Goal: Transaction & Acquisition: Purchase product/service

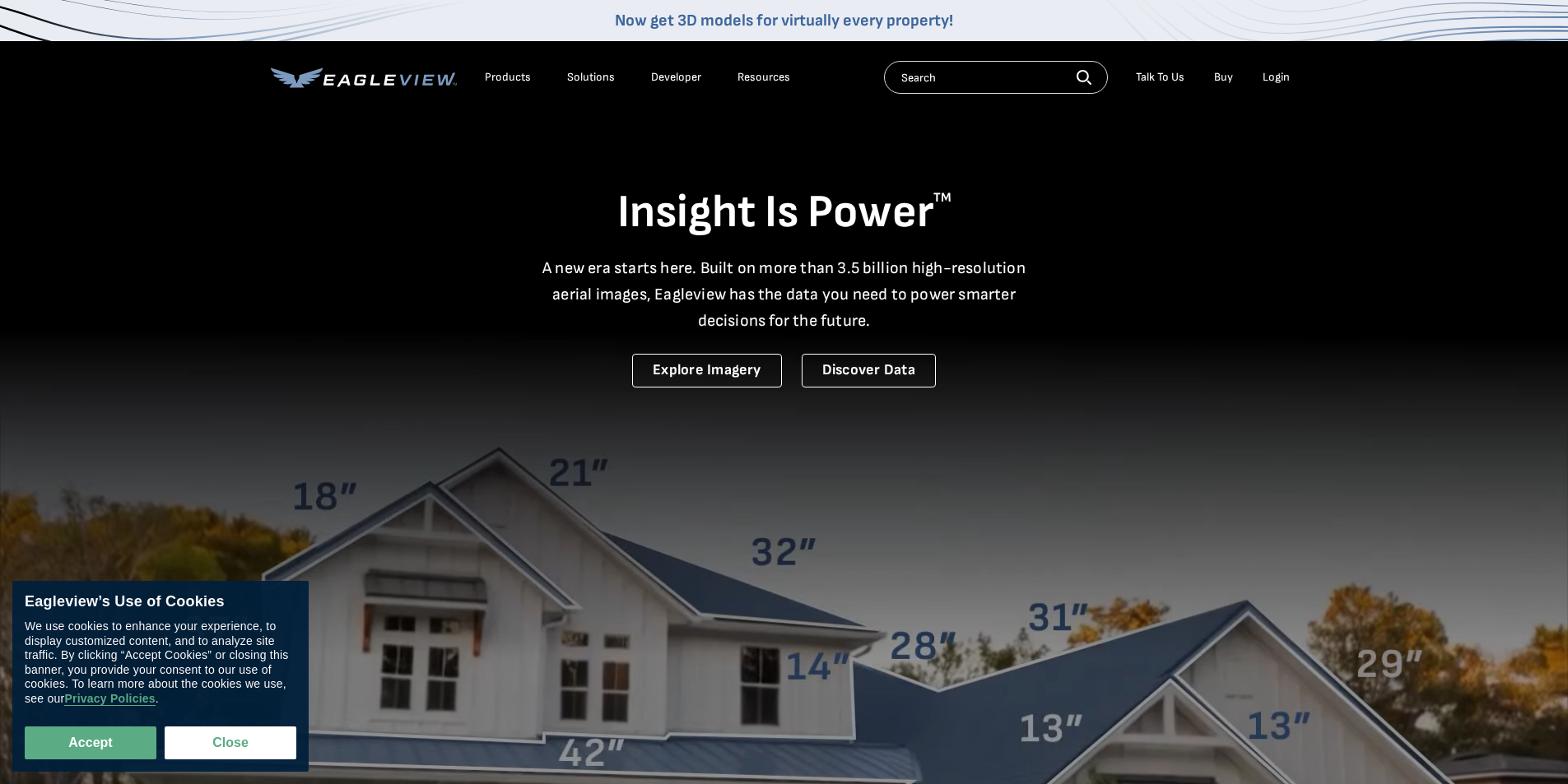
click at [1277, 78] on div "Login" at bounding box center [1276, 77] width 27 height 14
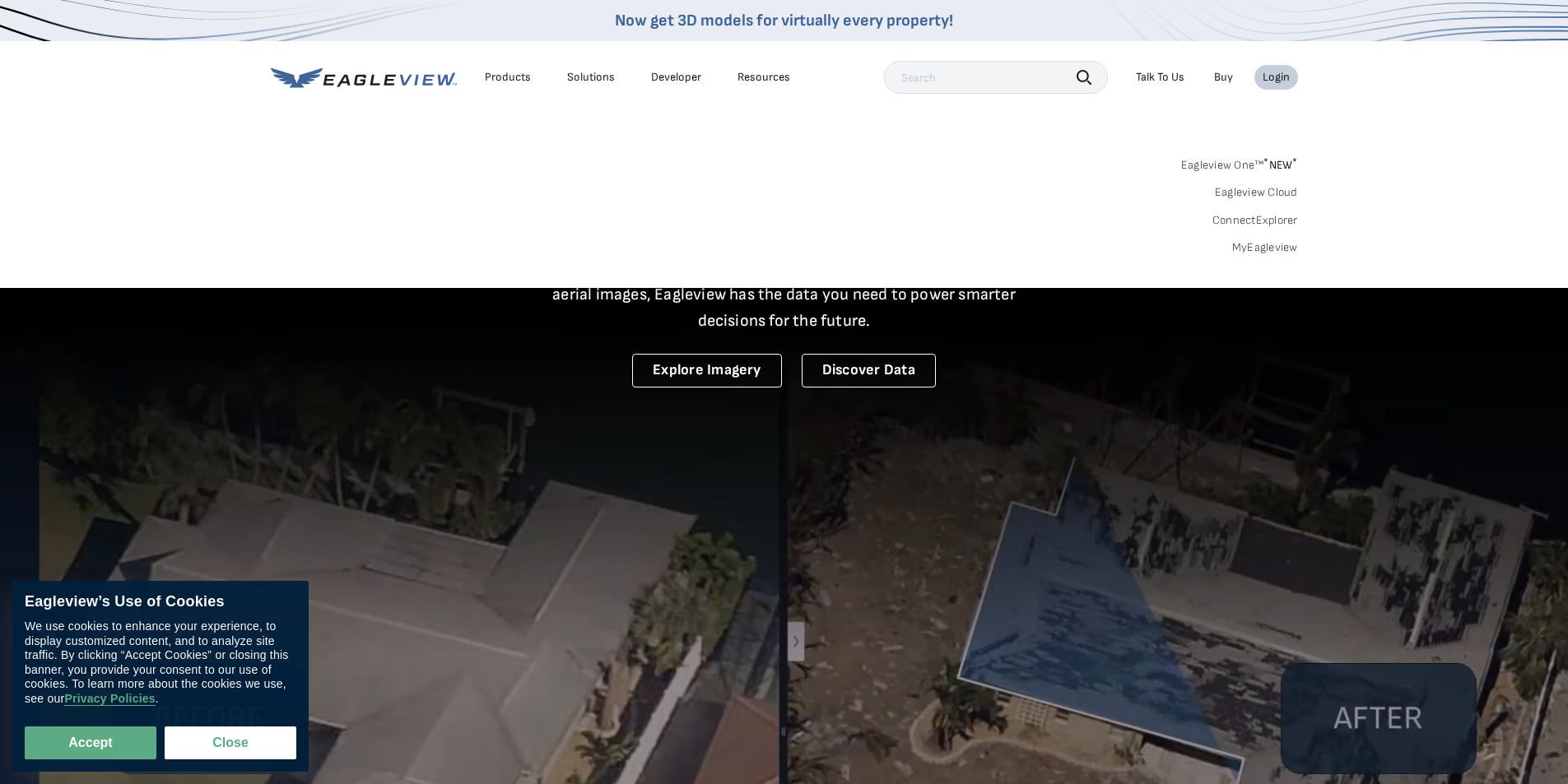
click at [1253, 249] on link "MyEagleview" at bounding box center [1265, 247] width 66 height 14
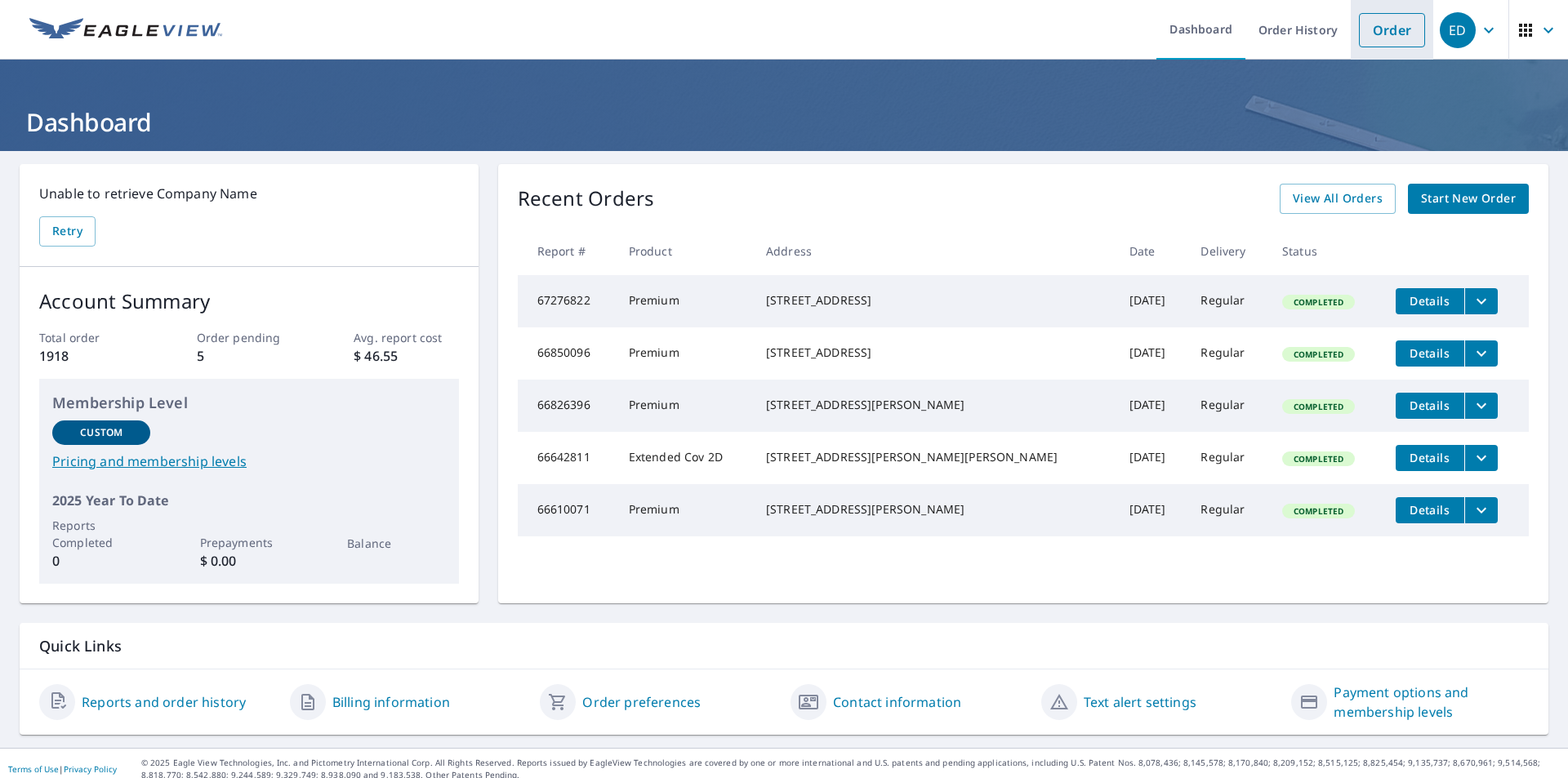
click at [1377, 35] on link "Order" at bounding box center [1391, 31] width 66 height 34
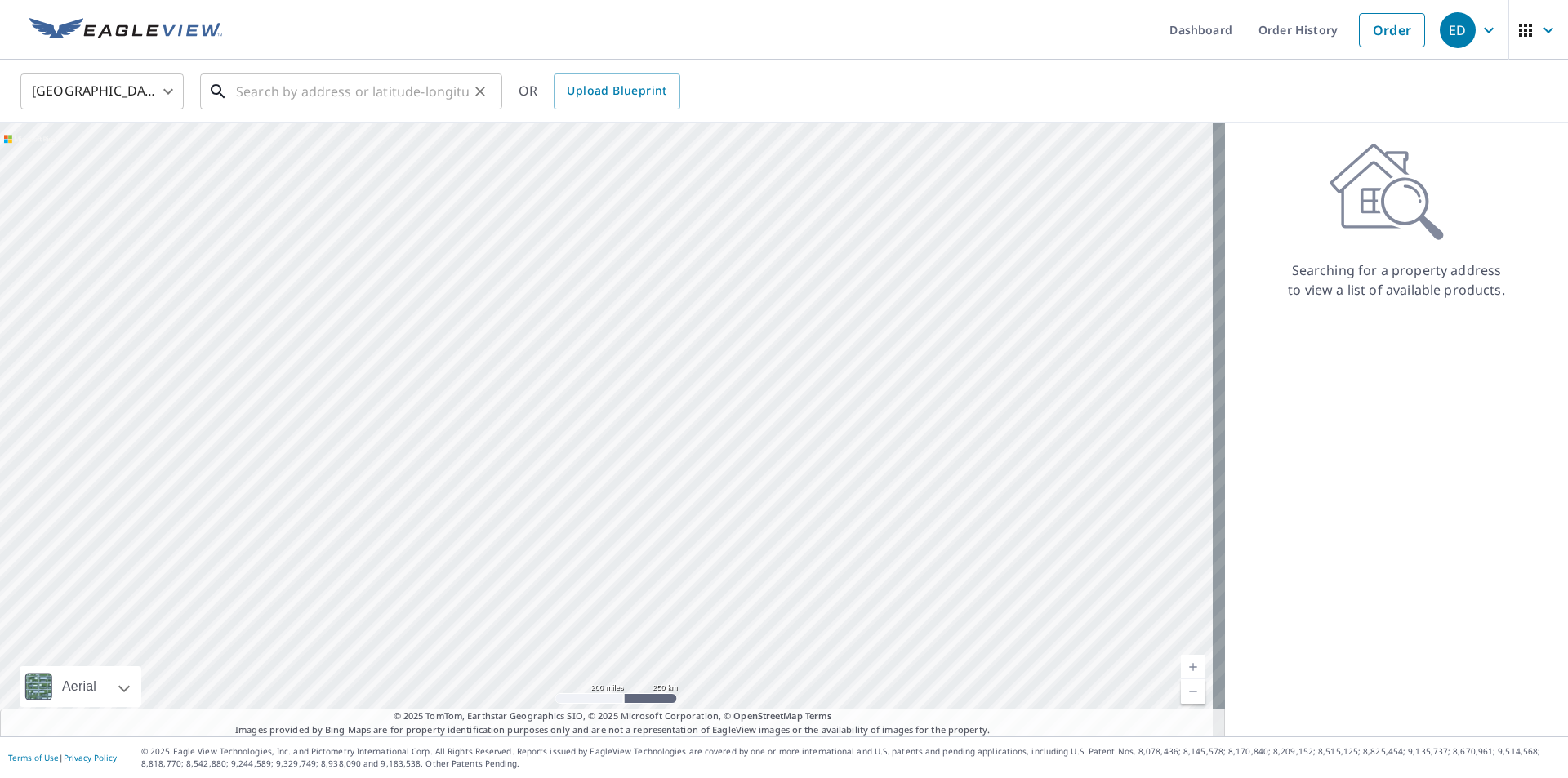
click at [302, 92] on input "text" at bounding box center [352, 92] width 233 height 46
type input "2"
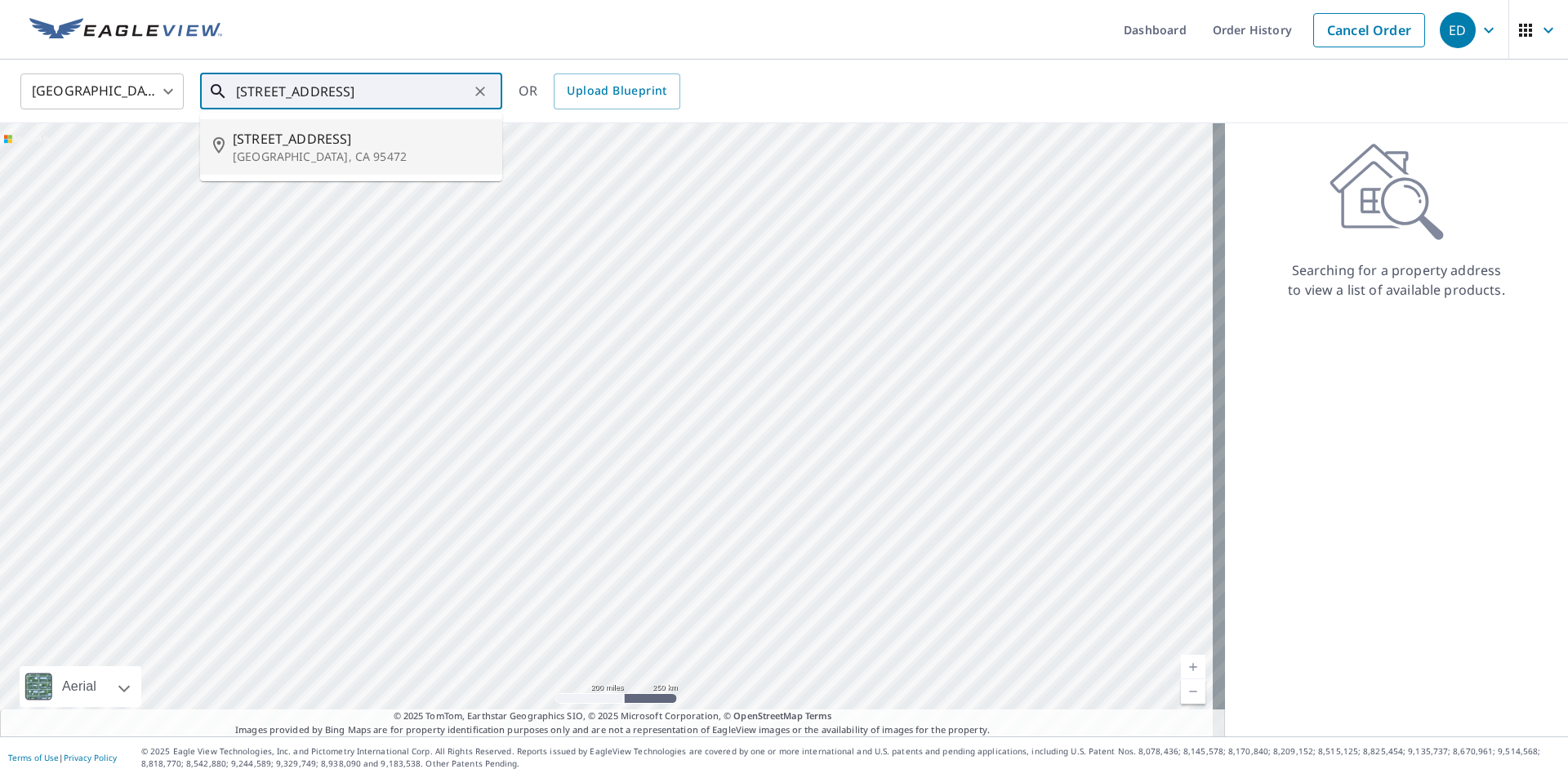
click at [304, 143] on span "8380 Germone Rd" at bounding box center [361, 139] width 257 height 19
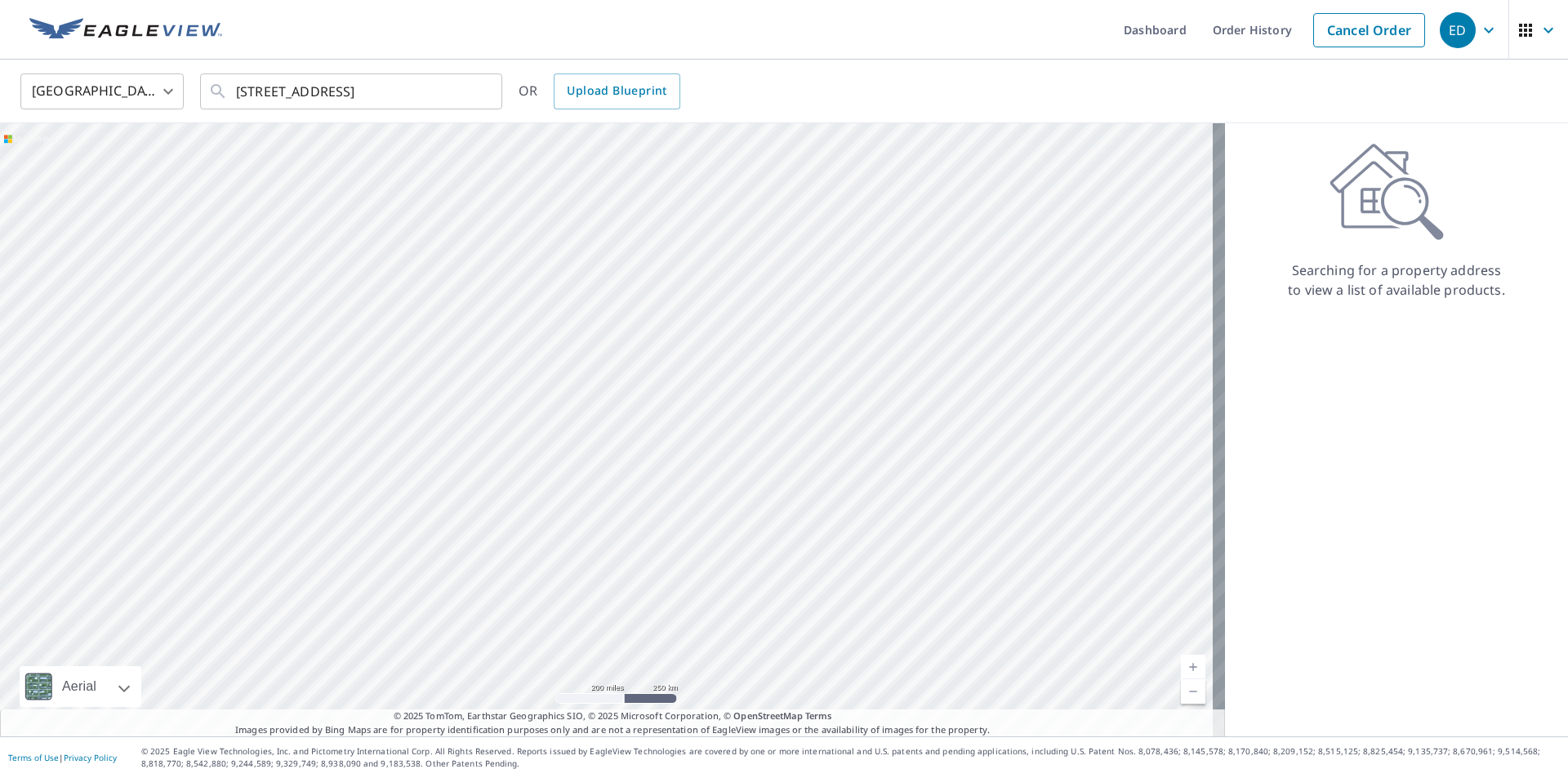
type input "8380 Germone Rd Sebastopol, CA 95472"
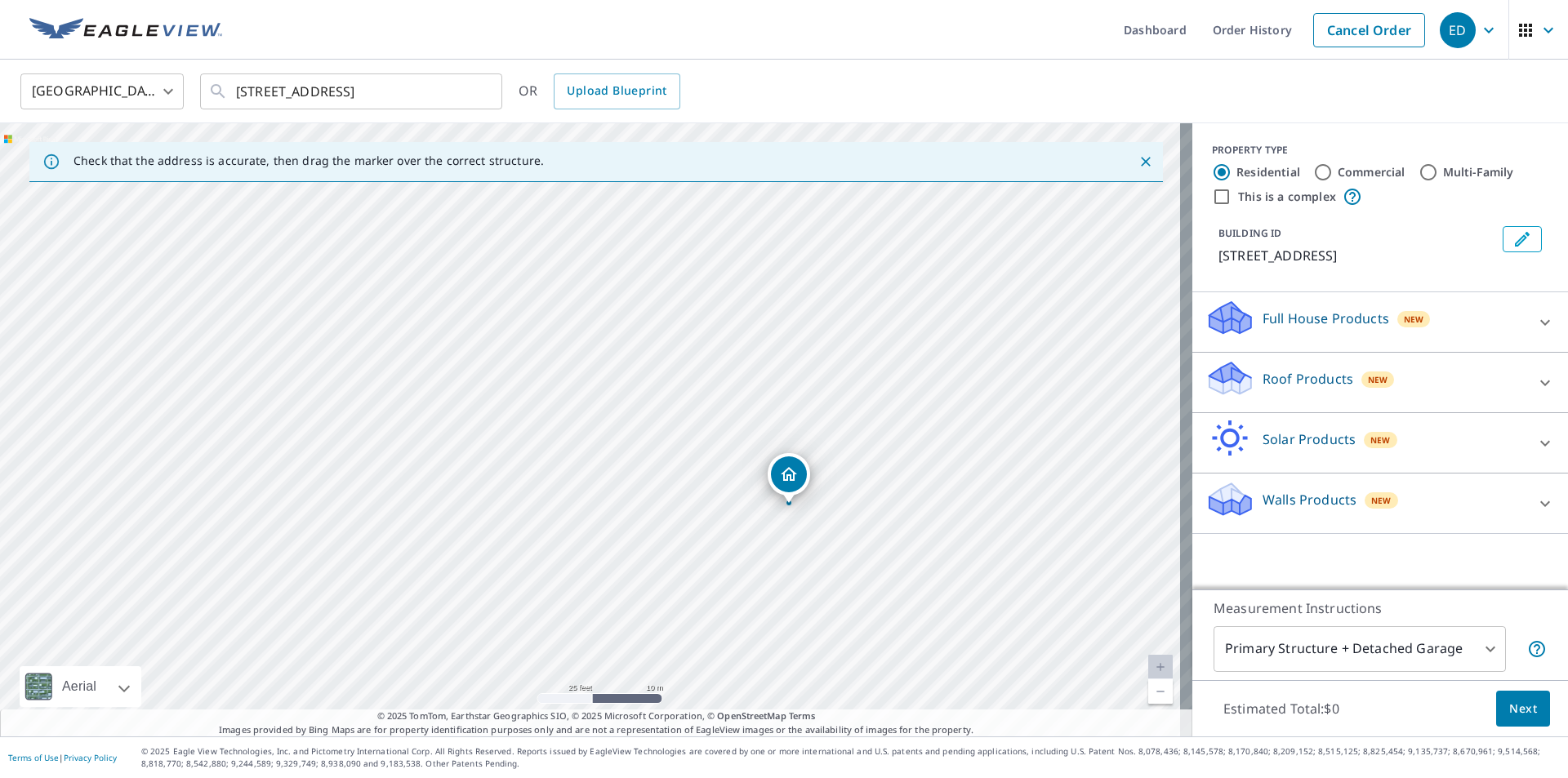
drag, startPoint x: 585, startPoint y: 394, endPoint x: 783, endPoint y: 470, distance: 212.1
drag, startPoint x: 576, startPoint y: 392, endPoint x: 551, endPoint y: 389, distance: 25.2
click at [1326, 399] on div "Roof Products New" at bounding box center [1365, 382] width 320 height 47
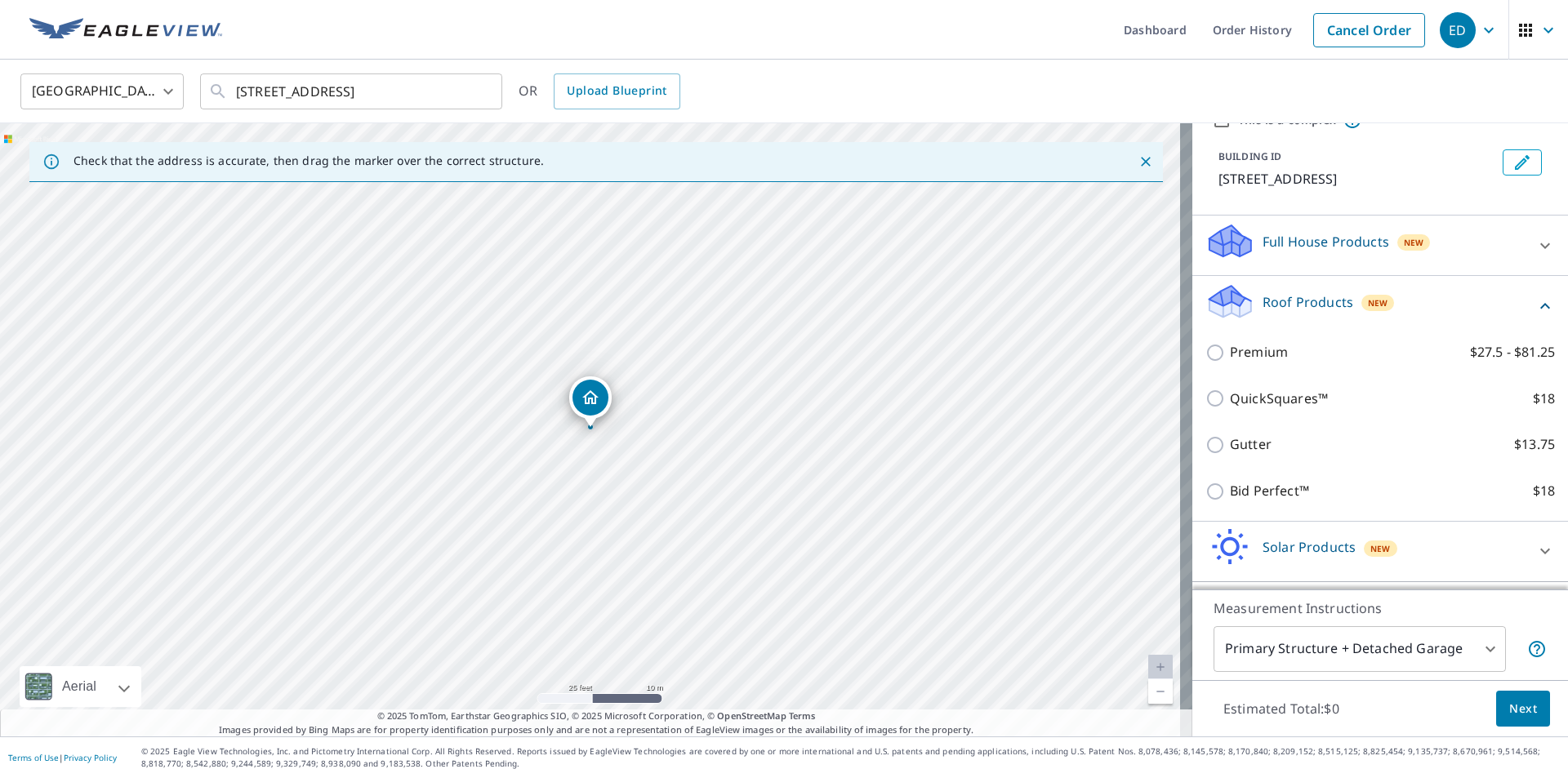
scroll to position [48, 0]
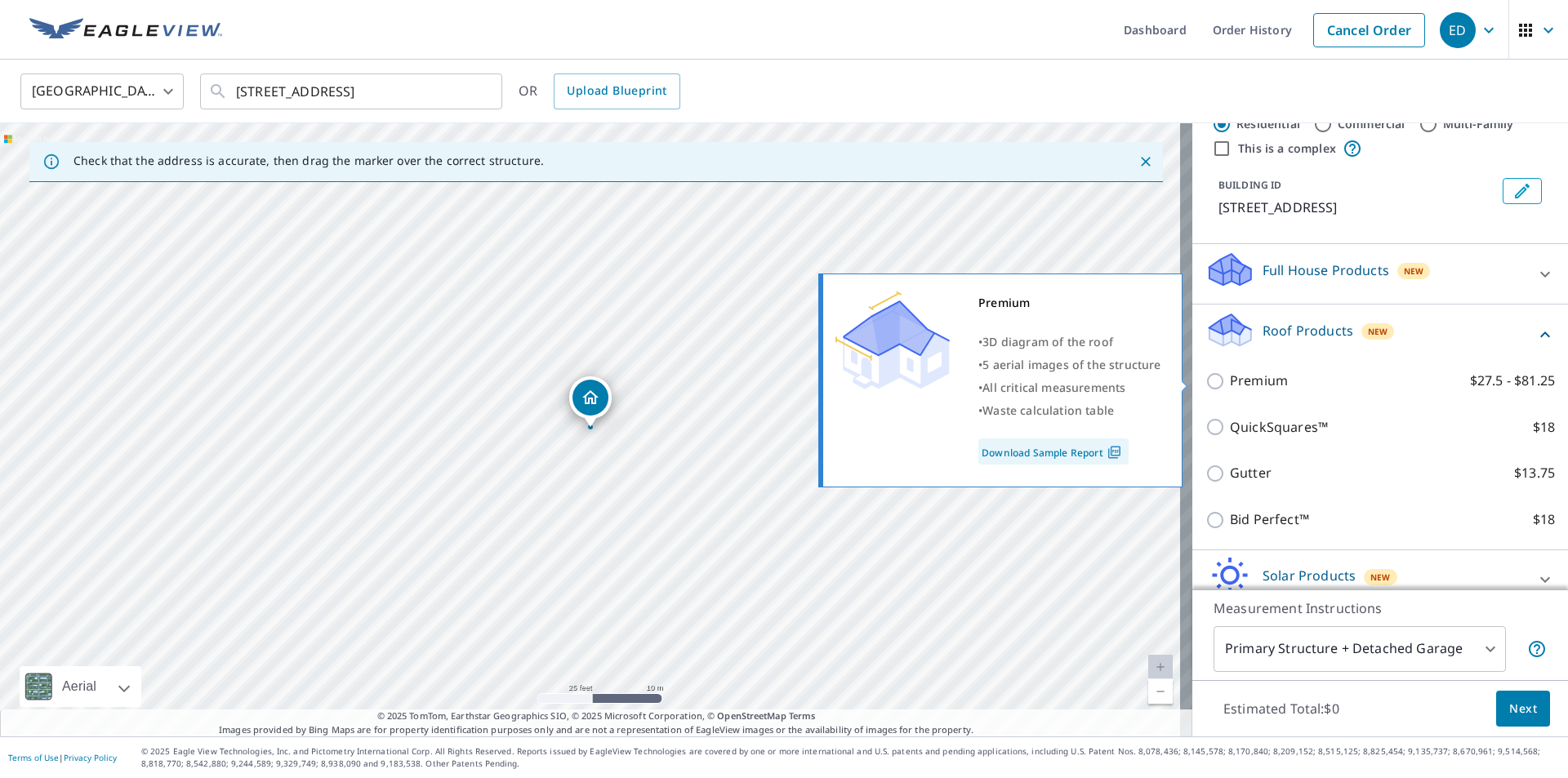
click at [1230, 388] on p "Premium" at bounding box center [1259, 380] width 58 height 20
click at [1230, 388] on input "Premium $27.5 - $81.25" at bounding box center [1218, 381] width 25 height 19
checkbox input "true"
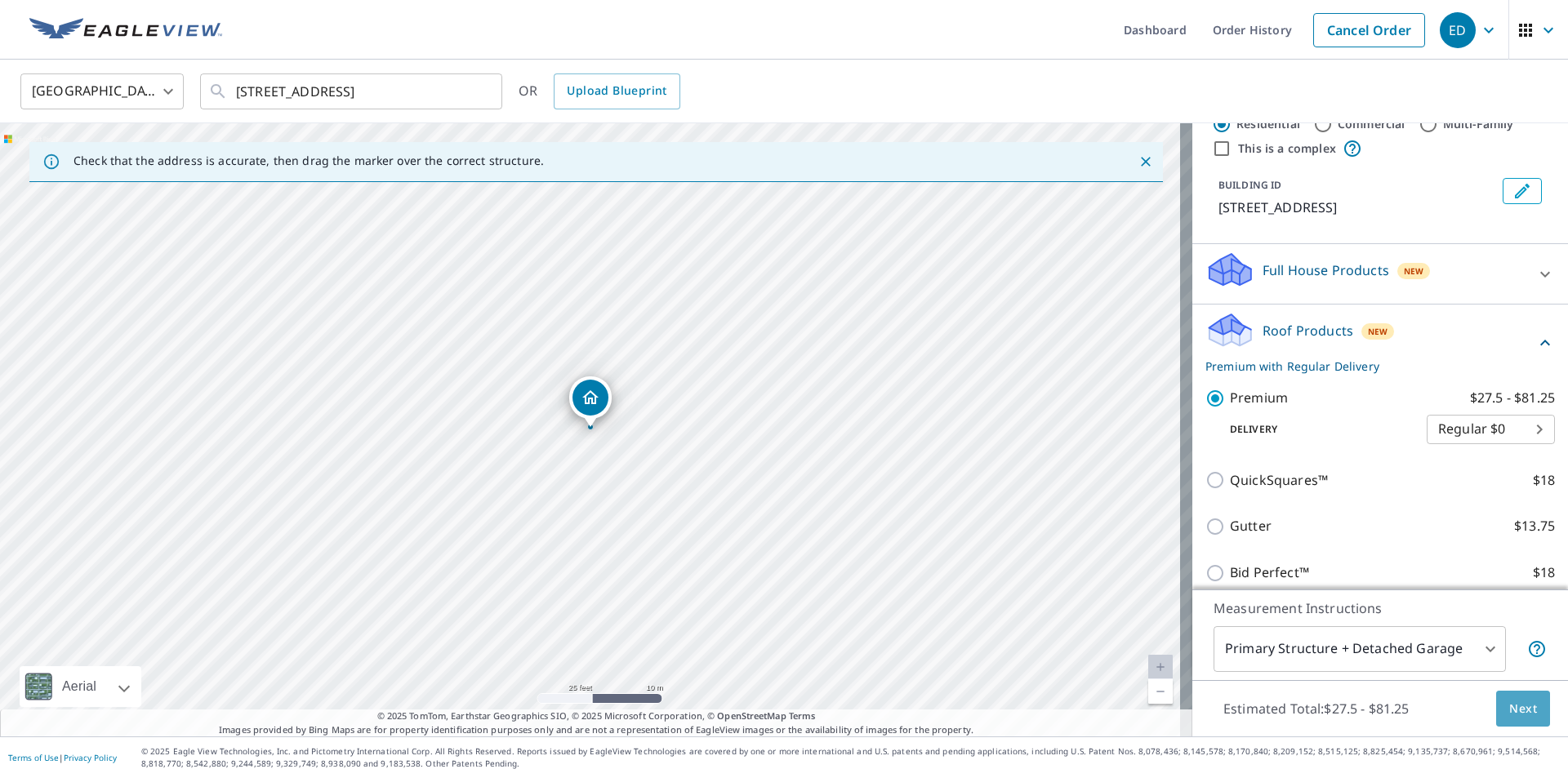
click at [1509, 708] on span "Next" at bounding box center [1522, 708] width 28 height 20
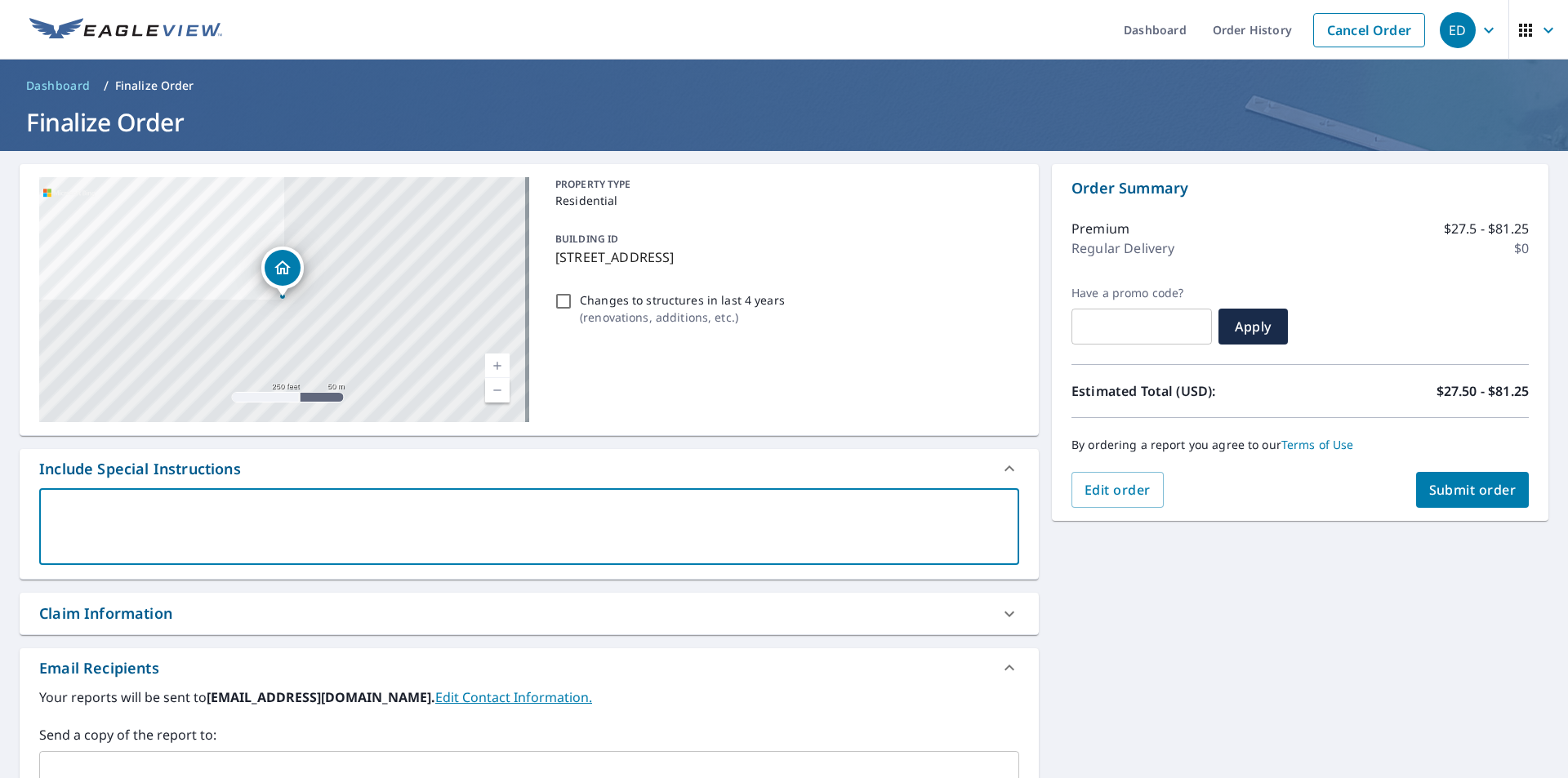
click at [174, 520] on textarea at bounding box center [529, 526] width 957 height 47
type textarea "b"
type textarea "x"
type textarea "bu"
type textarea "x"
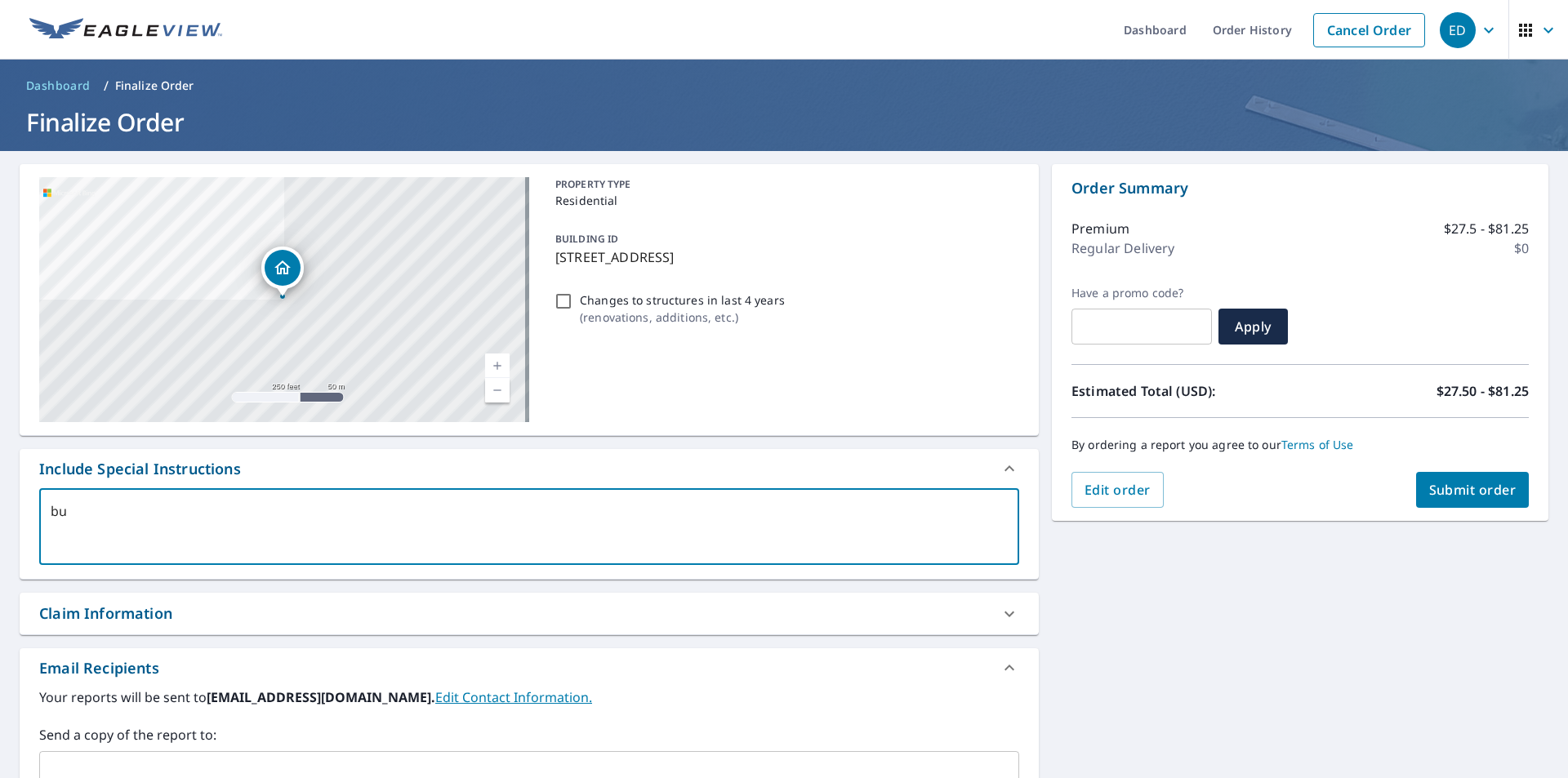
type textarea "buz"
type textarea "x"
type textarea "buzz"
type textarea "x"
type textarea "buzz@"
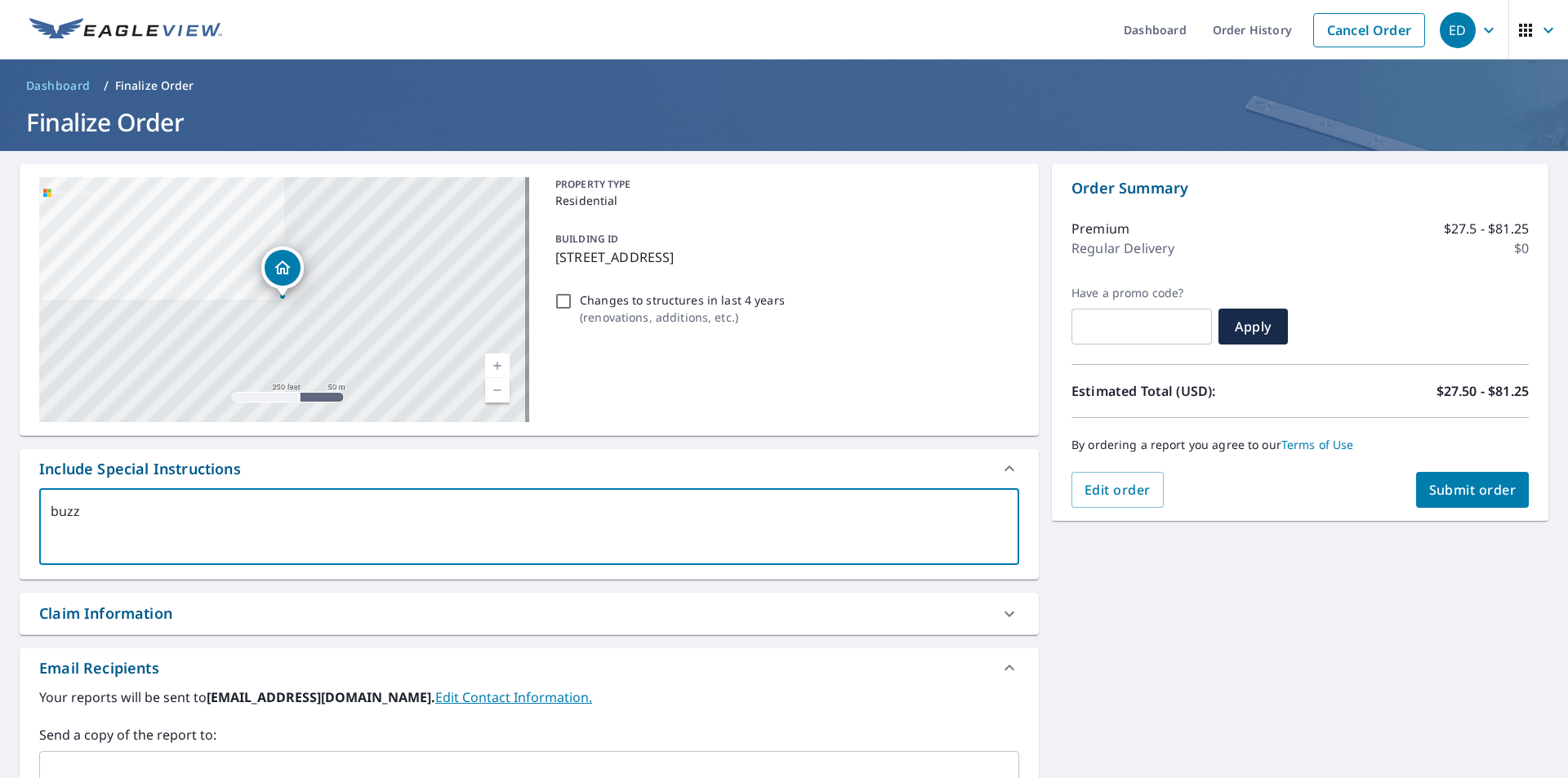
type textarea "x"
type textarea "buzz@d"
type textarea "x"
type textarea "buzz@do"
type textarea "x"
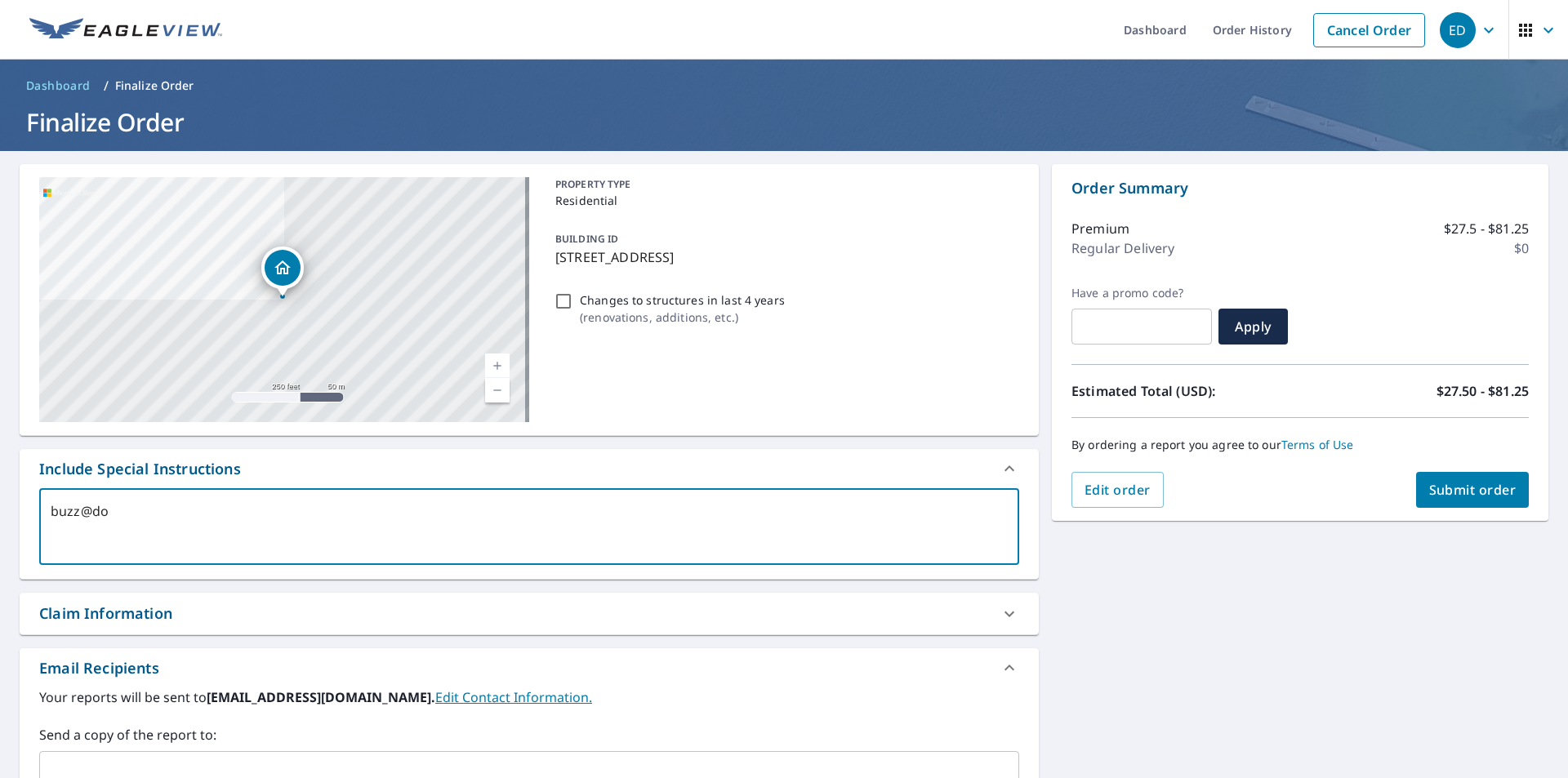
type textarea "buzz@dou"
type textarea "x"
type textarea "buzz@doug"
type textarea "x"
type textarea "buzz@dough"
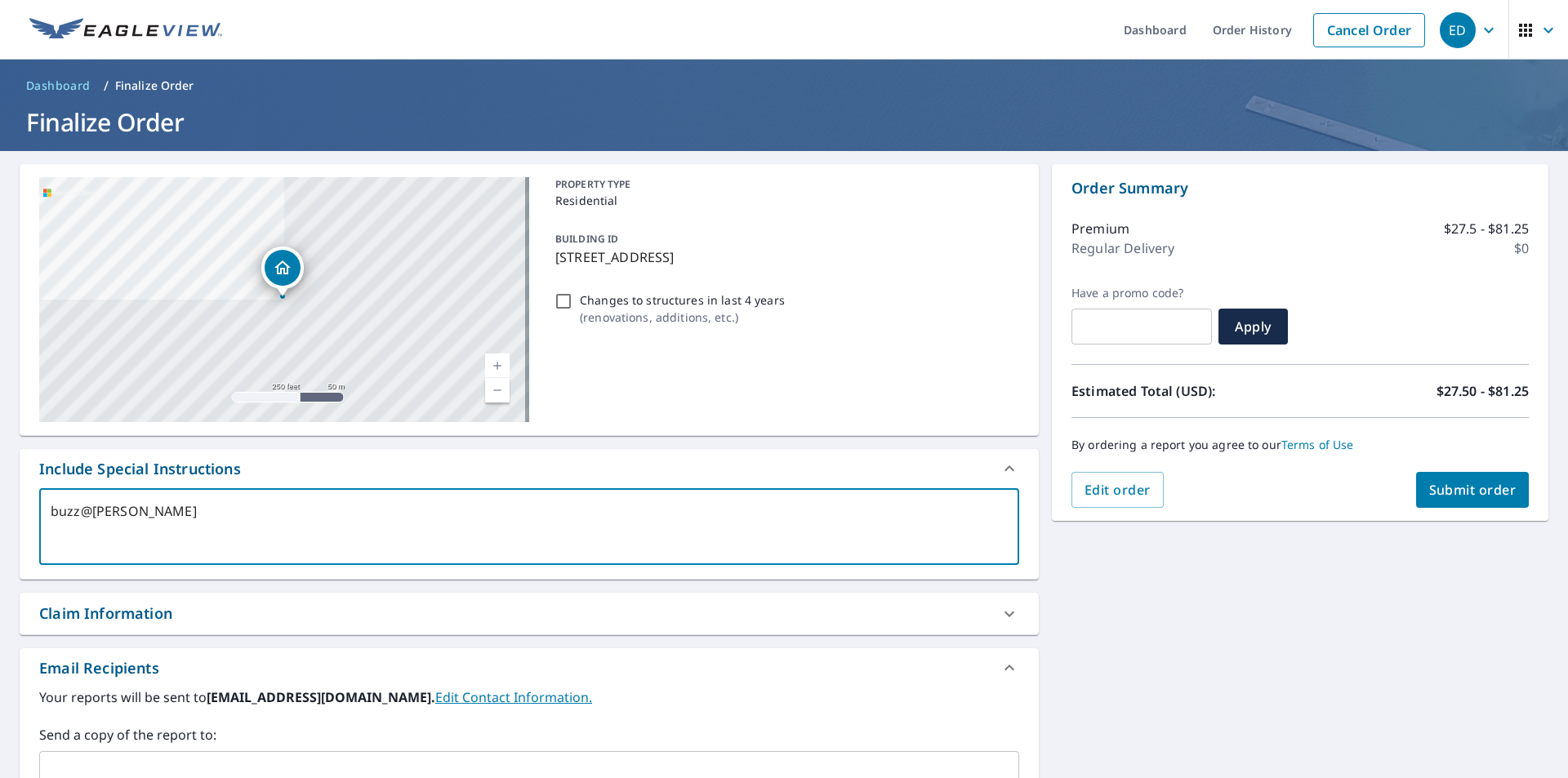
type textarea "x"
type textarea "buzz@dought"
type textarea "x"
type textarea "buzz@doughty"
type textarea "x"
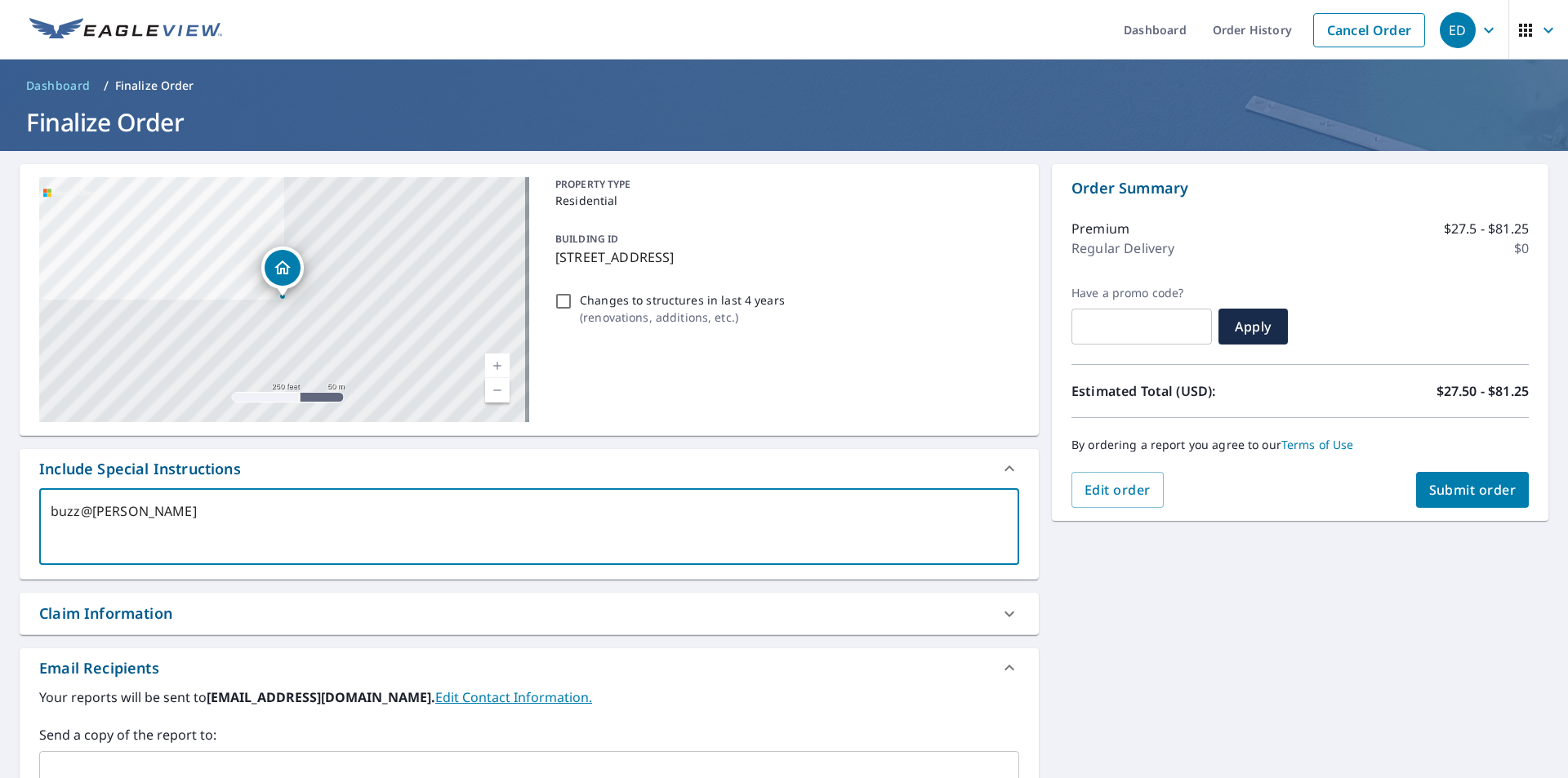
type textarea "buzz@doughtye"
type textarea "x"
type textarea "buzz@doughtyen"
type textarea "x"
type textarea "buzz@doughtyent"
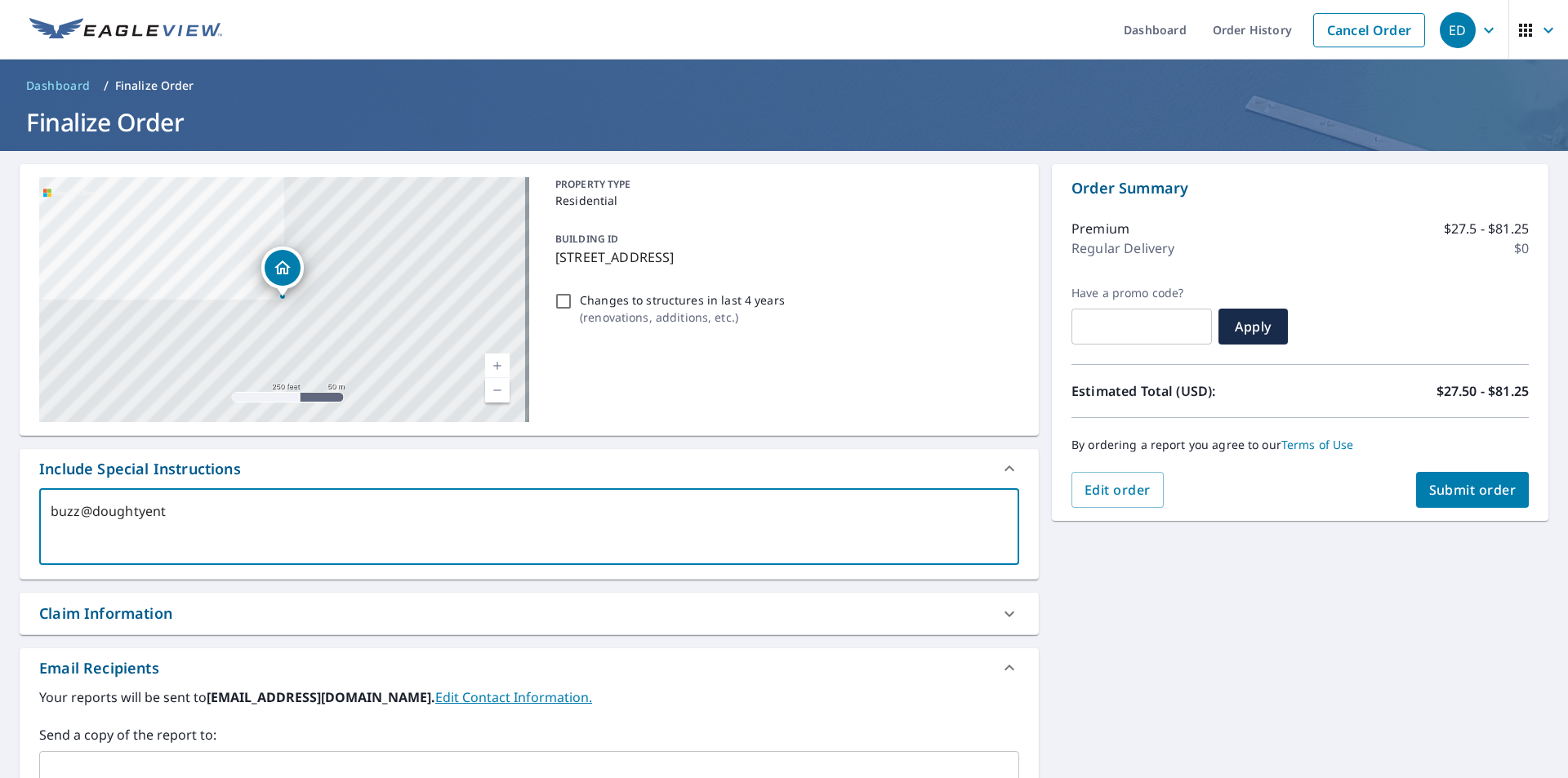
type textarea "x"
type textarea "buzz@doughtyente"
type textarea "x"
type textarea "buzz@doughtyenter"
type textarea "x"
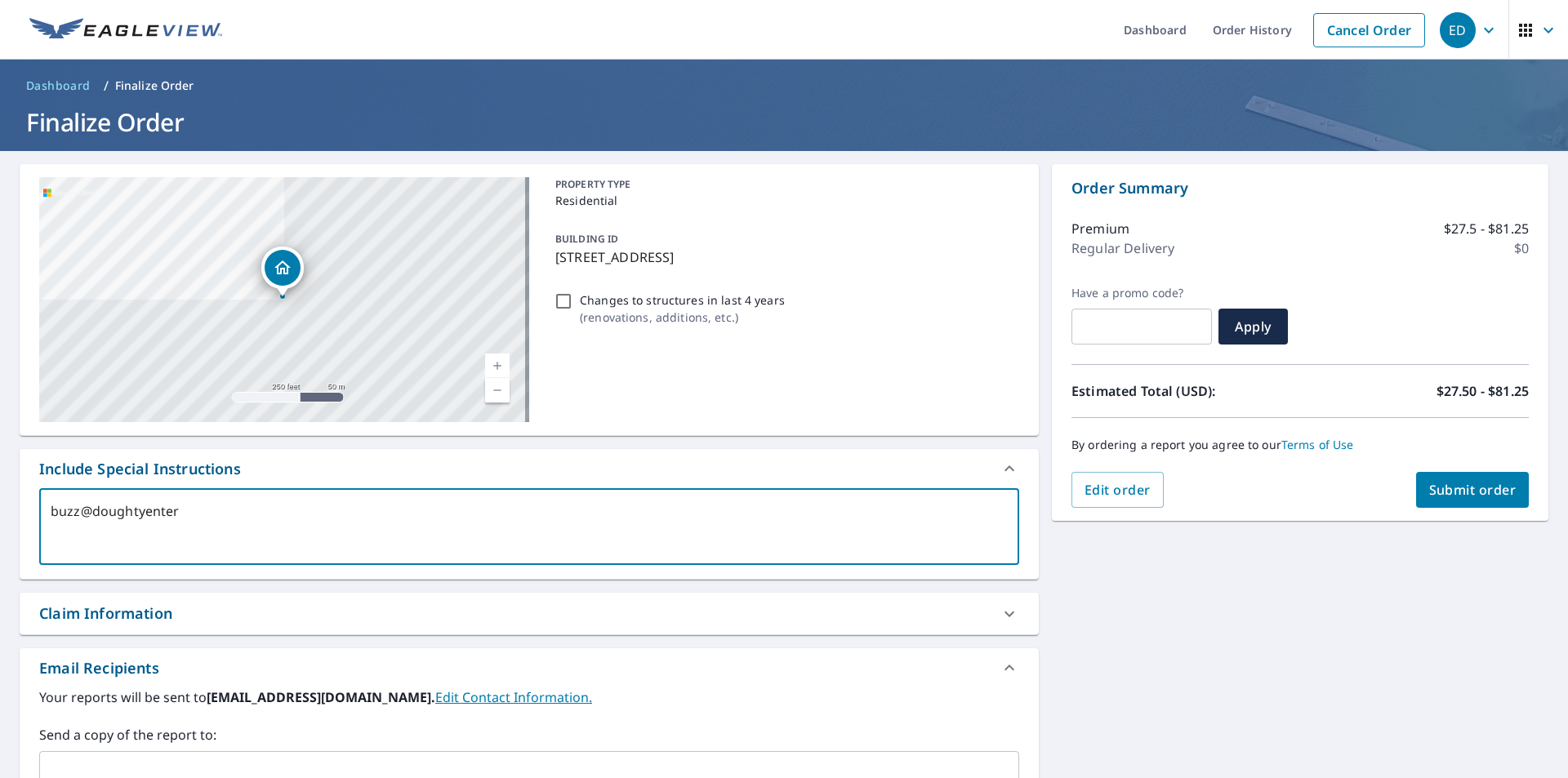
type textarea "buzz@doughtyenterp"
type textarea "x"
type textarea "buzz@doughtyenterpr"
type textarea "x"
type textarea "buzz@doughtyenterpri"
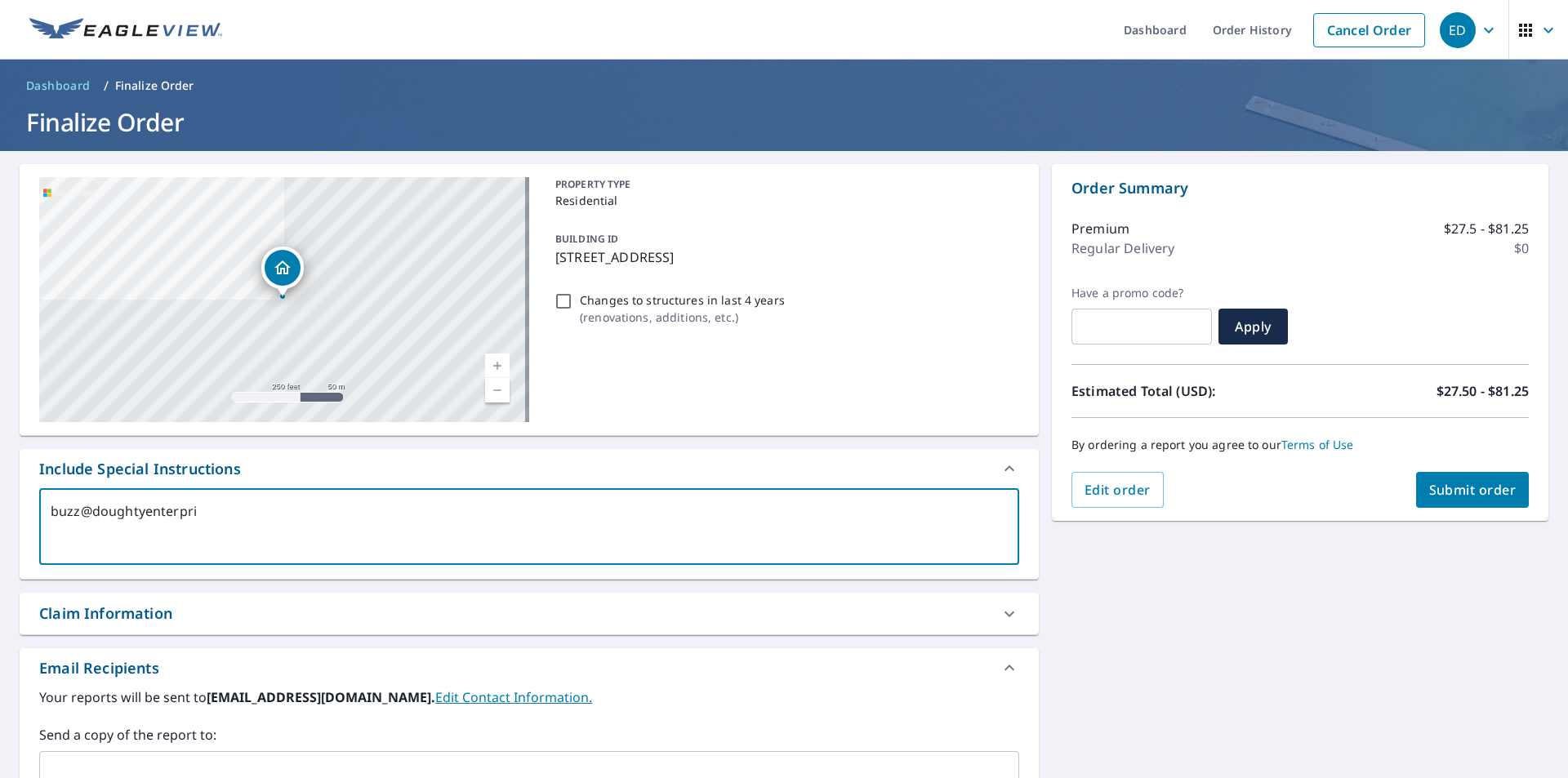
type textarea "x"
type textarea "buzz@doughtyenterpris"
type textarea "x"
type textarea "buzz@doughtyenterprise"
type textarea "x"
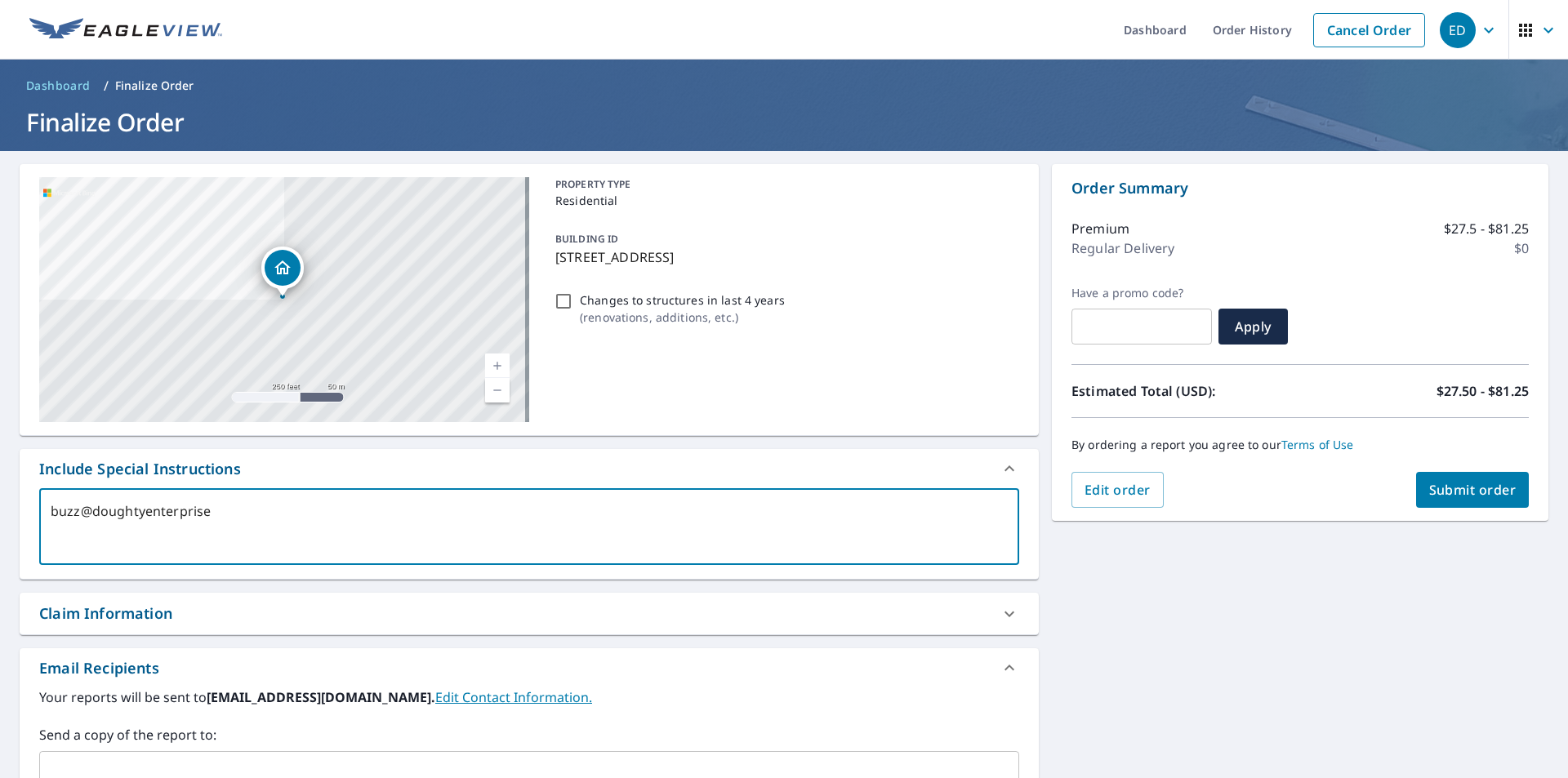
type textarea "buzz@doughtyenterprises"
type textarea "x"
type textarea "buzz@doughtyenterprise"
type textarea "x"
type textarea "buzz@doughtyenterpris"
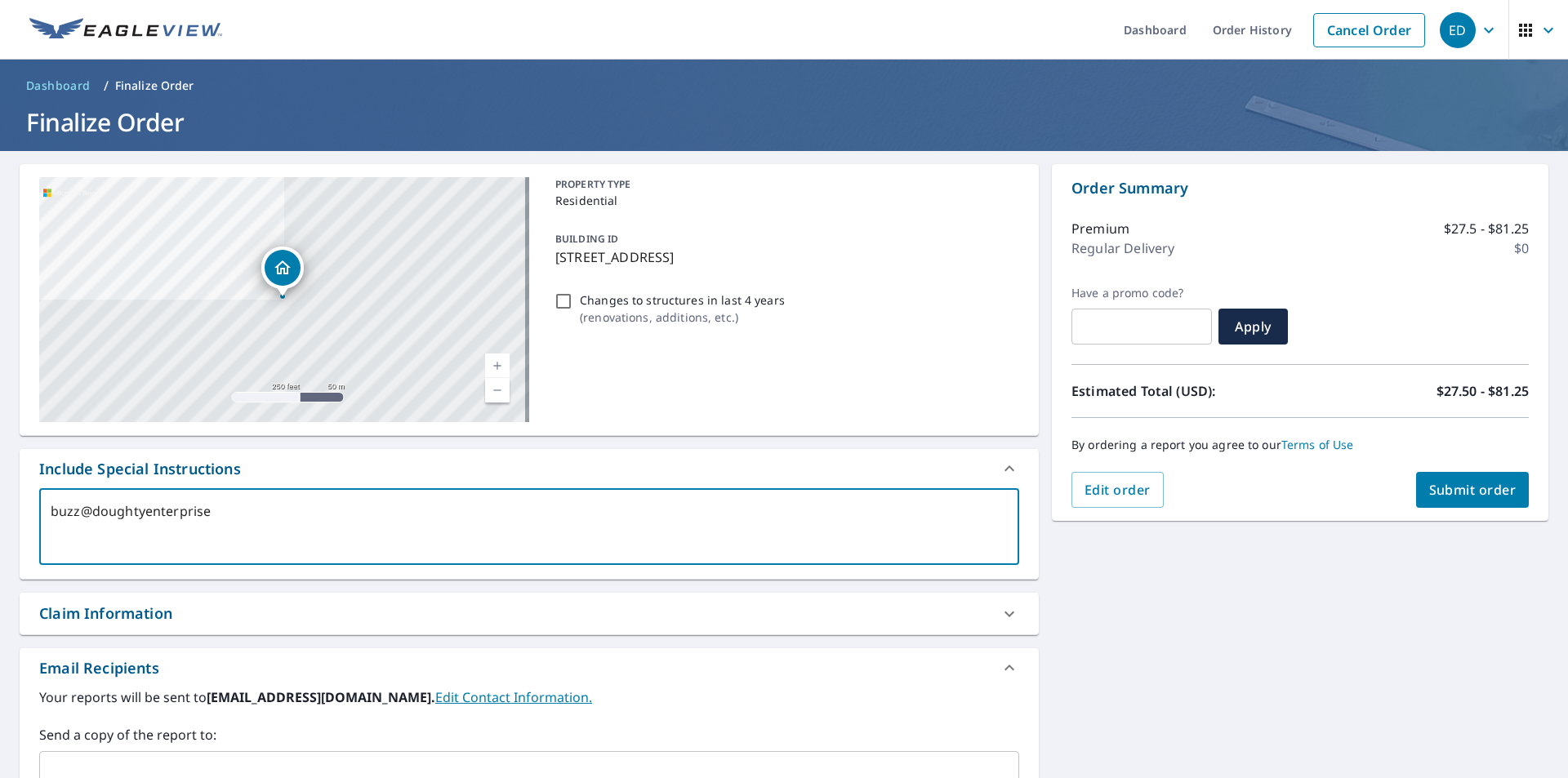
type textarea "x"
type textarea "buzz@doughtyenterpri"
type textarea "x"
type textarea "buzz@doughtyenterpr"
type textarea "x"
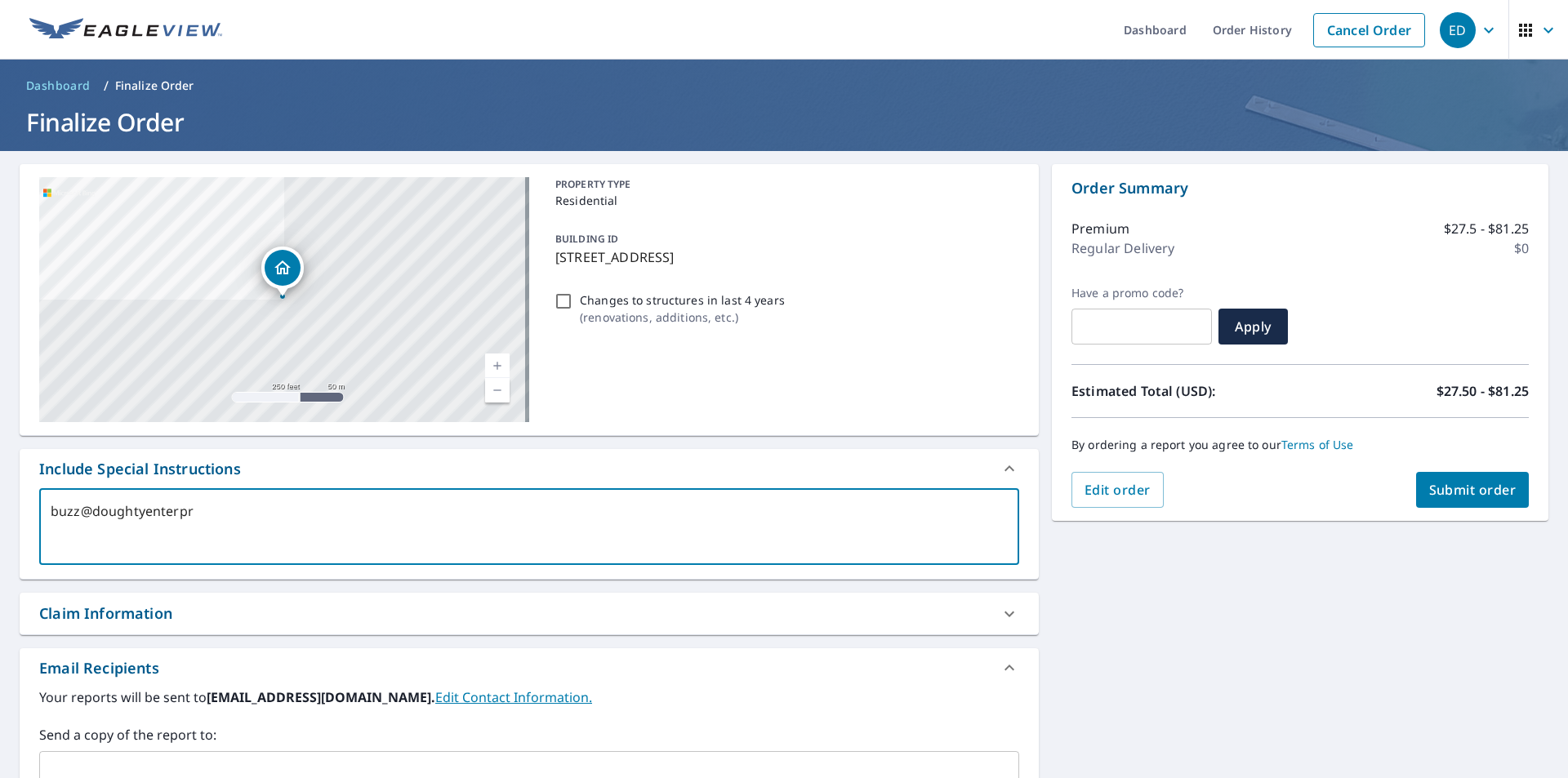
type textarea "buzz@doughtyenterp"
type textarea "x"
type textarea "buzz@doughtyente"
type textarea "x"
type textarea "buzz@doughtyent"
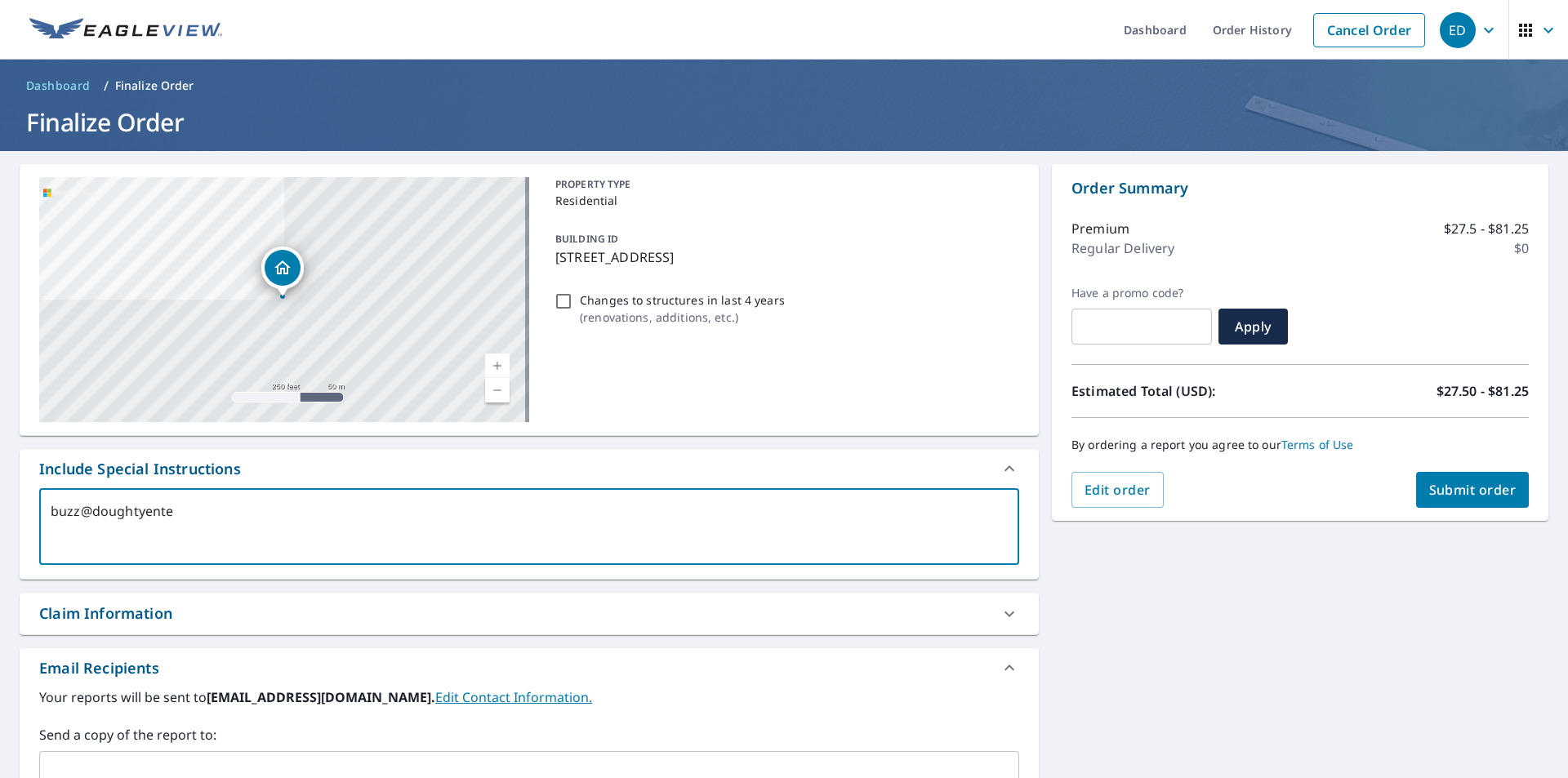
type textarea "x"
type textarea "buzz@doughtyen"
type textarea "x"
type textarea "buzz@doughtye"
type textarea "x"
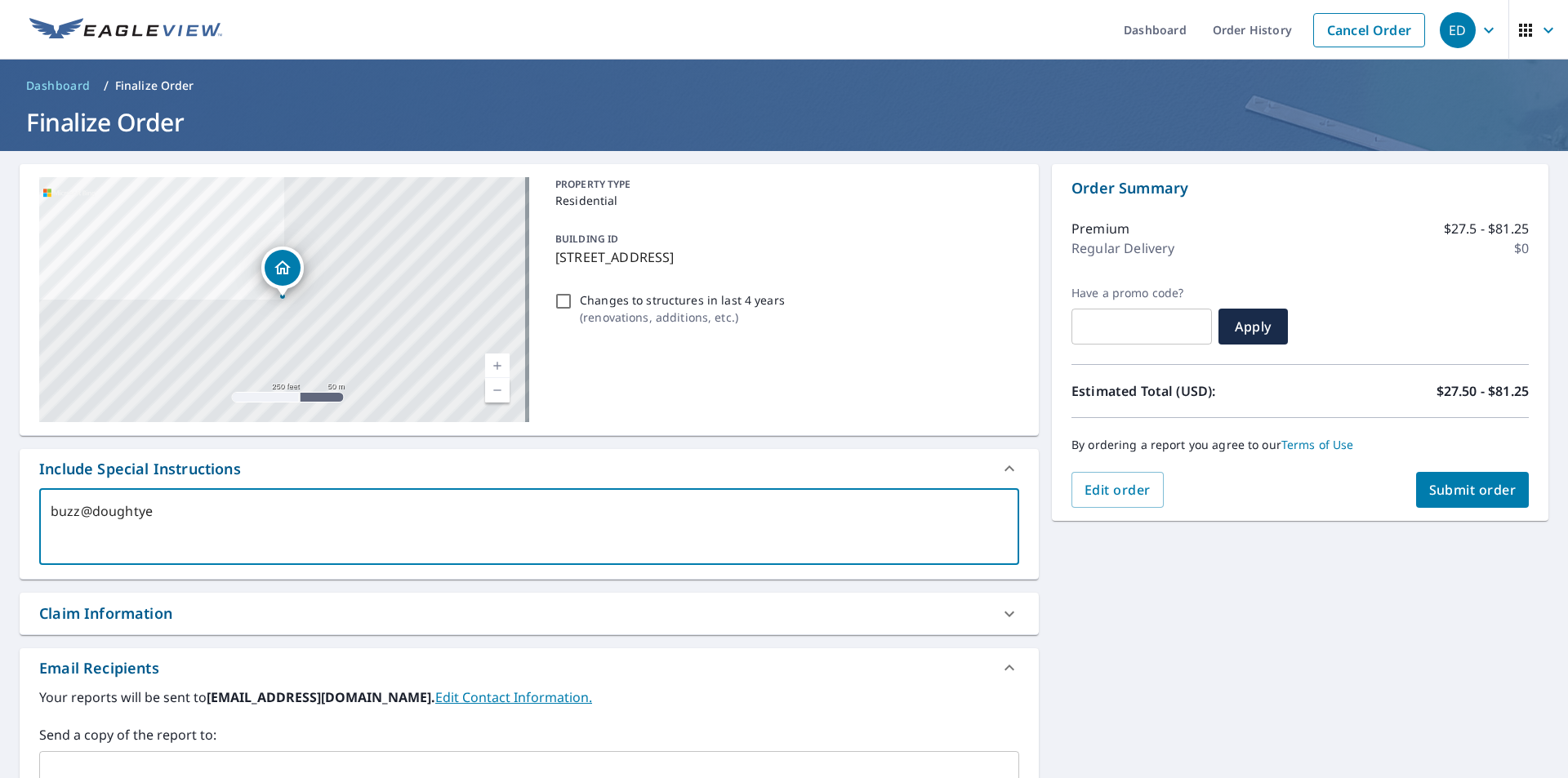
type textarea "buzz@doughty"
type textarea "x"
type textarea "buzz@dough"
type textarea "x"
type textarea "buzz@doug"
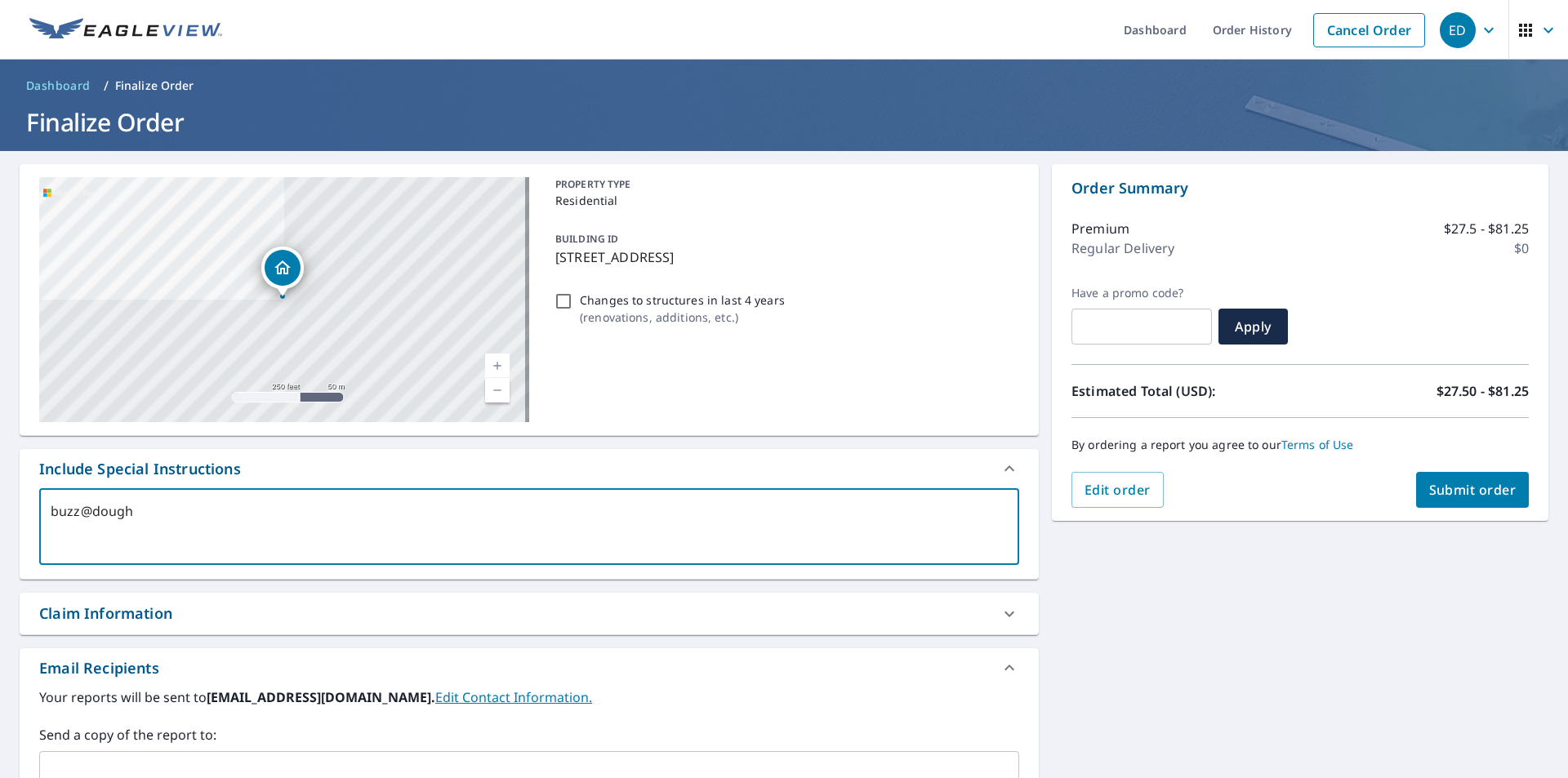
type textarea "x"
type textarea "buzz@dou"
type textarea "x"
type textarea "buzz@do"
type textarea "x"
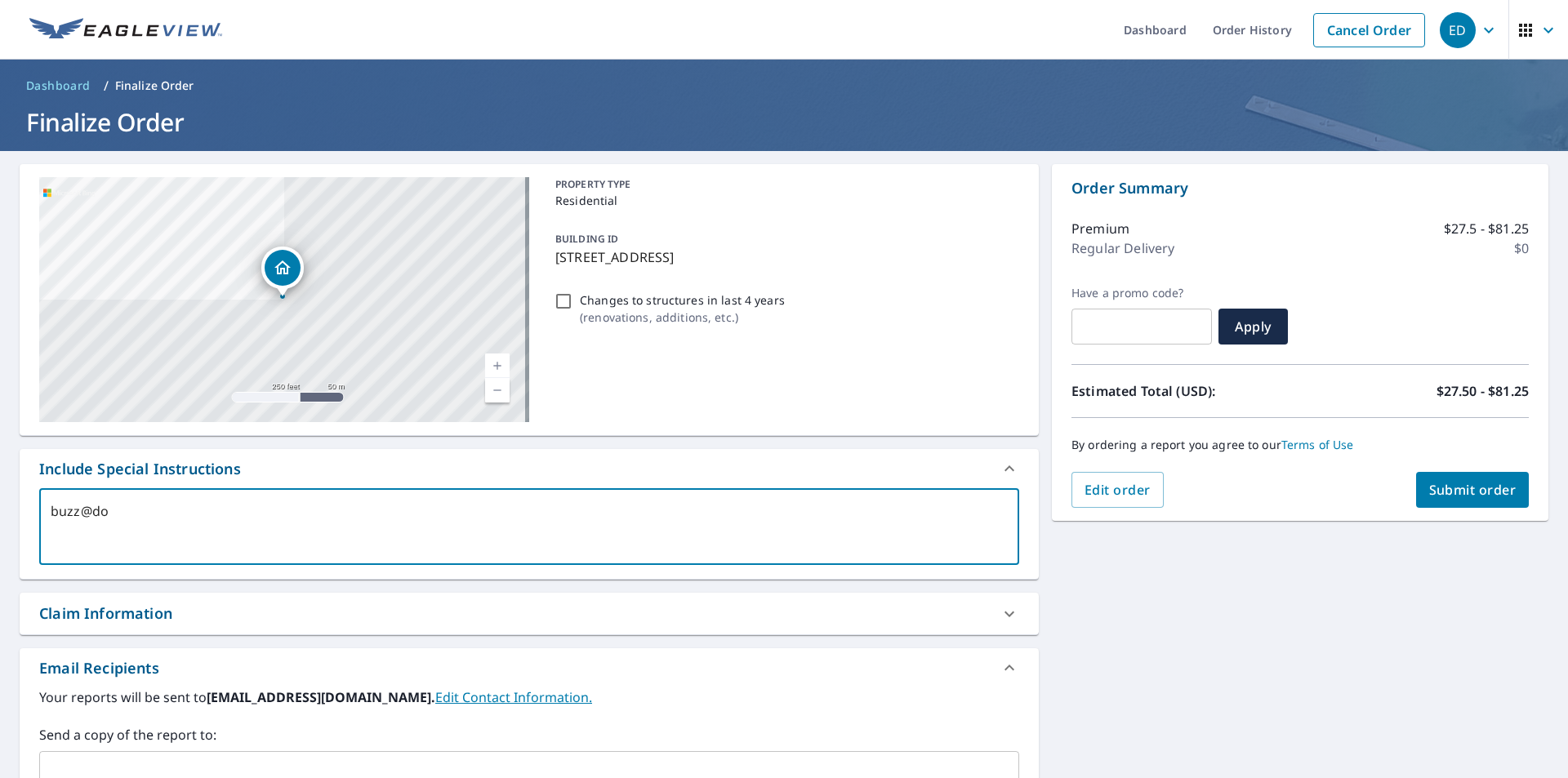
type textarea "buzz@d"
type textarea "x"
type textarea "buzz@"
type textarea "x"
type textarea "buzz"
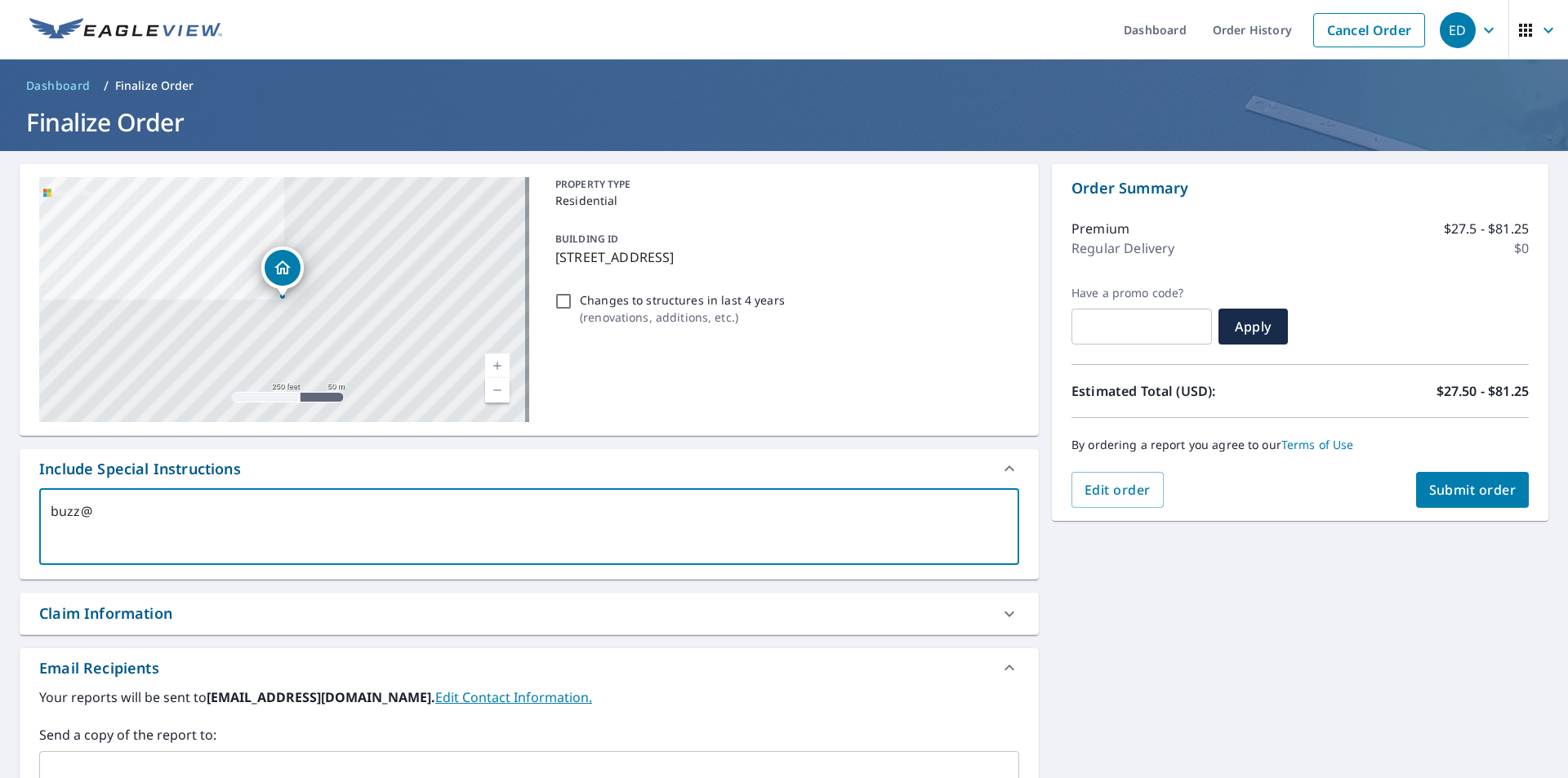
type textarea "x"
type textarea "buz"
type textarea "x"
type textarea "bu"
type textarea "x"
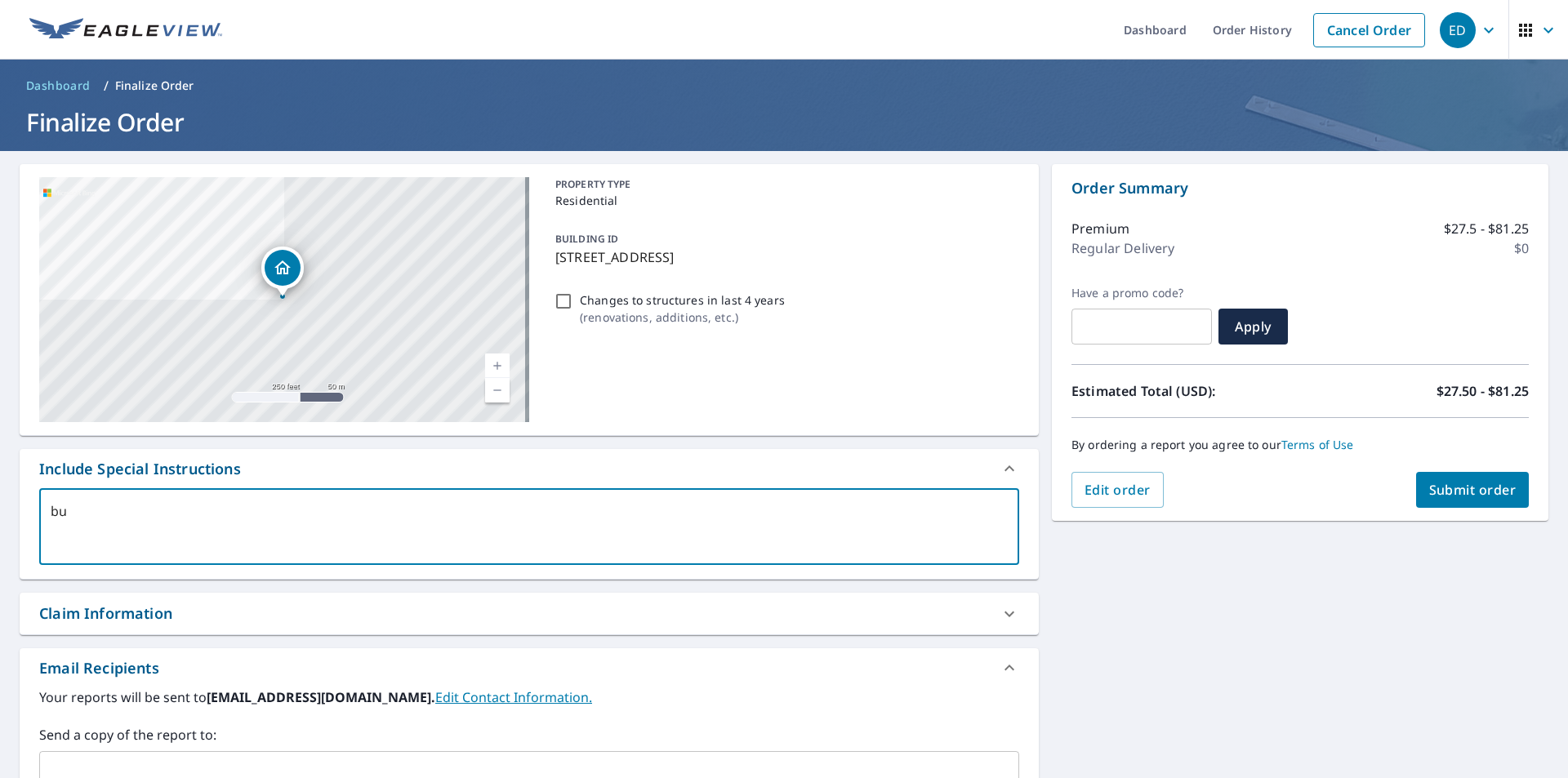
type textarea "b"
type textarea "x"
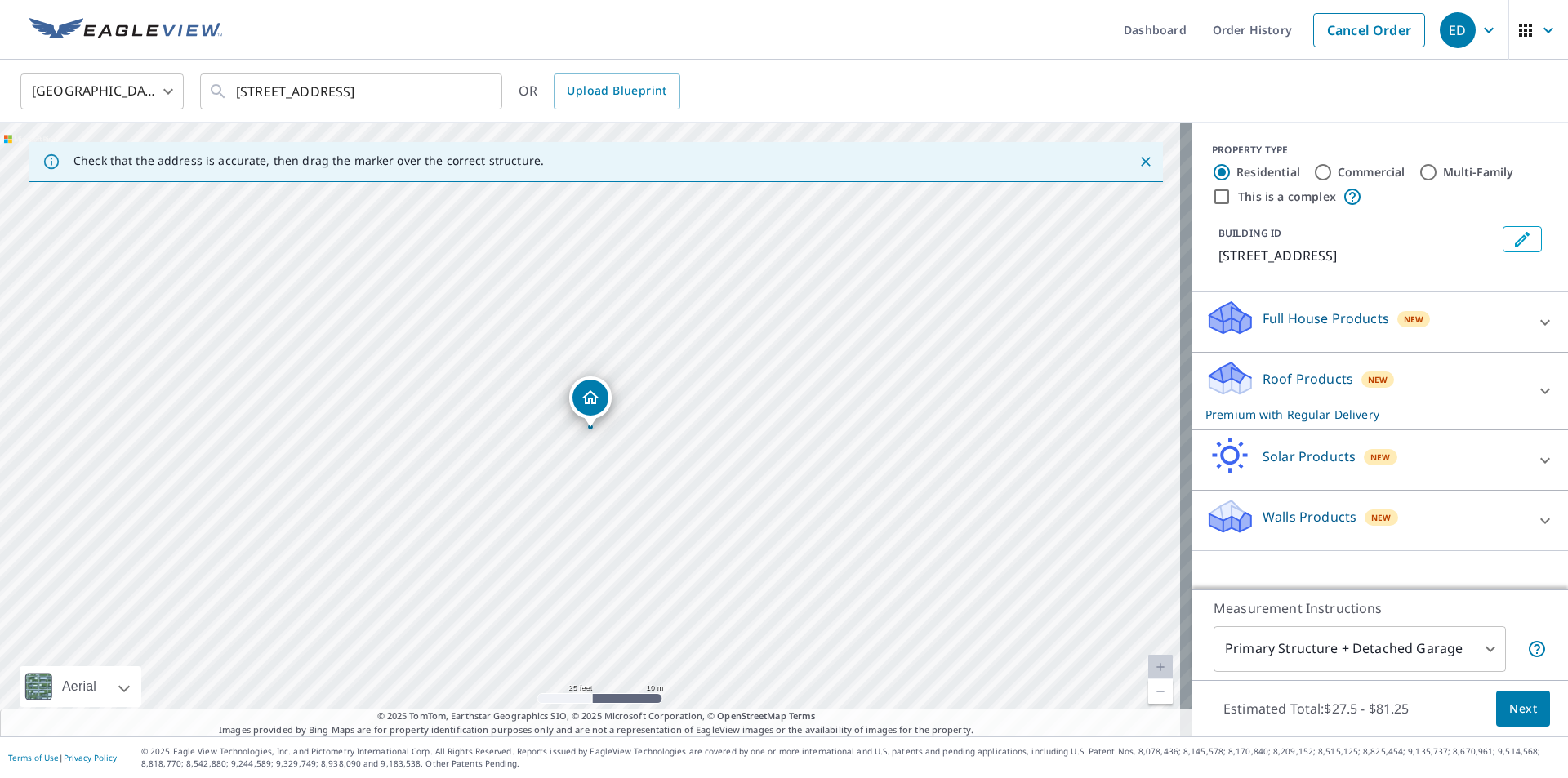
click at [1521, 703] on span "Next" at bounding box center [1522, 708] width 28 height 20
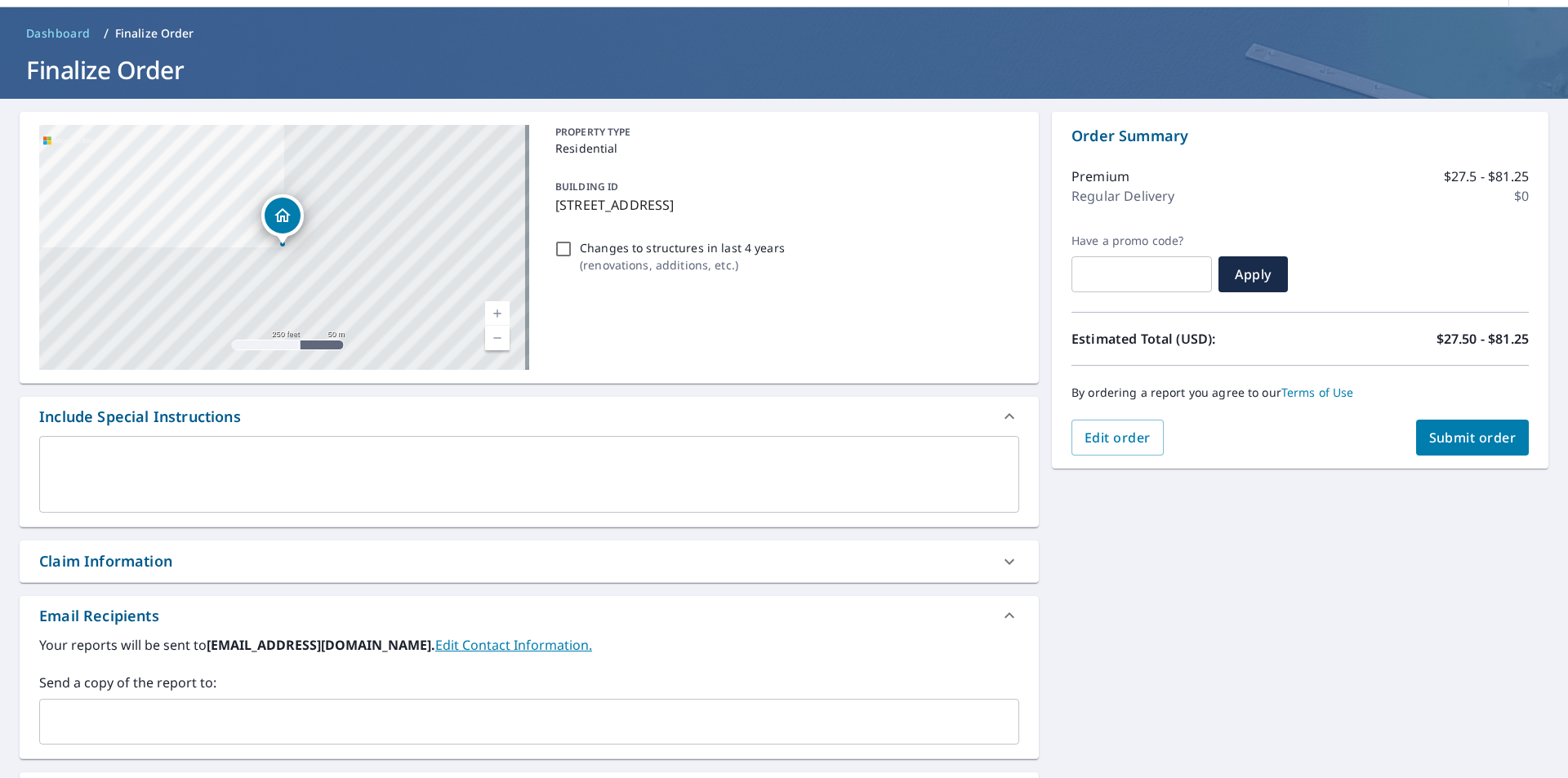
scroll to position [250, 0]
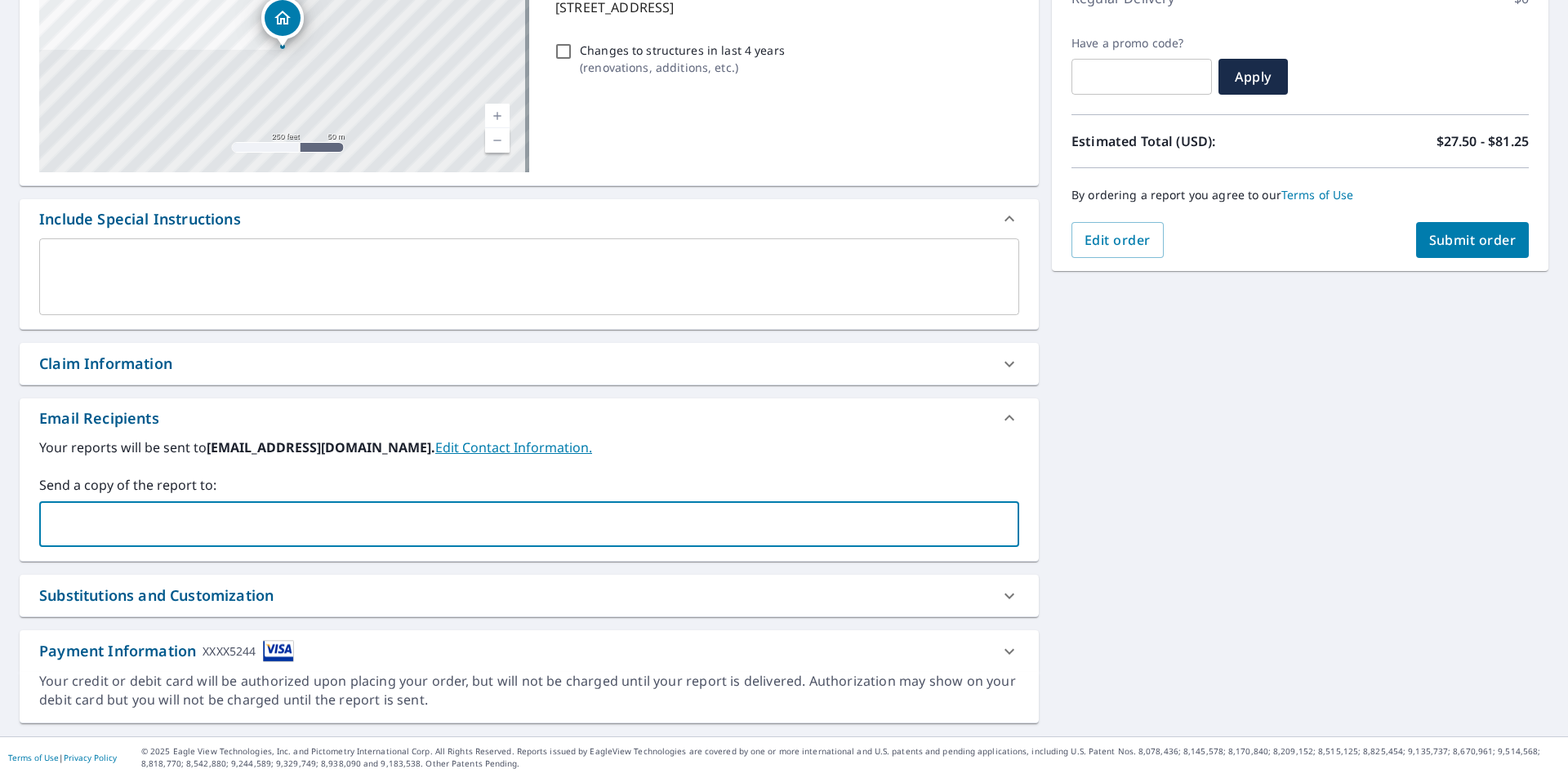
click at [226, 536] on input "text" at bounding box center [517, 523] width 941 height 31
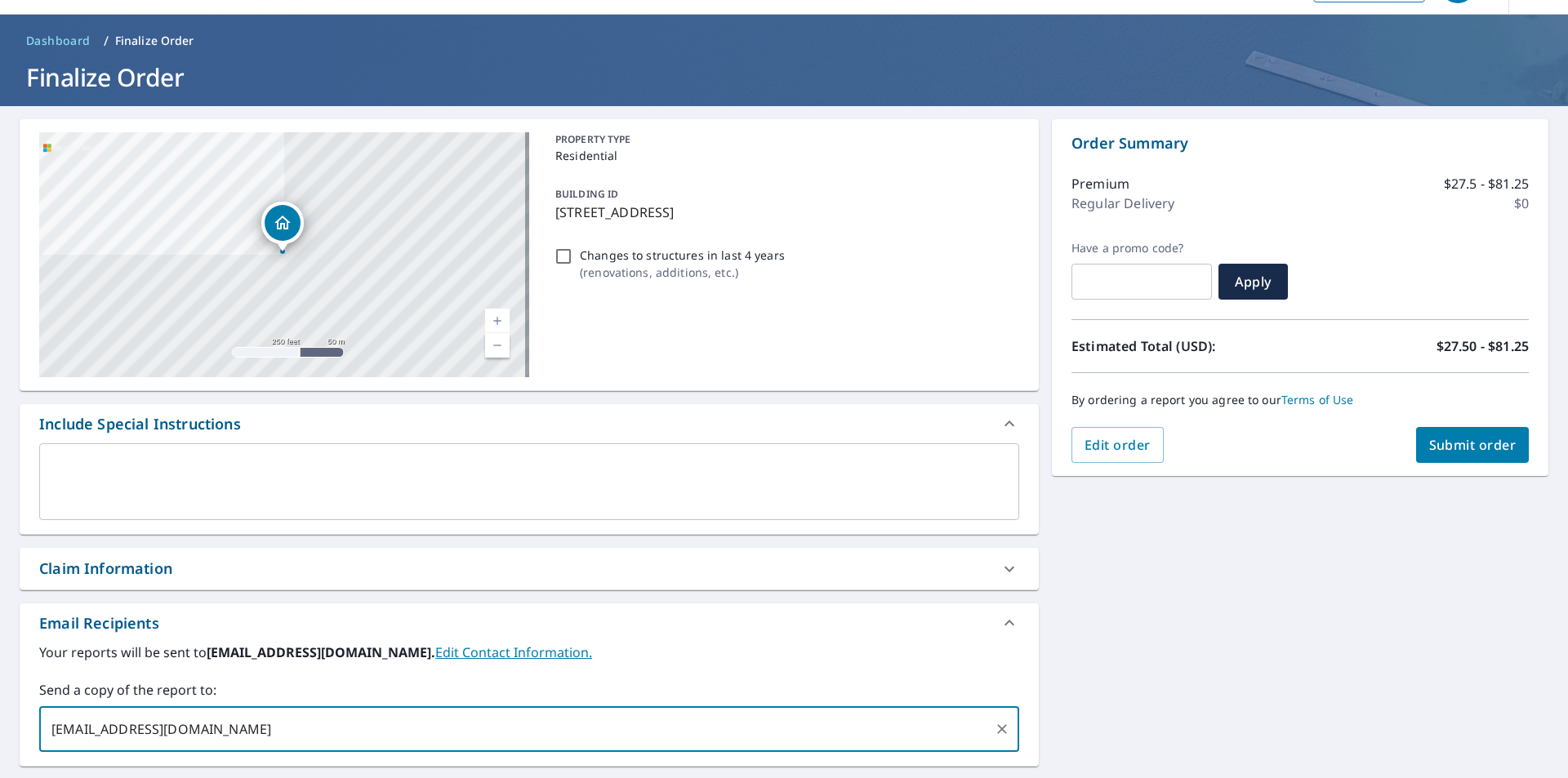
scroll to position [5, 0]
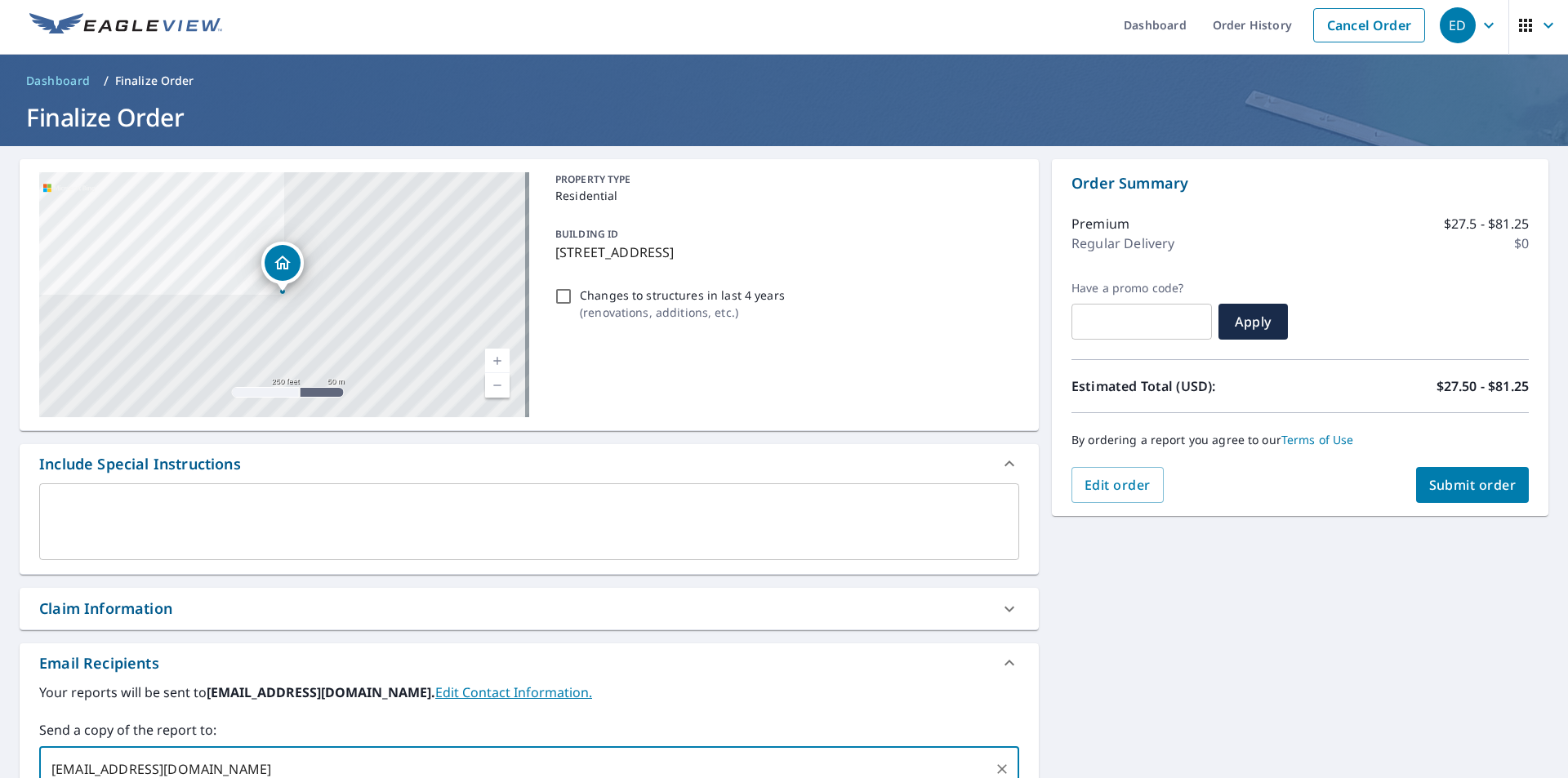
type input "bobtjay@gmail.com"
click at [208, 501] on textarea at bounding box center [529, 522] width 957 height 47
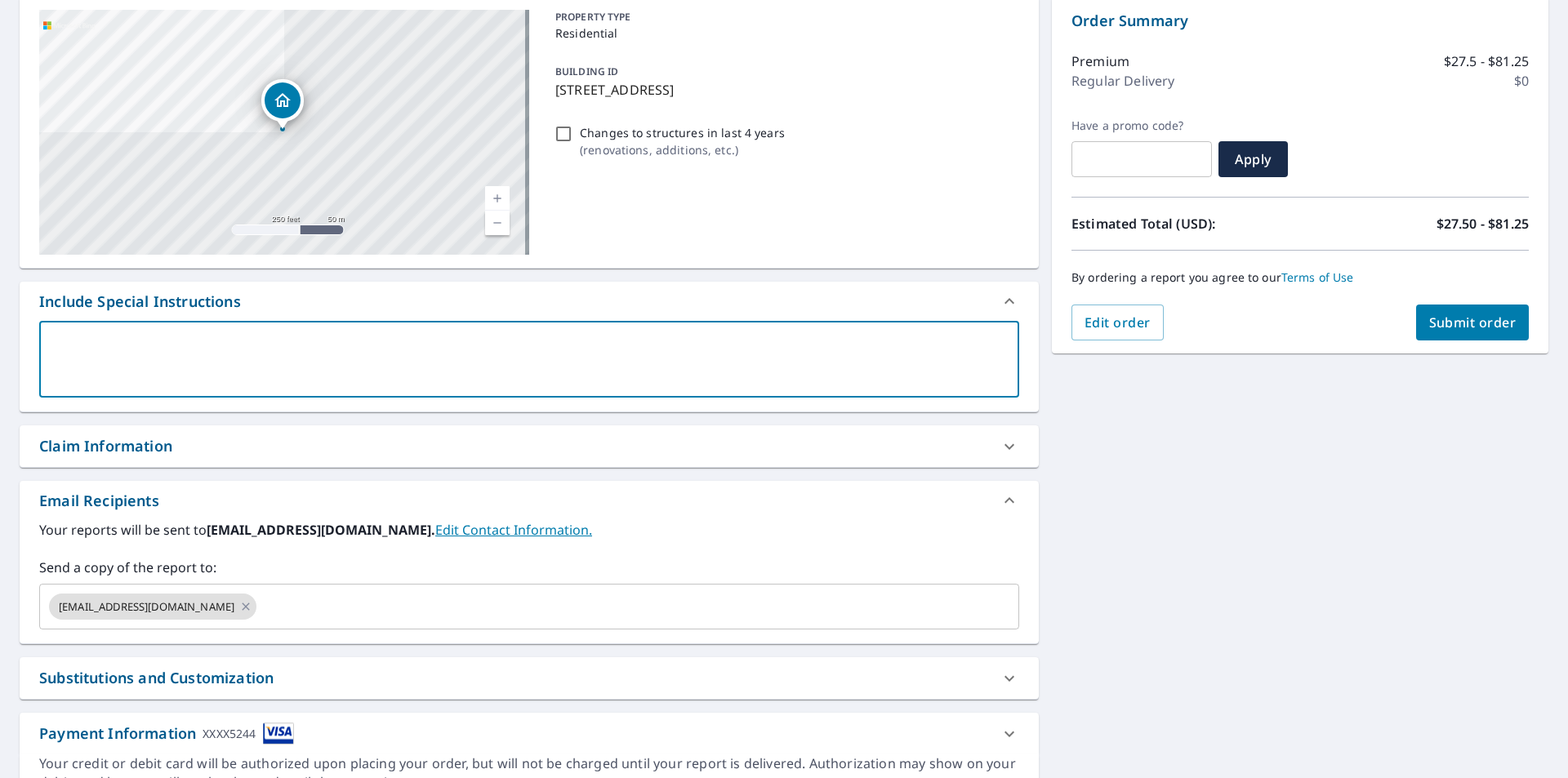
scroll to position [168, 0]
type textarea "o"
type textarea "x"
type textarea "on"
type textarea "x"
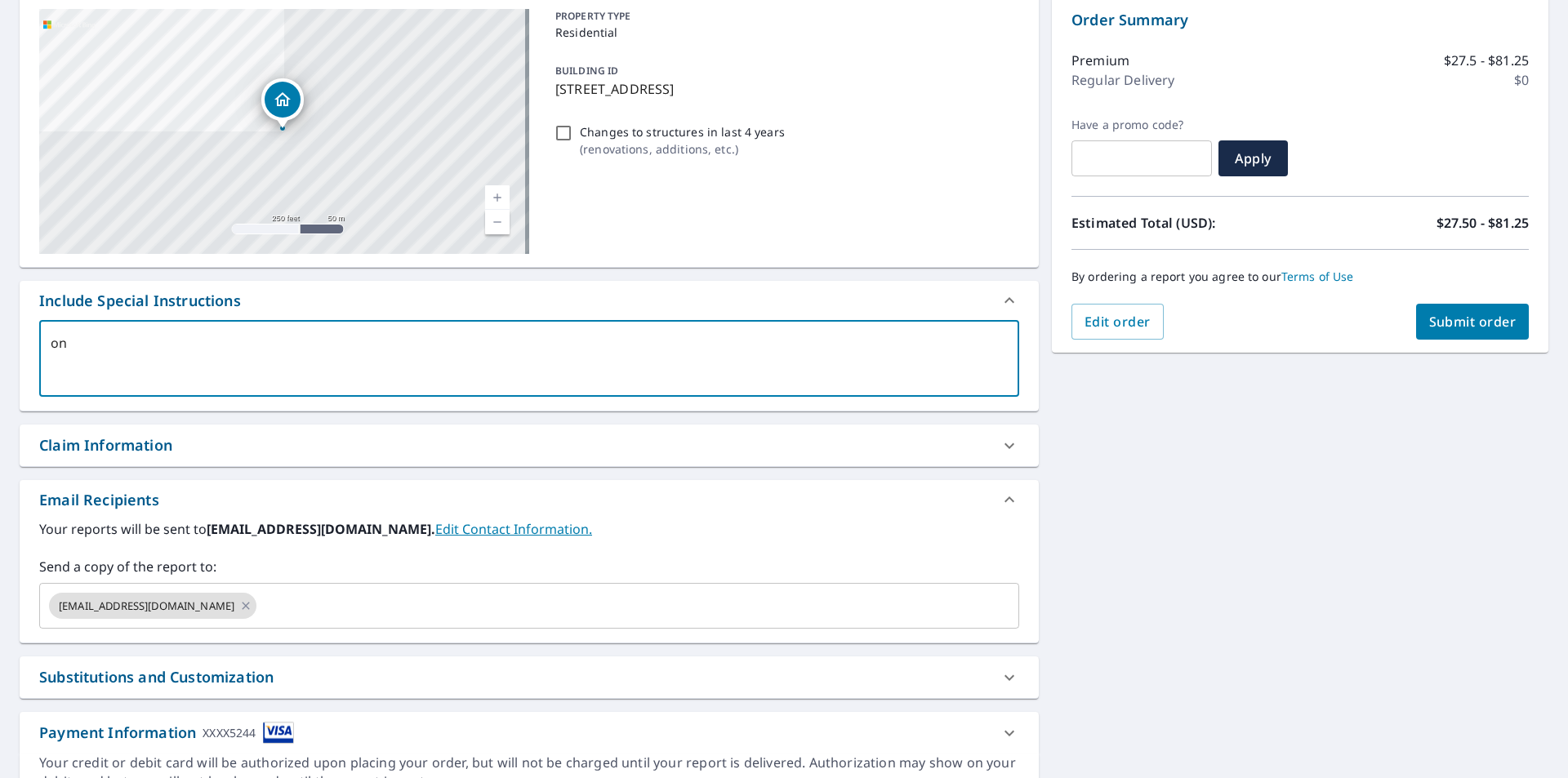
type textarea "onl"
type textarea "x"
type textarea "only"
type textarea "x"
type textarea "only"
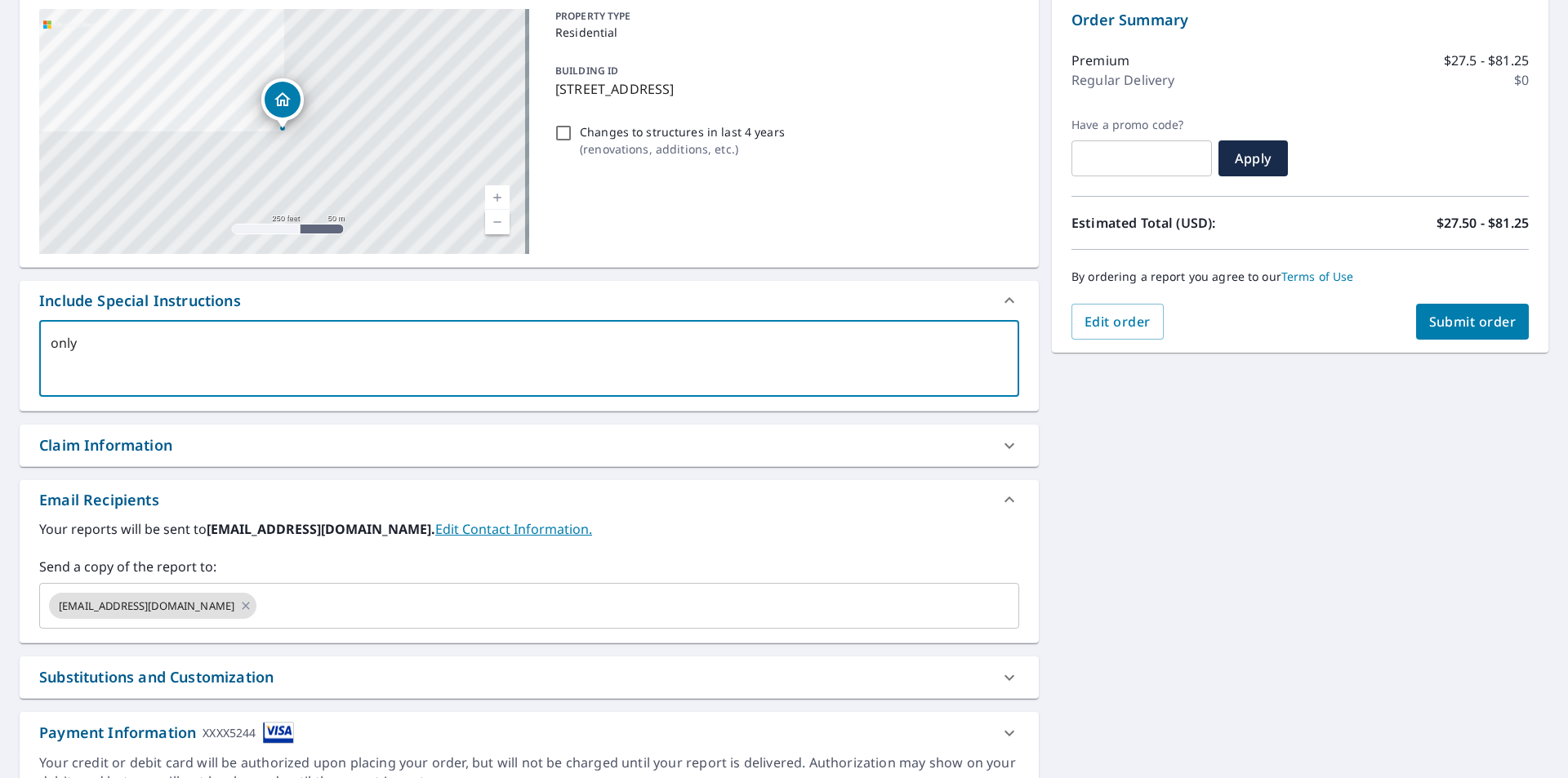
type textarea "x"
type textarea "only n"
type textarea "x"
type textarea "only ne"
type textarea "x"
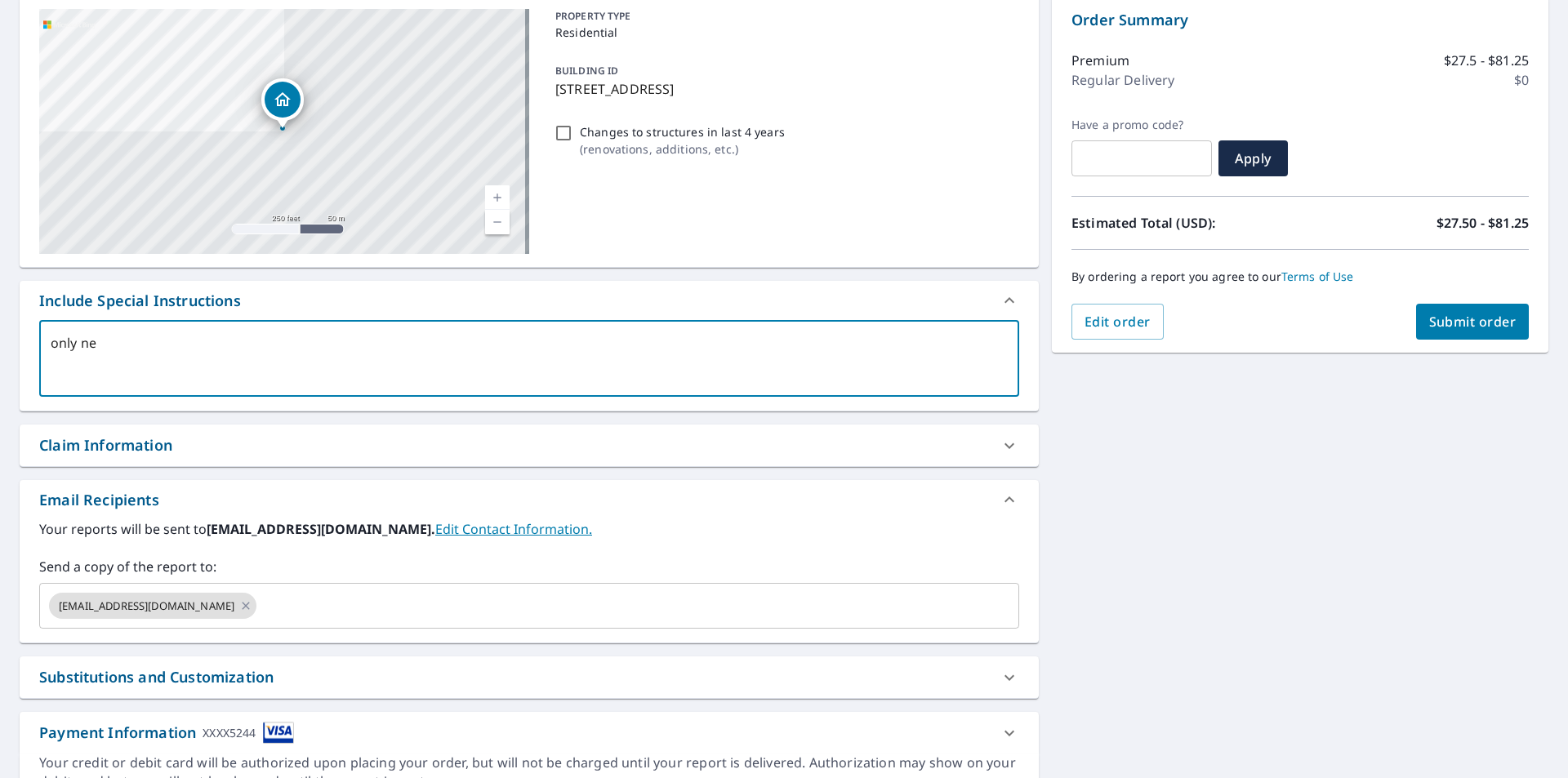
type textarea "only nee"
type textarea "x"
type textarea "only need"
type textarea "x"
type textarea "only need"
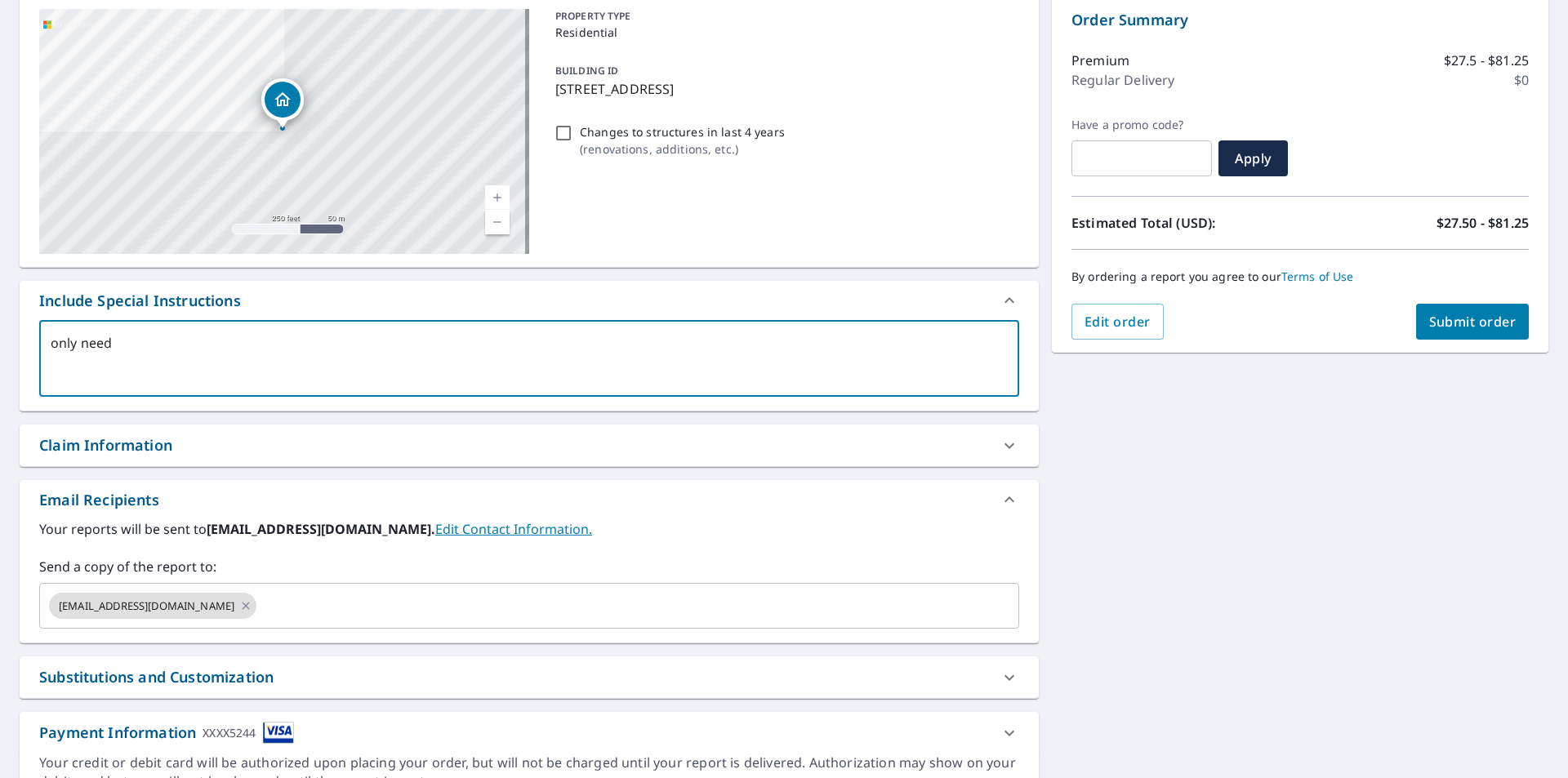
type textarea "x"
type textarea "only need th"
type textarea "x"
type textarea "only need the"
type textarea "x"
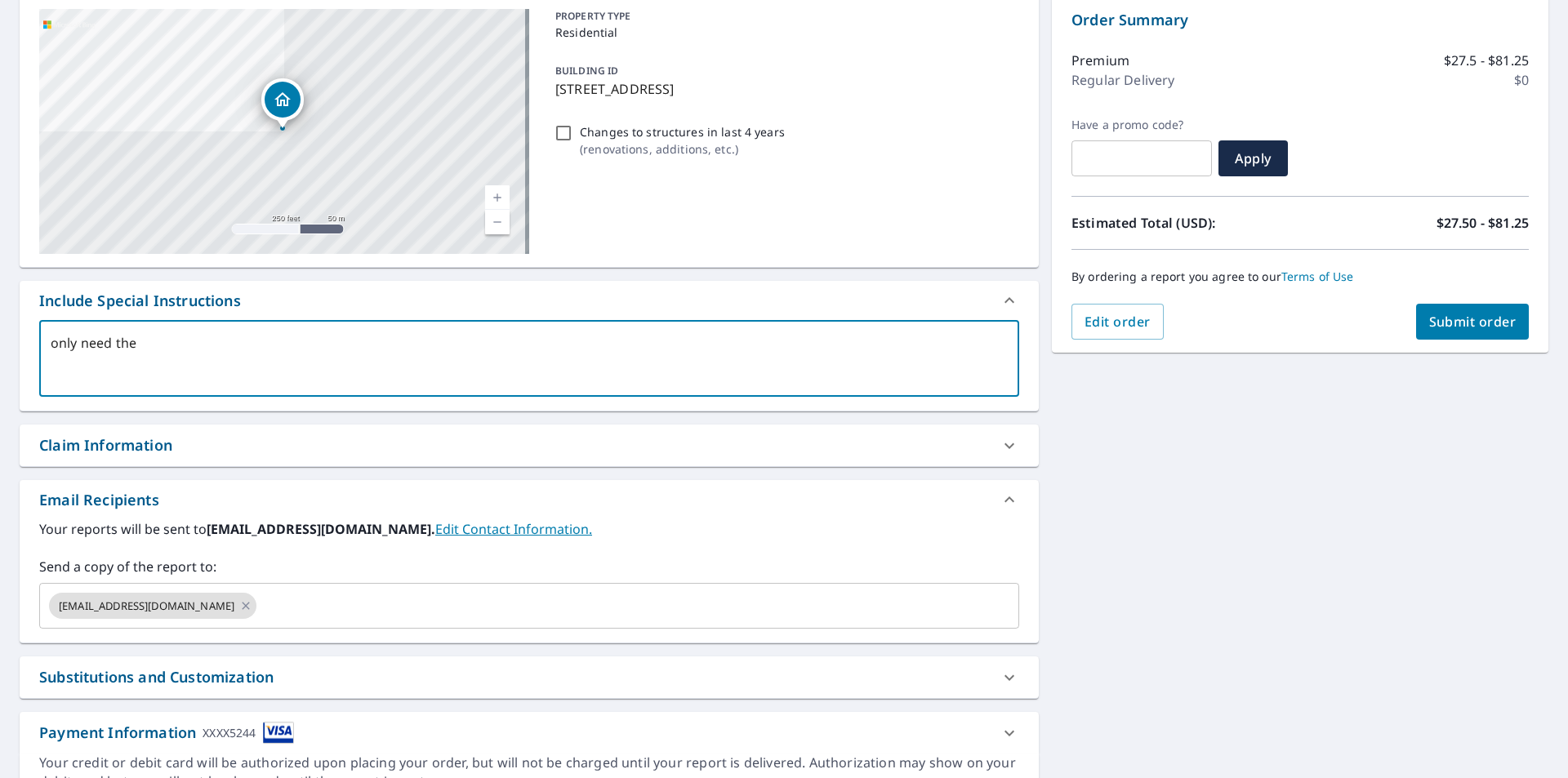
type textarea "only need the"
type textarea "x"
type textarea "only need the p"
type textarea "x"
type textarea "only need the pi"
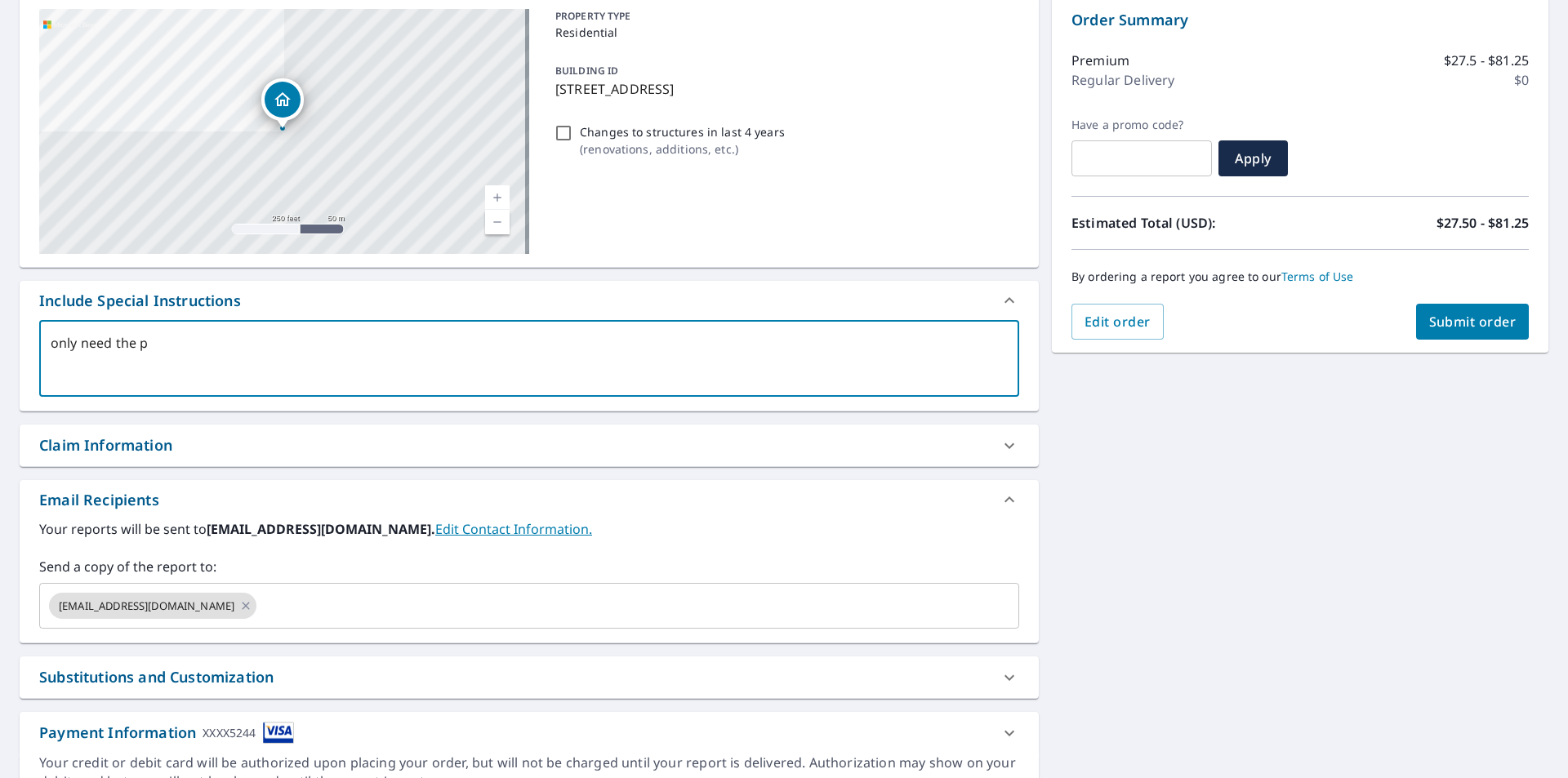
type textarea "x"
type textarea "only need the pin"
type textarea "x"
type textarea "only need the pinn"
type textarea "x"
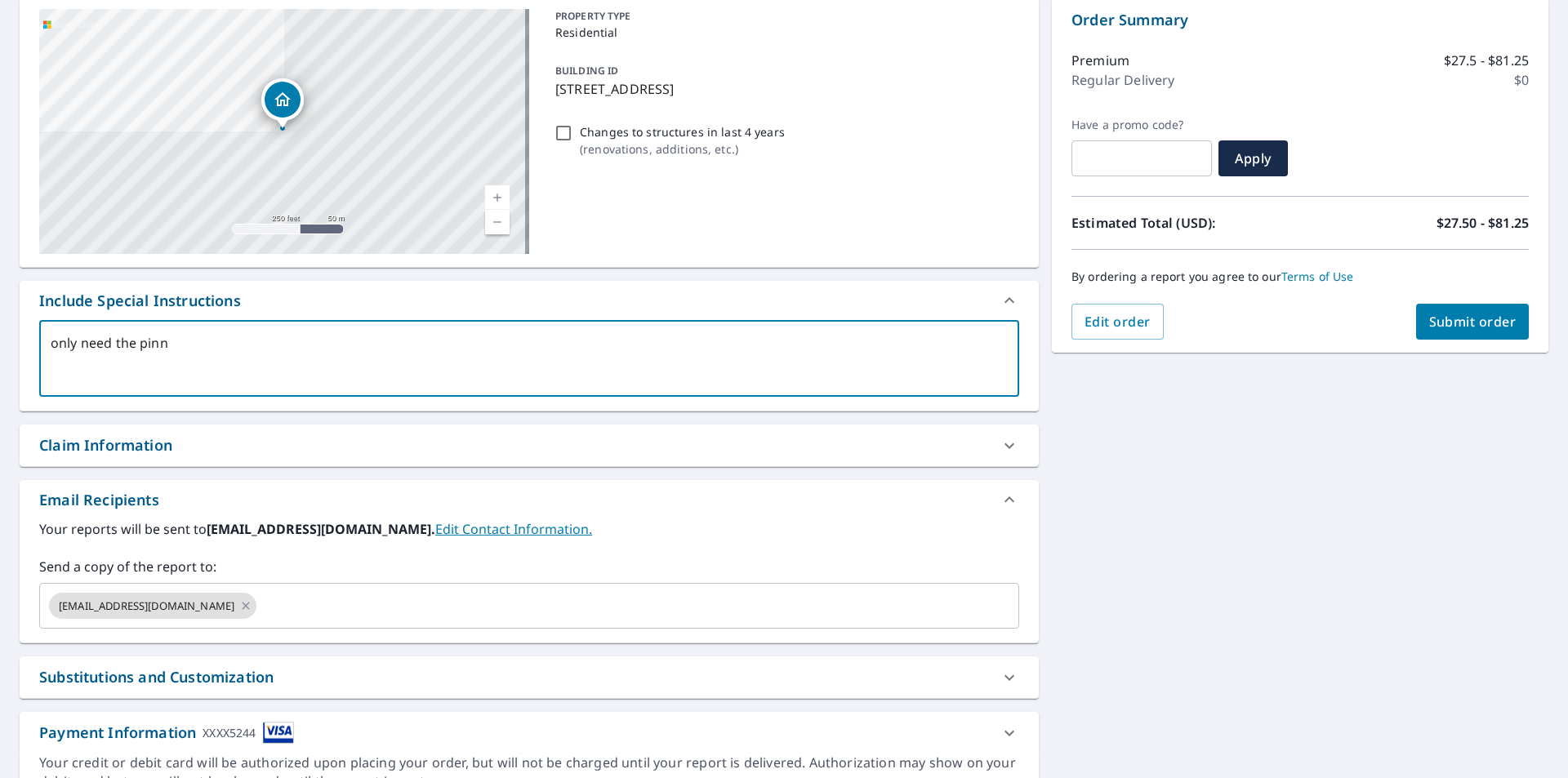
type textarea "only need the pinne"
type textarea "x"
type textarea "only need the pinned"
type textarea "x"
type textarea "only need the pinned"
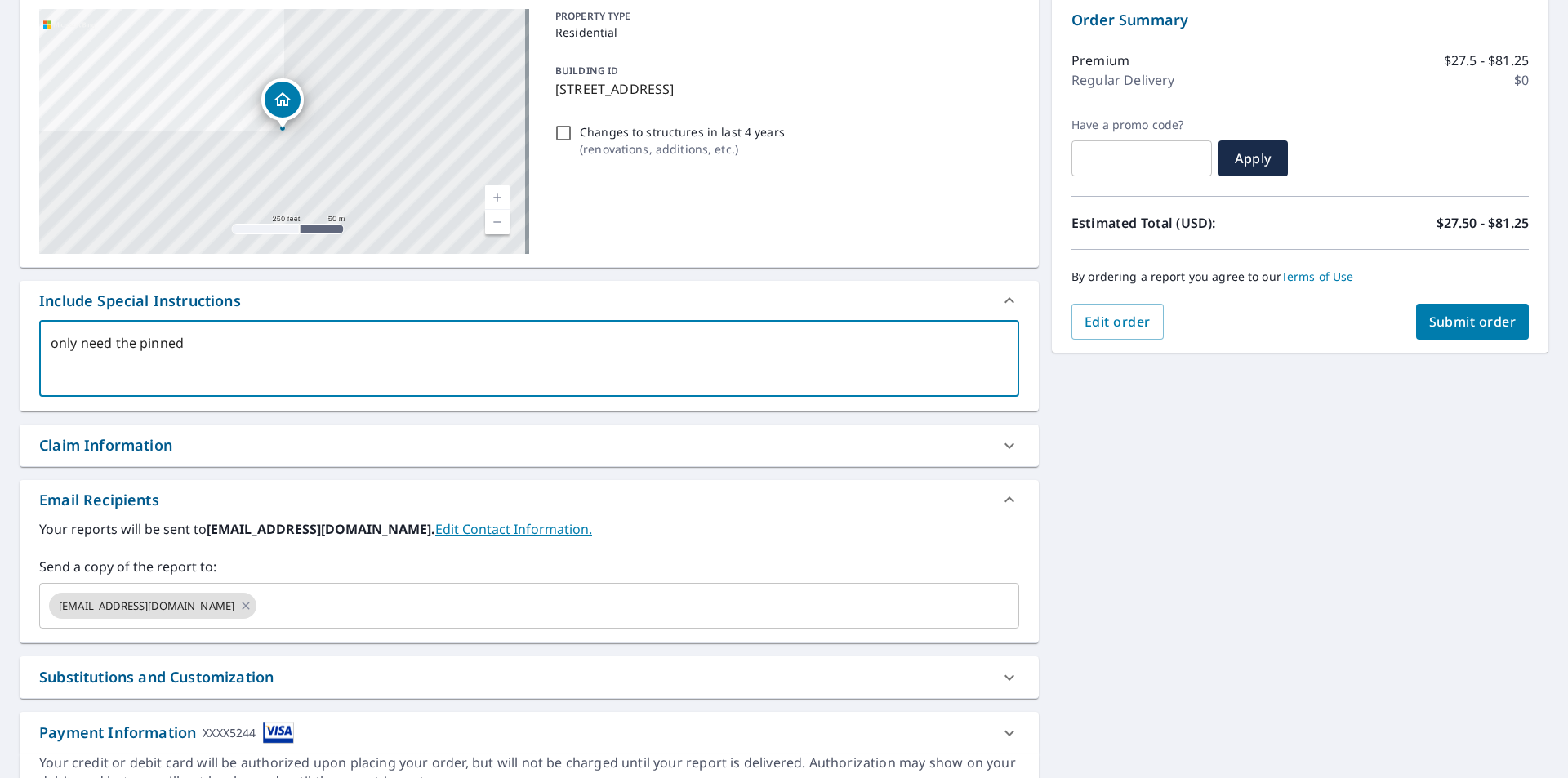
type textarea "x"
type textarea "only need the pinned s"
type textarea "x"
type textarea "only need the pinned st"
type textarea "x"
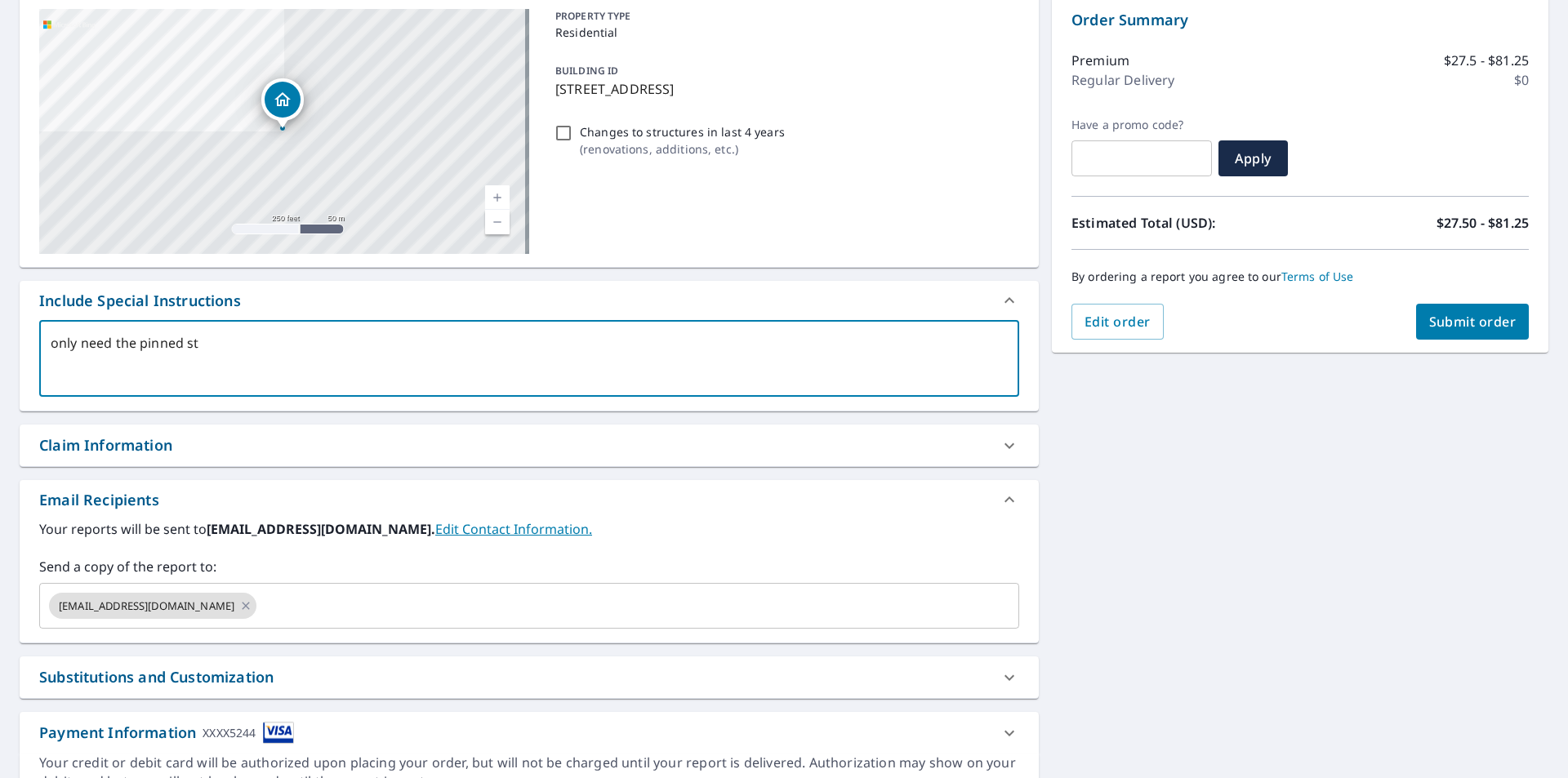
type textarea "only need the pinned str"
type textarea "x"
type textarea "only need the pinned stru"
type textarea "x"
type textarea "only need the pinned struc"
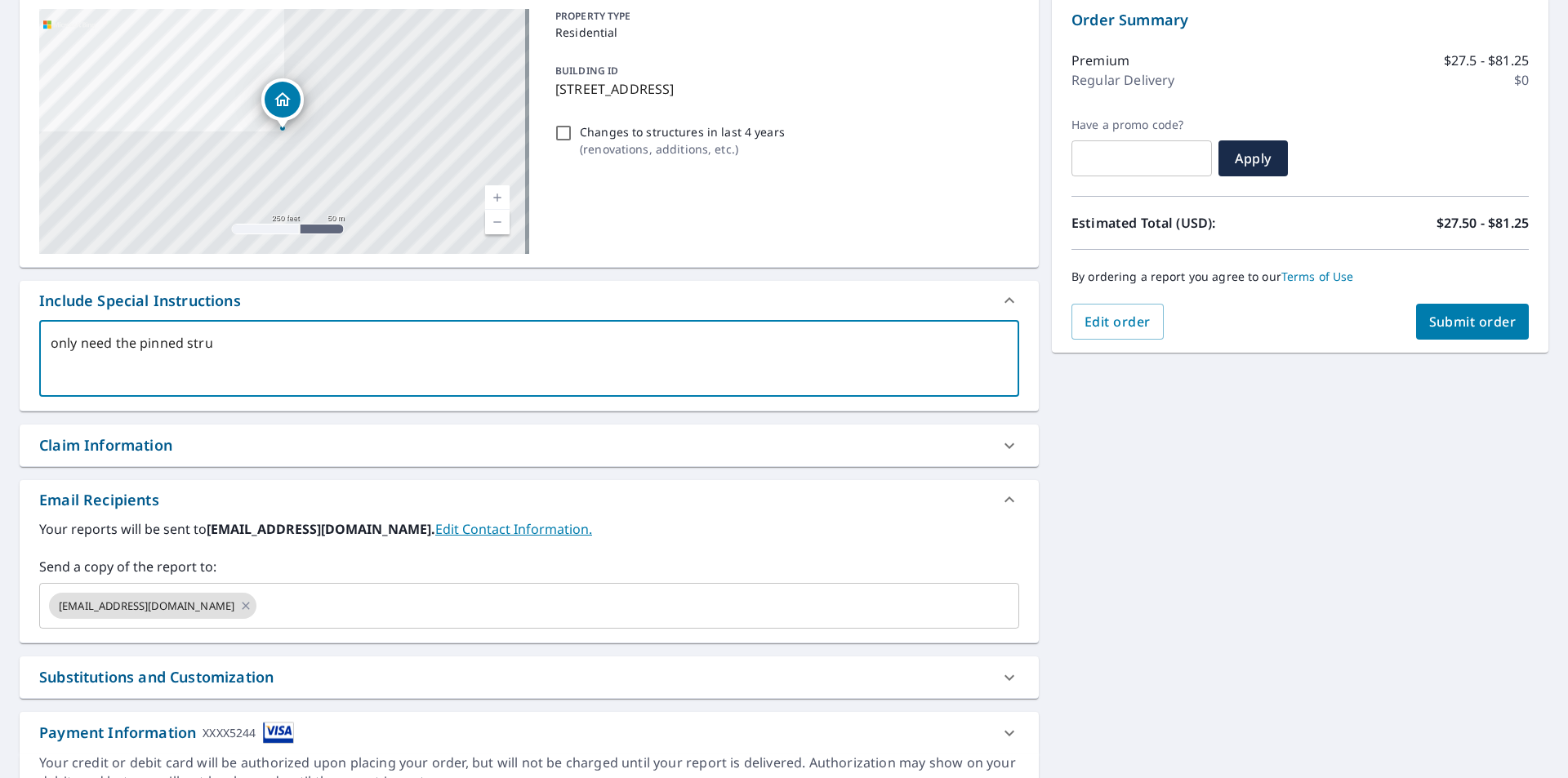
type textarea "x"
type textarea "only need the pinned struct"
type textarea "x"
type textarea "only need the pinned structu"
type textarea "x"
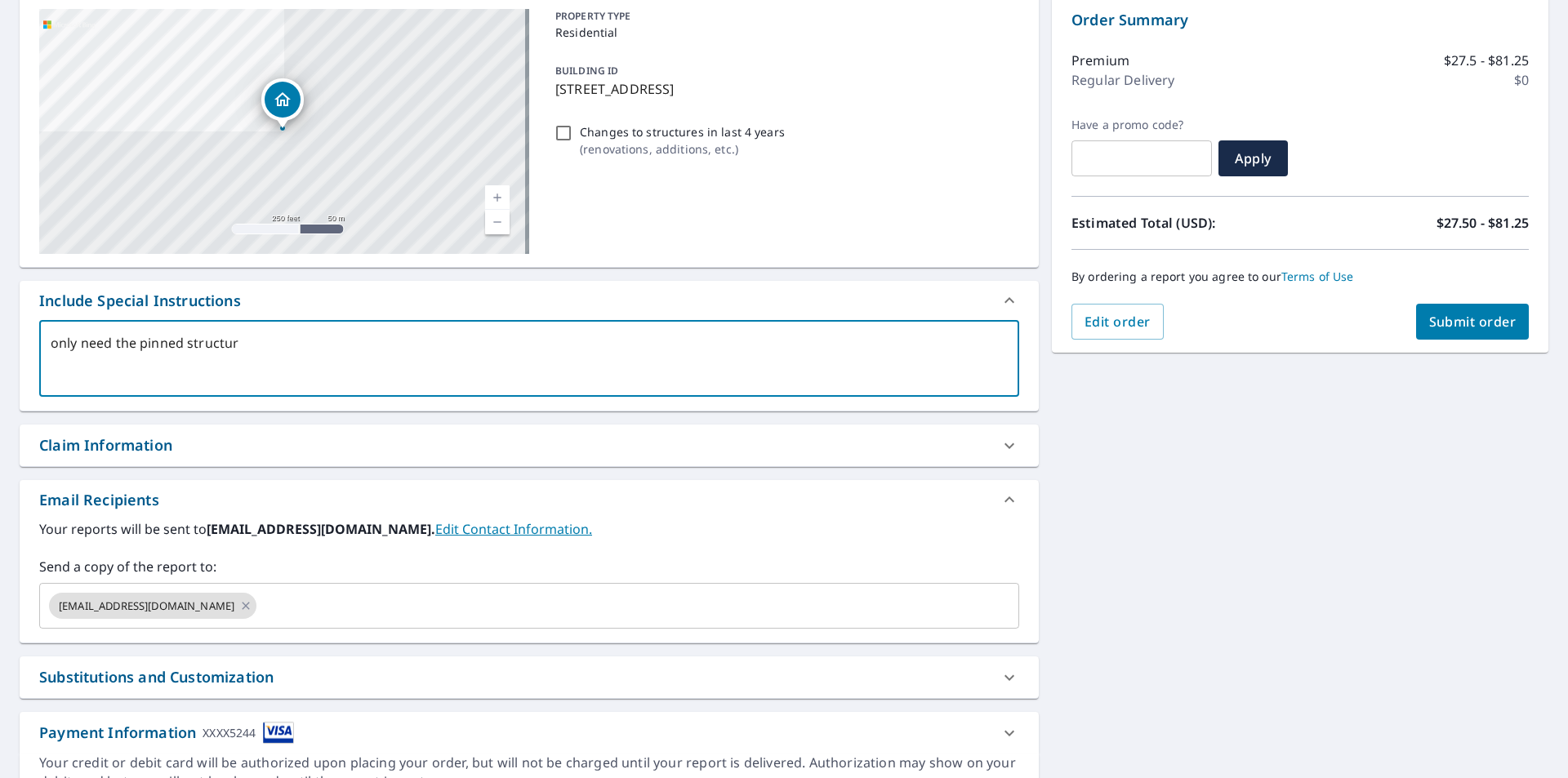
type textarea "only need the pinned structure"
type textarea "x"
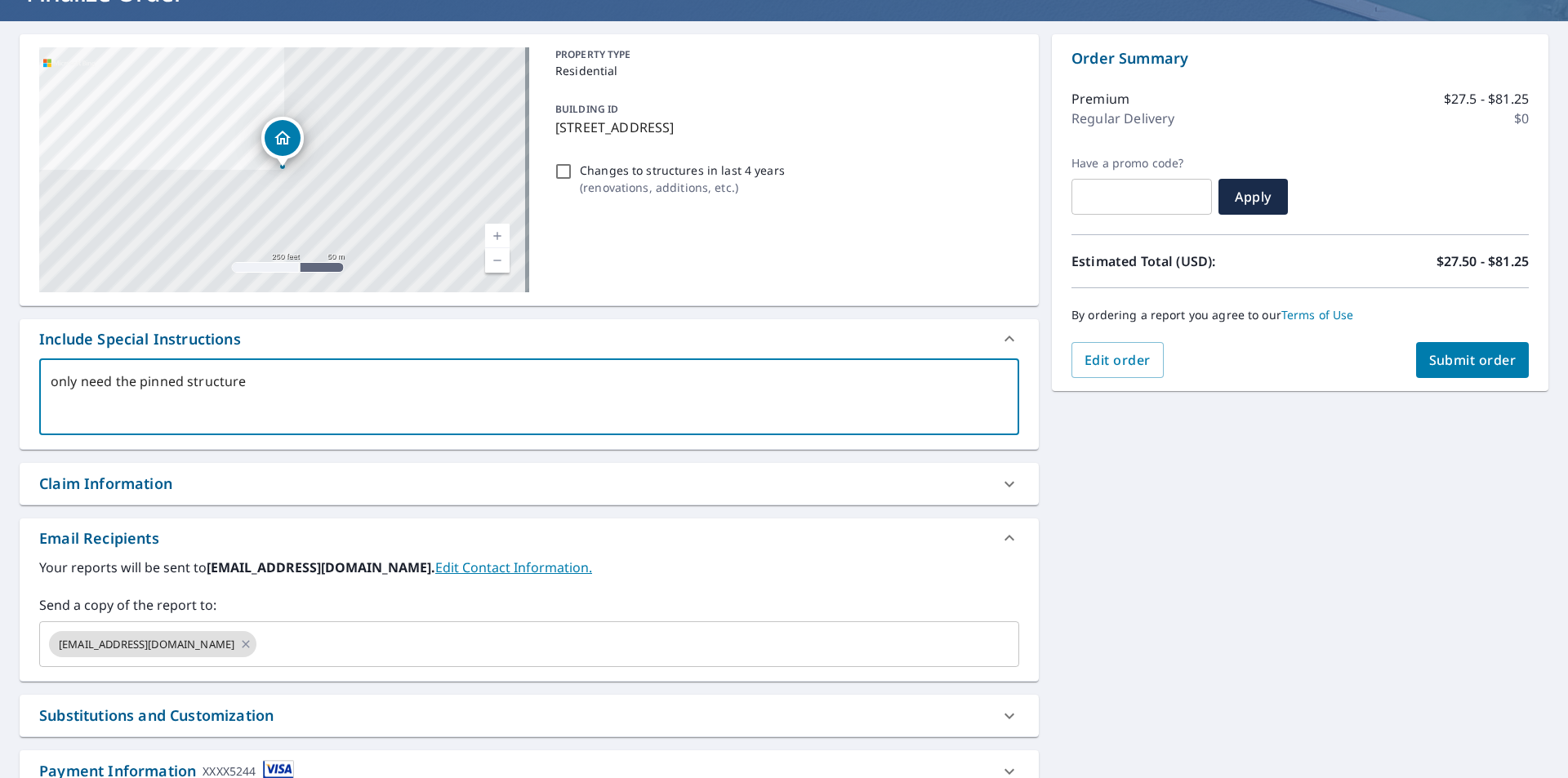
scroll to position [0, 0]
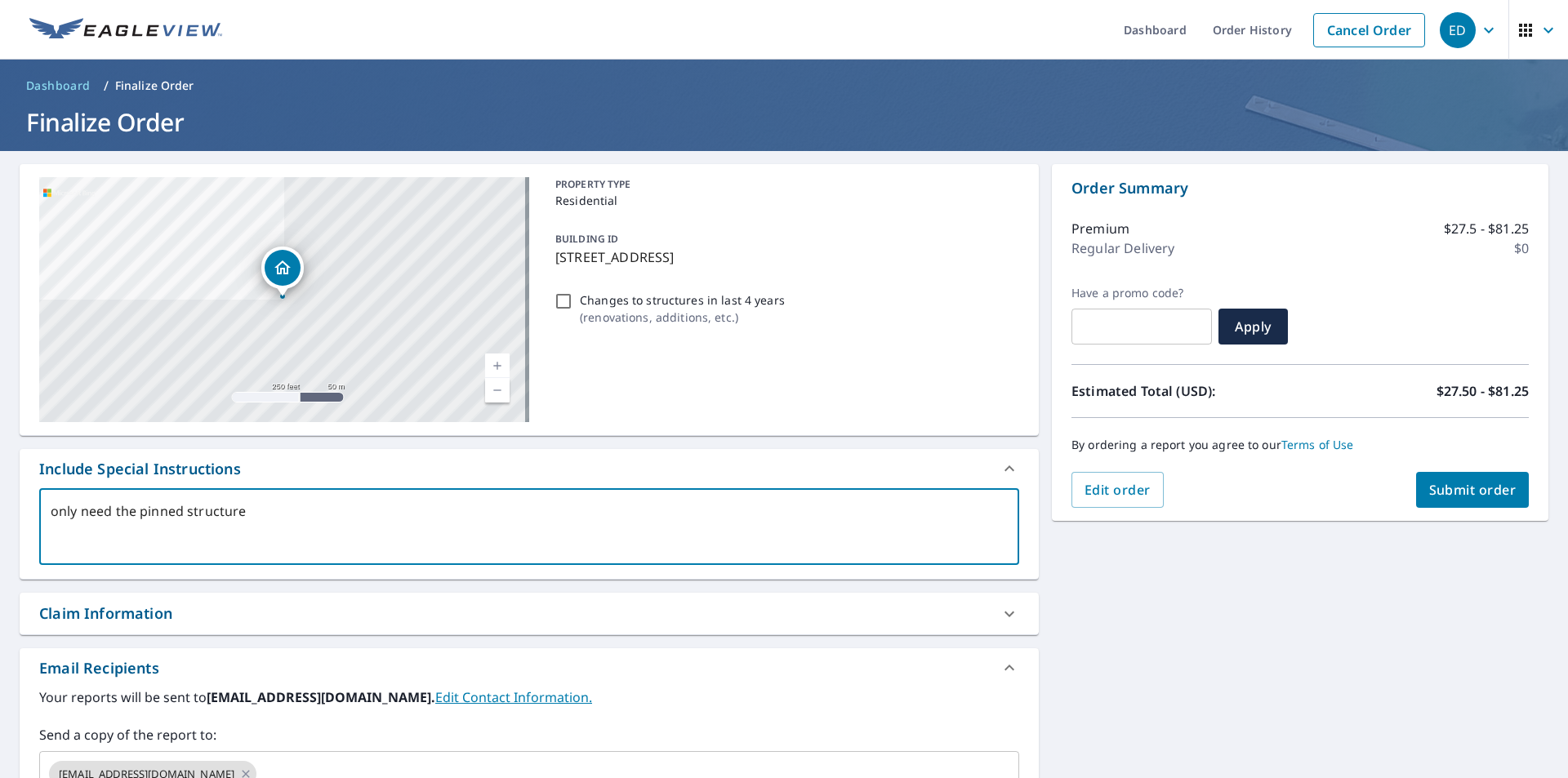
type textarea "only need the pinned structure"
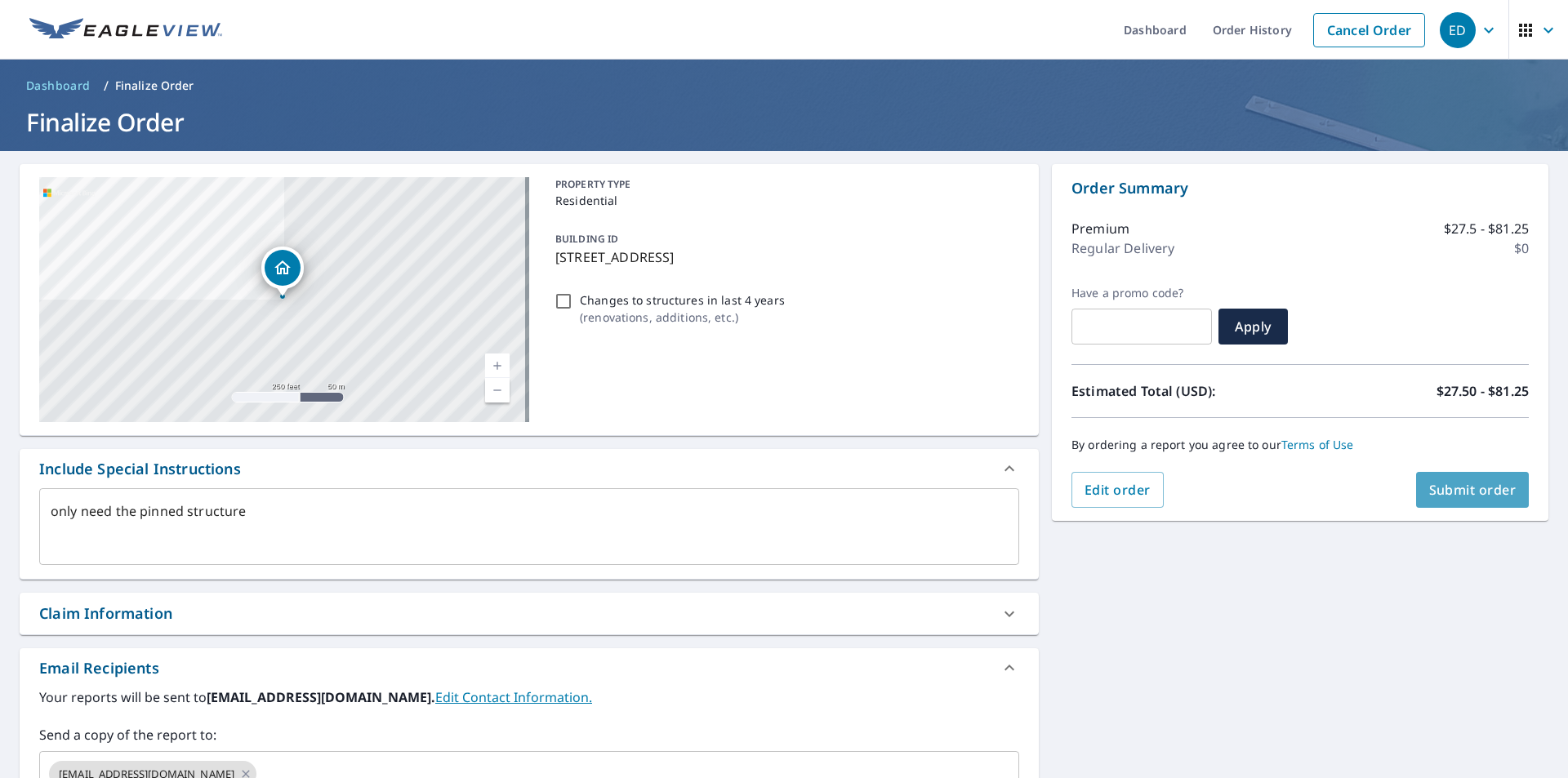
click at [1481, 492] on span "Submit order" at bounding box center [1472, 489] width 87 height 18
type textarea "x"
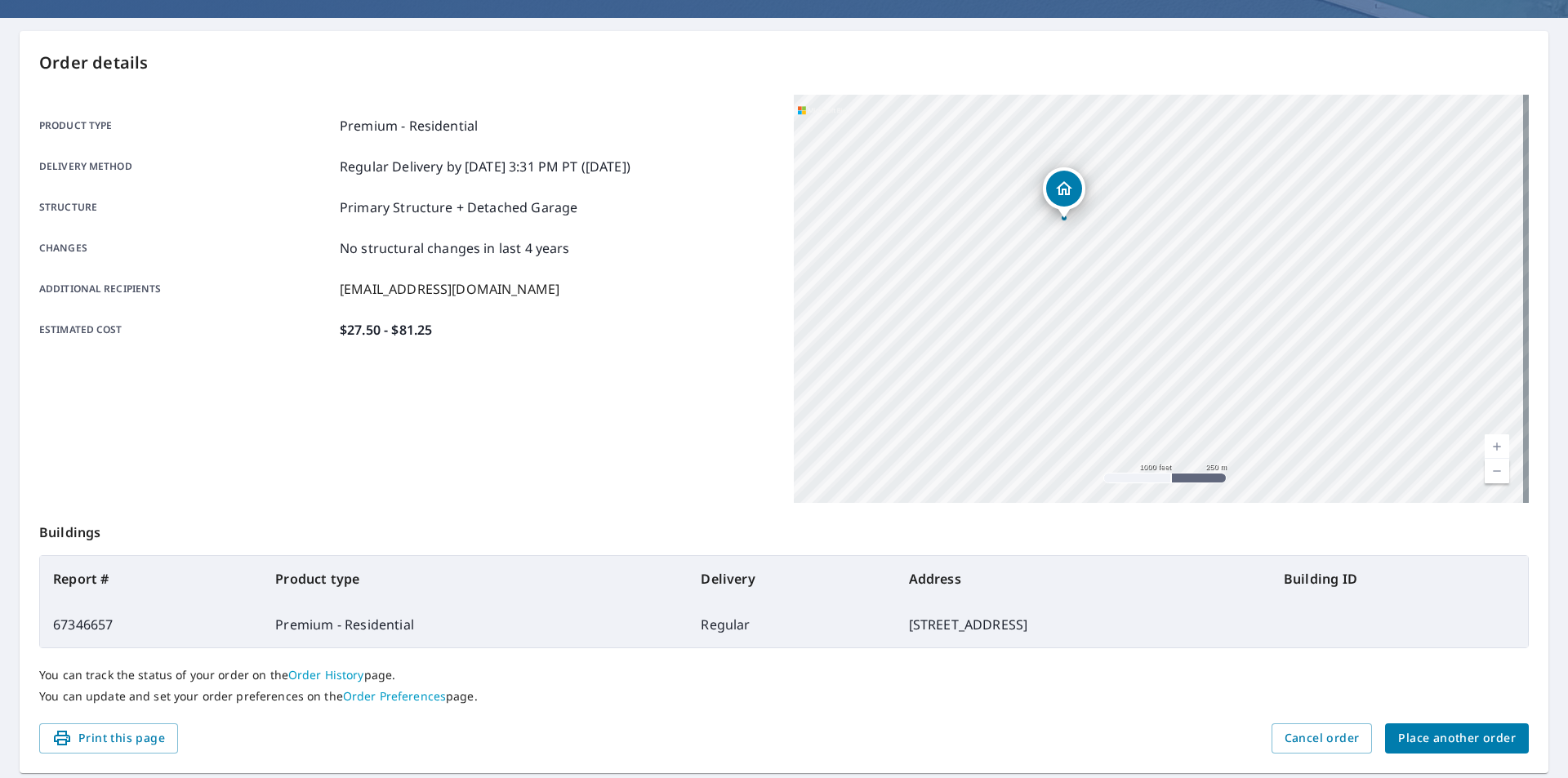
scroll to position [183, 0]
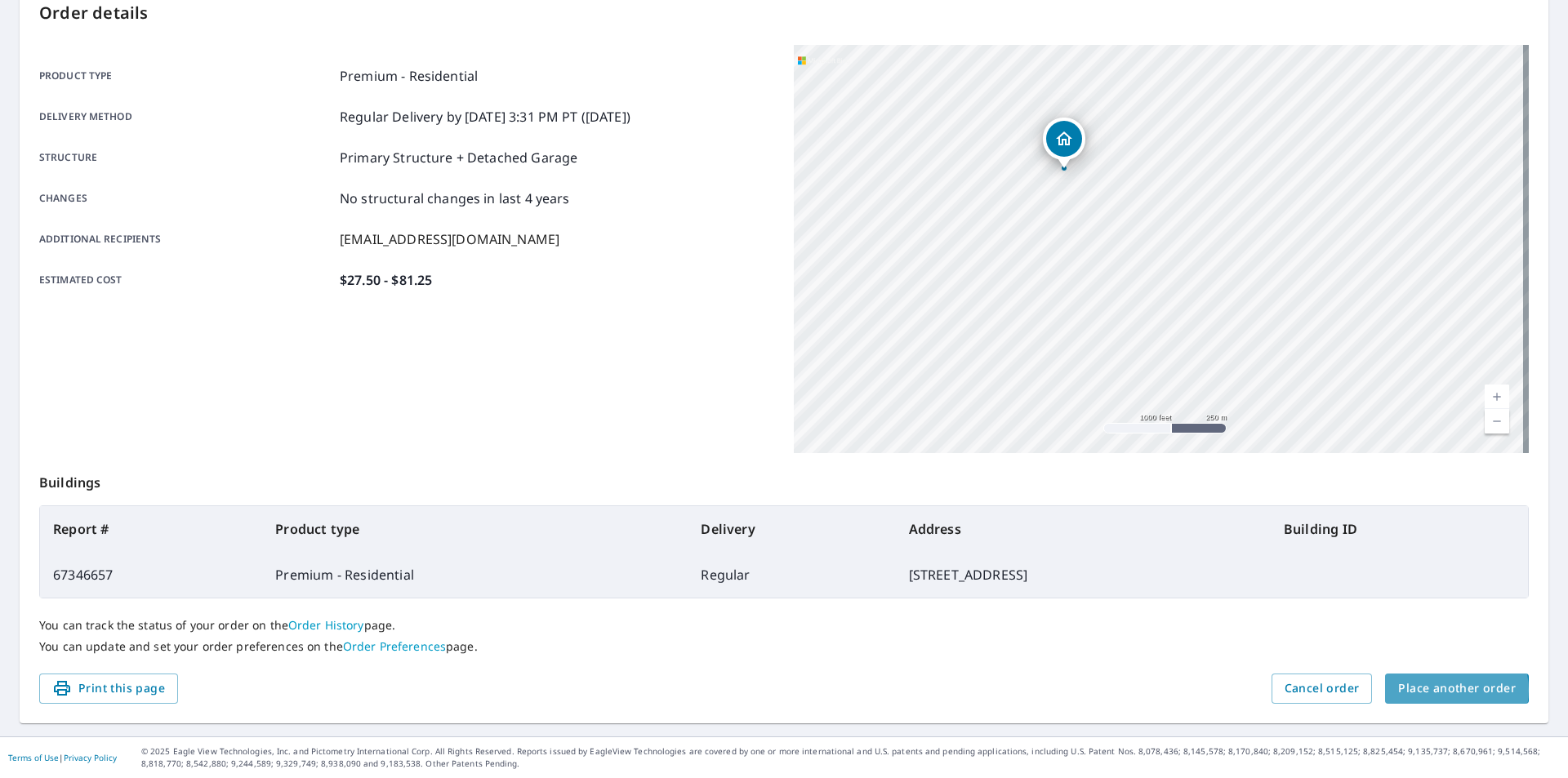
click at [1439, 690] on span "Place another order" at bounding box center [1456, 688] width 118 height 20
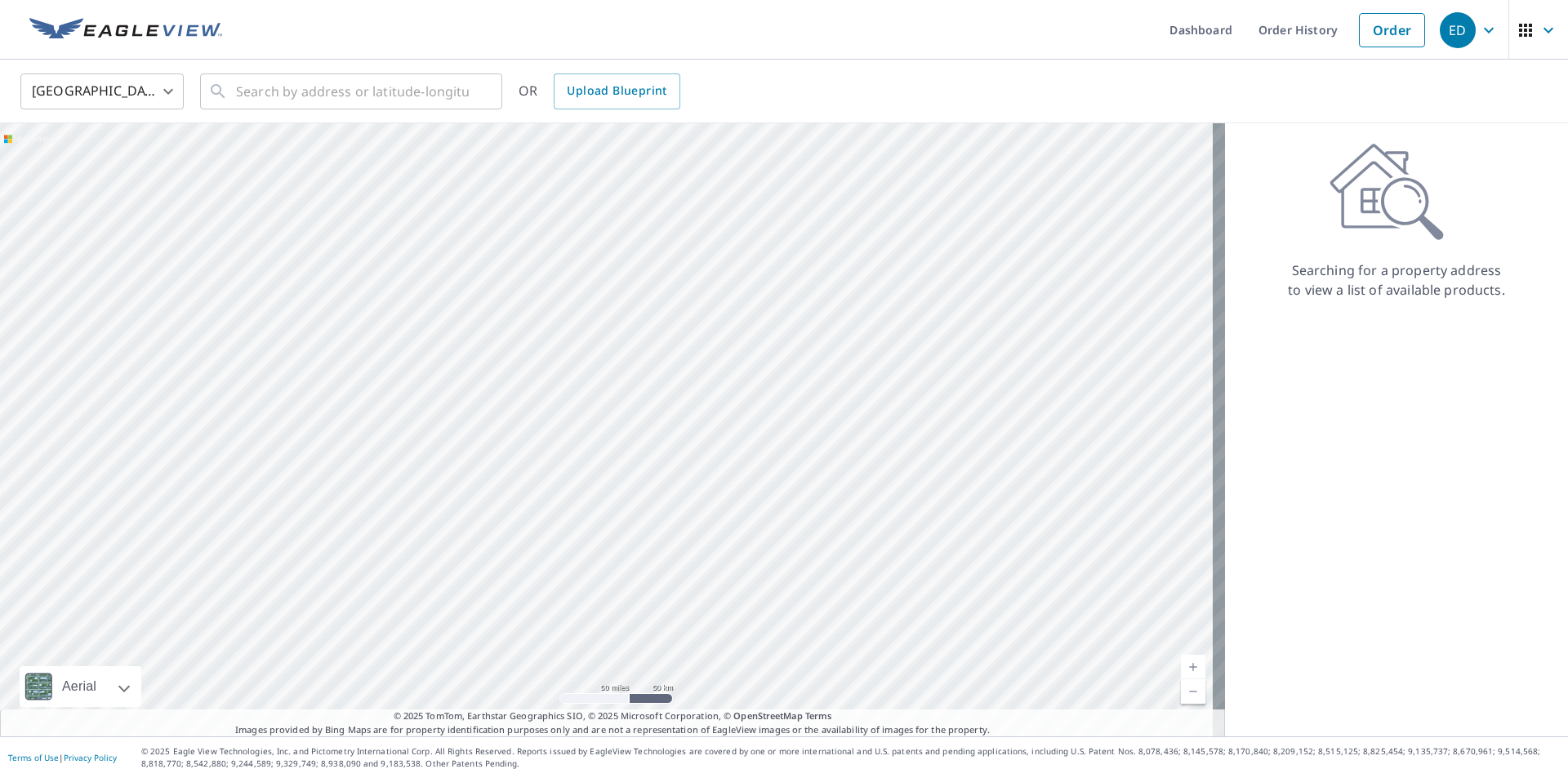
drag, startPoint x: 368, startPoint y: 470, endPoint x: 508, endPoint y: 168, distance: 332.9
click at [508, 168] on div at bounding box center [612, 430] width 1224 height 613
click at [312, 104] on input "text" at bounding box center [352, 92] width 233 height 46
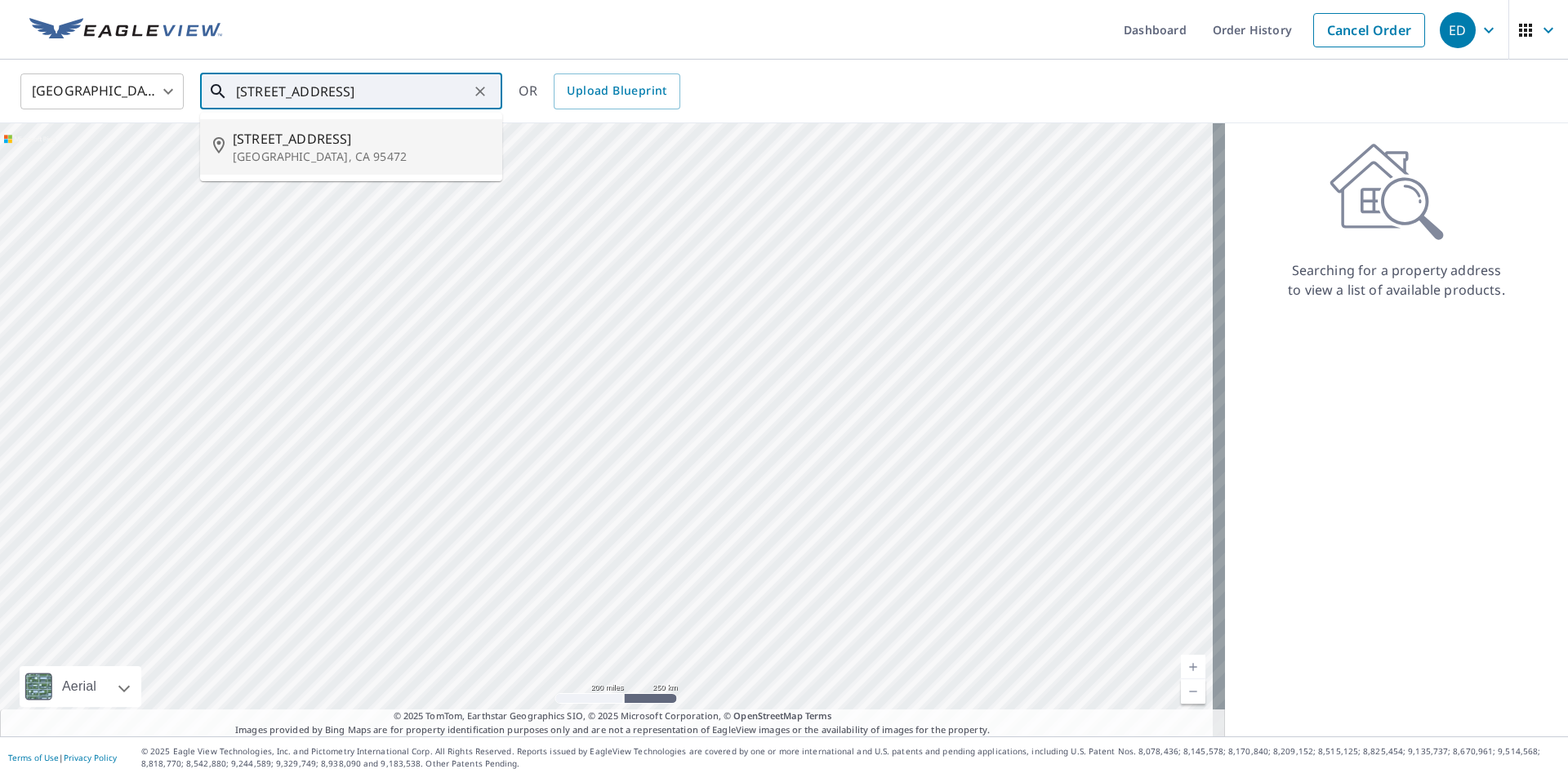
click at [322, 139] on span "8380 Germone Rd" at bounding box center [361, 139] width 257 height 19
type input "8380 Germone Rd Sebastopol, CA 95472"
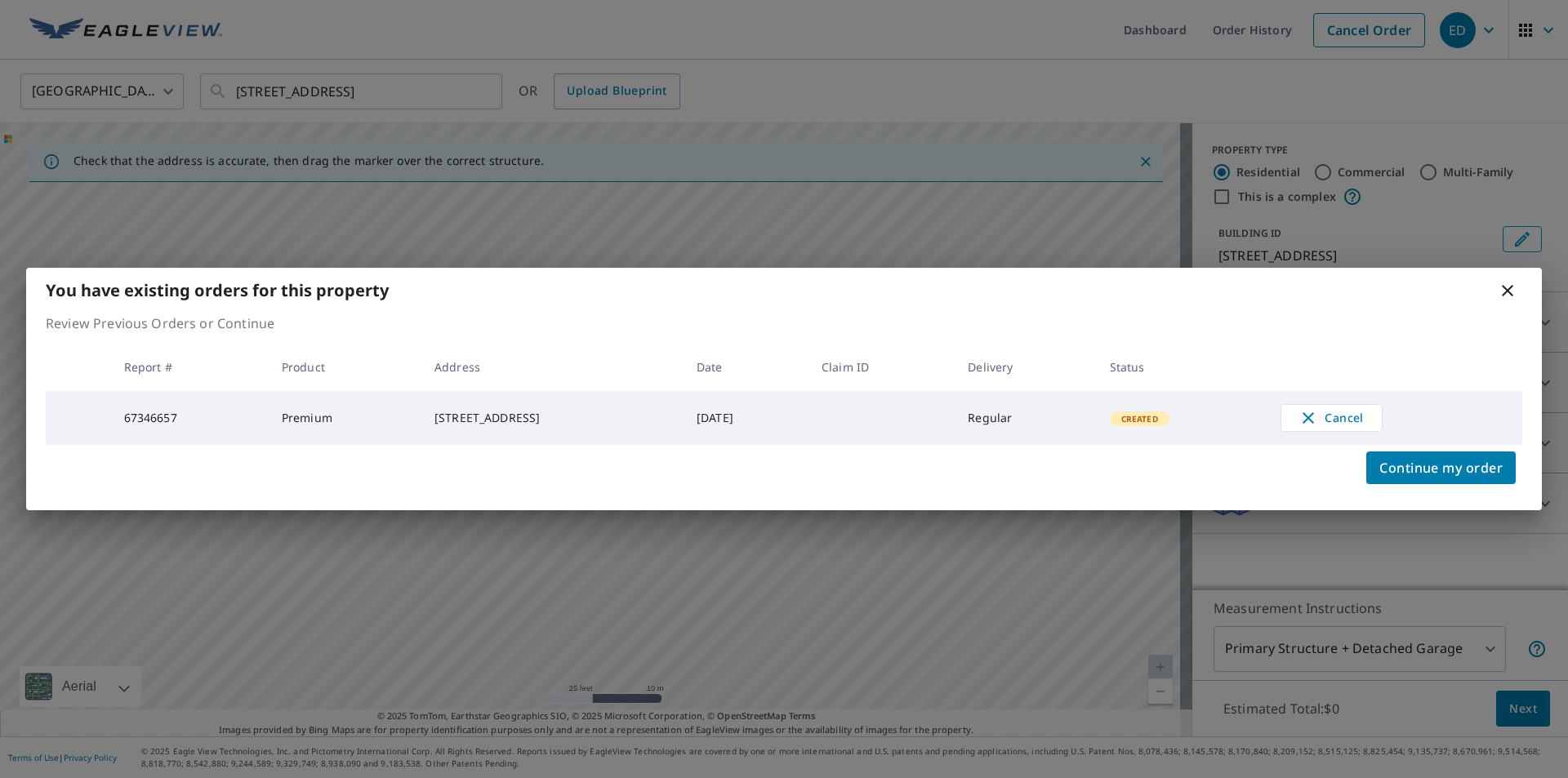
click at [1498, 286] on icon at bounding box center [1507, 290] width 19 height 19
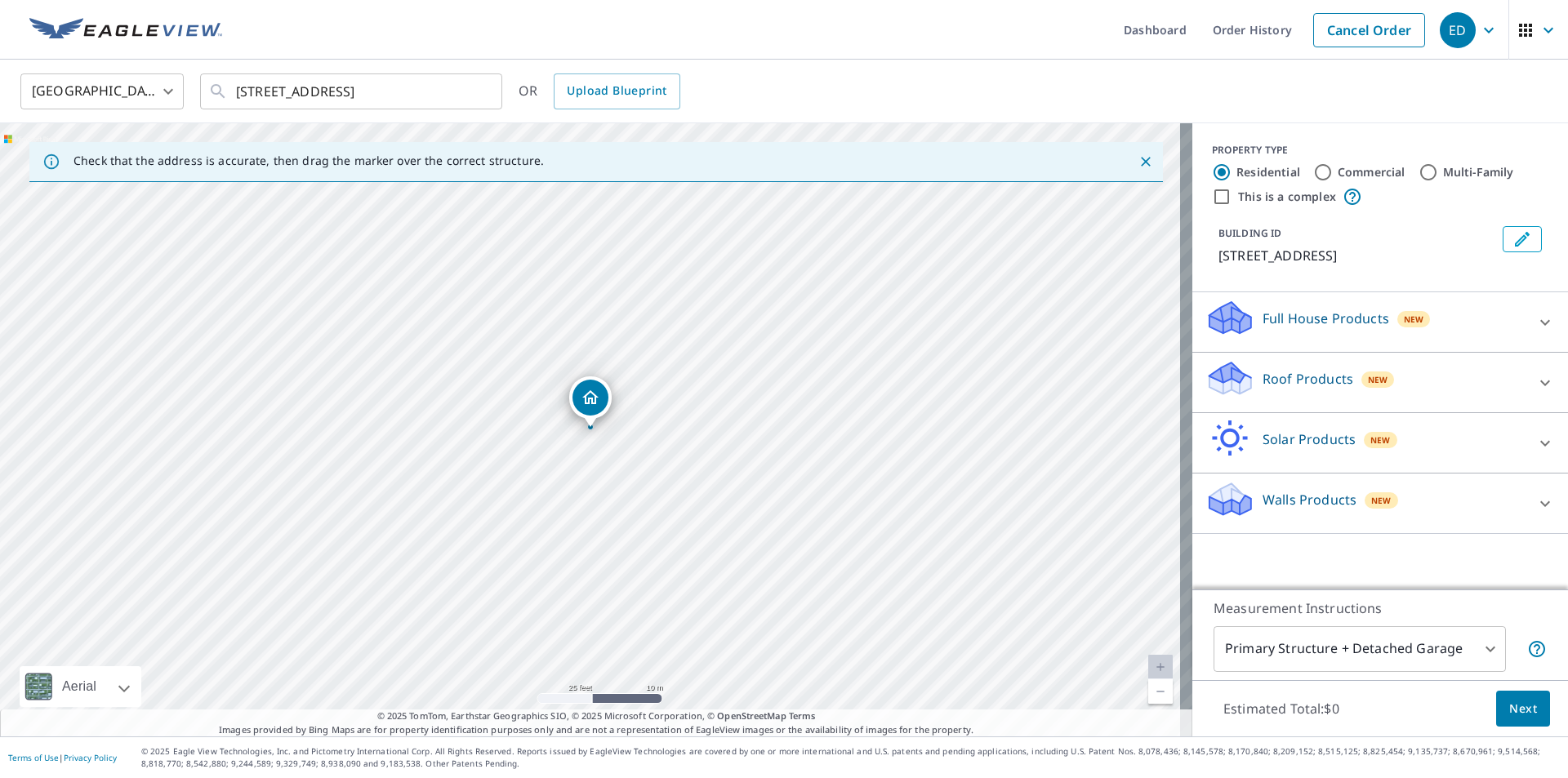
click at [1523, 25] on span "button" at bounding box center [1538, 30] width 46 height 39
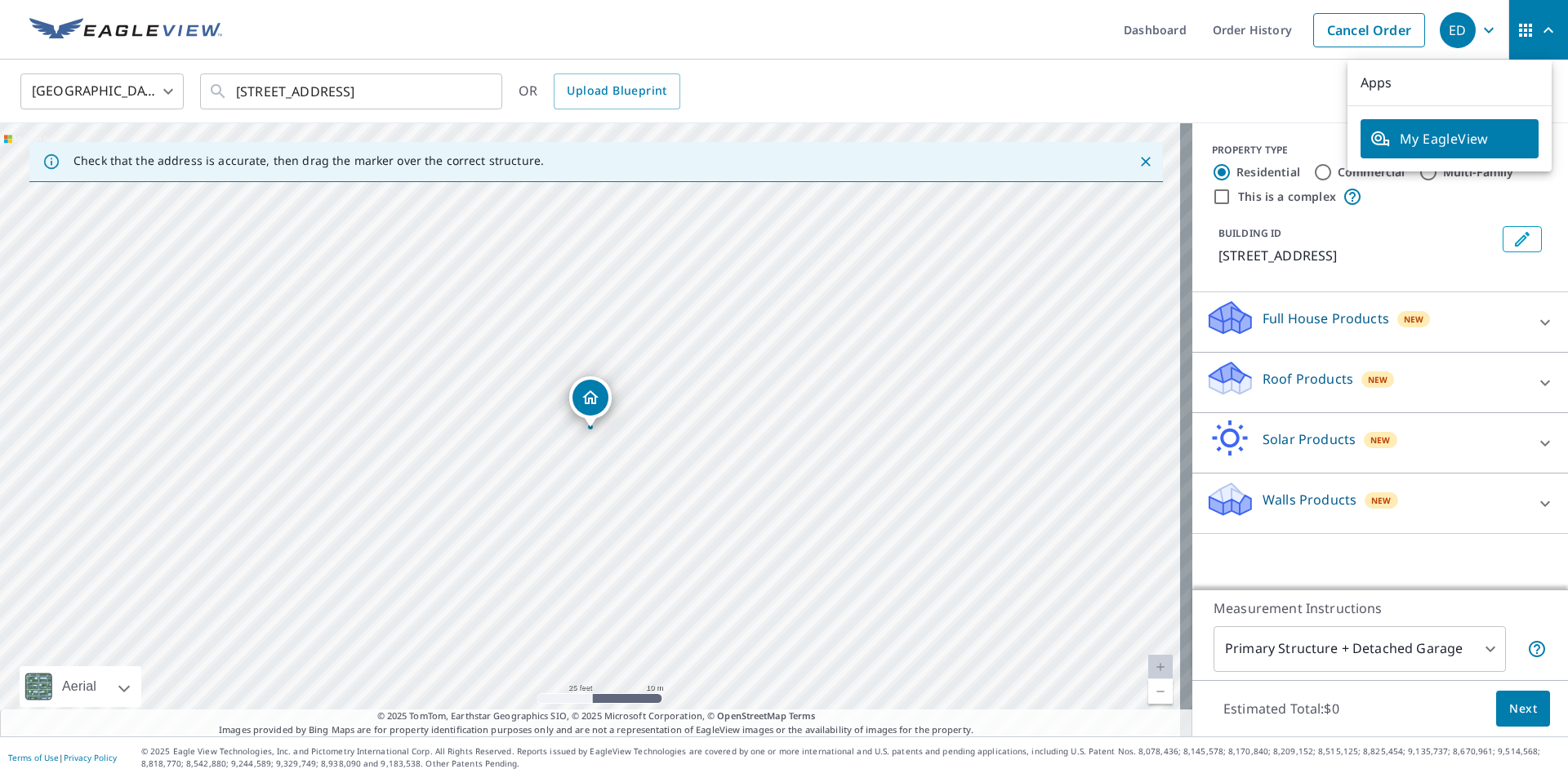
click at [942, 48] on ul "Dashboard Order History Cancel Order" at bounding box center [832, 30] width 1201 height 59
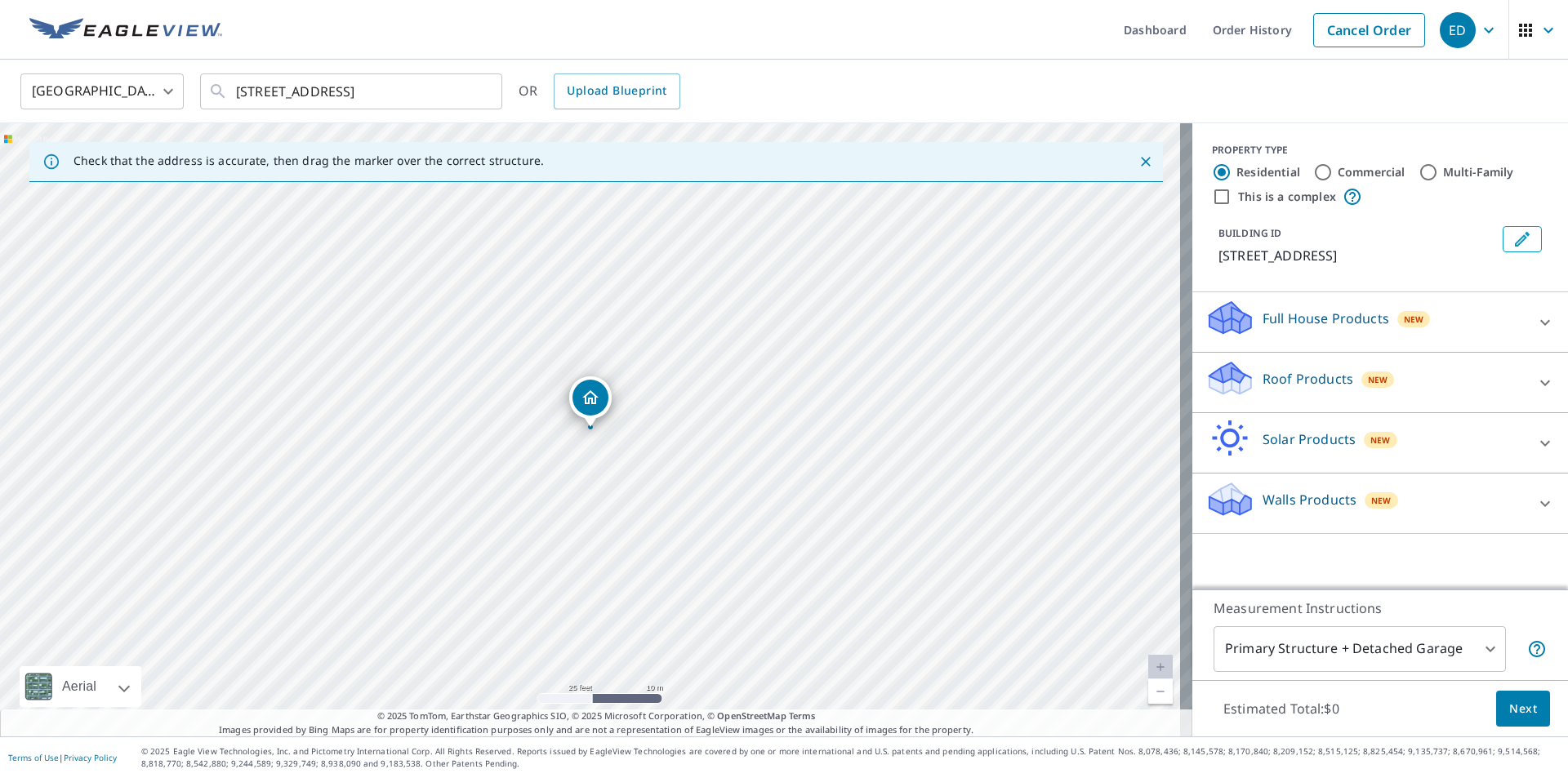
click at [1368, 383] on span "New" at bounding box center [1378, 380] width 20 height 13
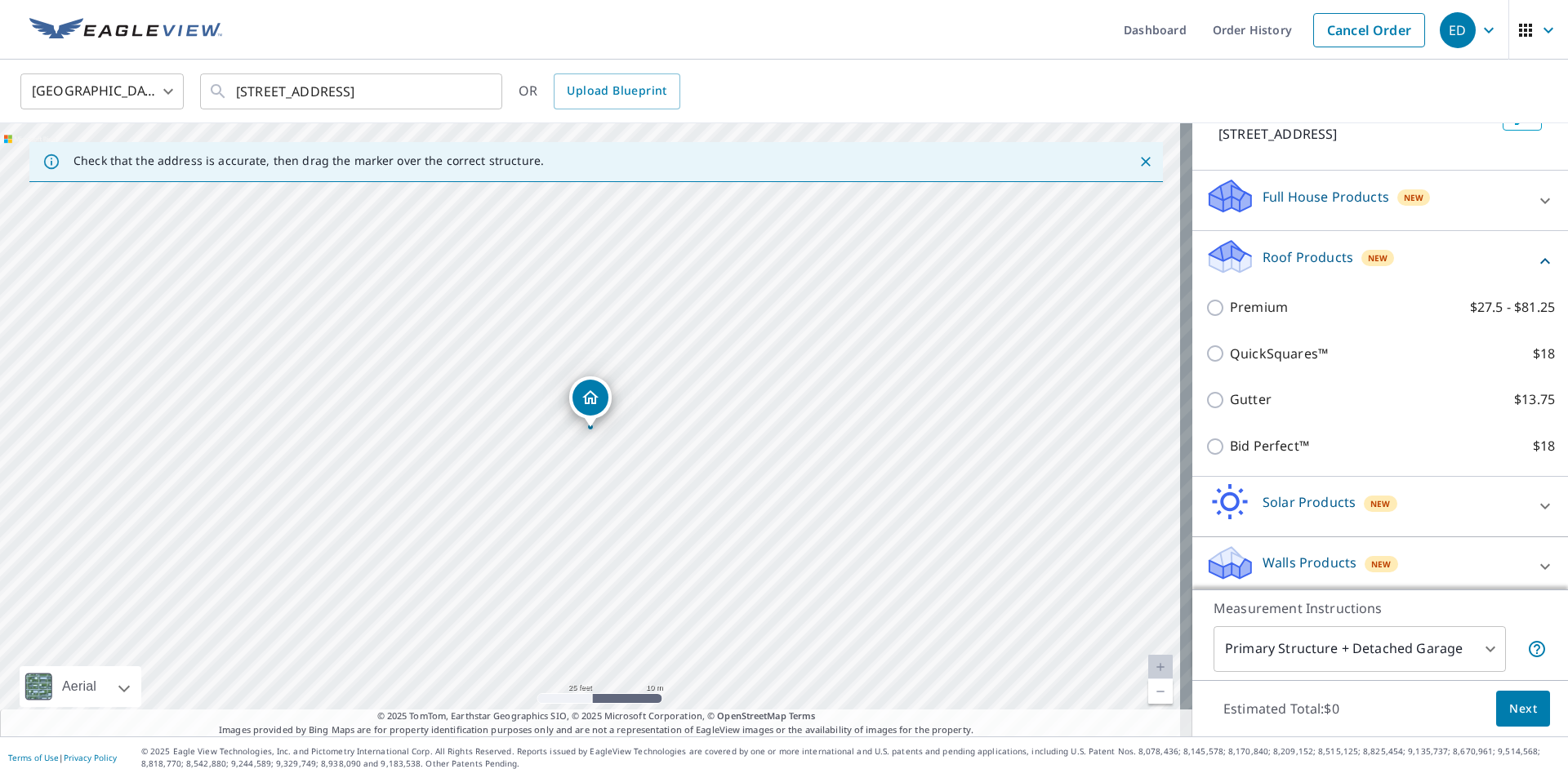
scroll to position [130, 0]
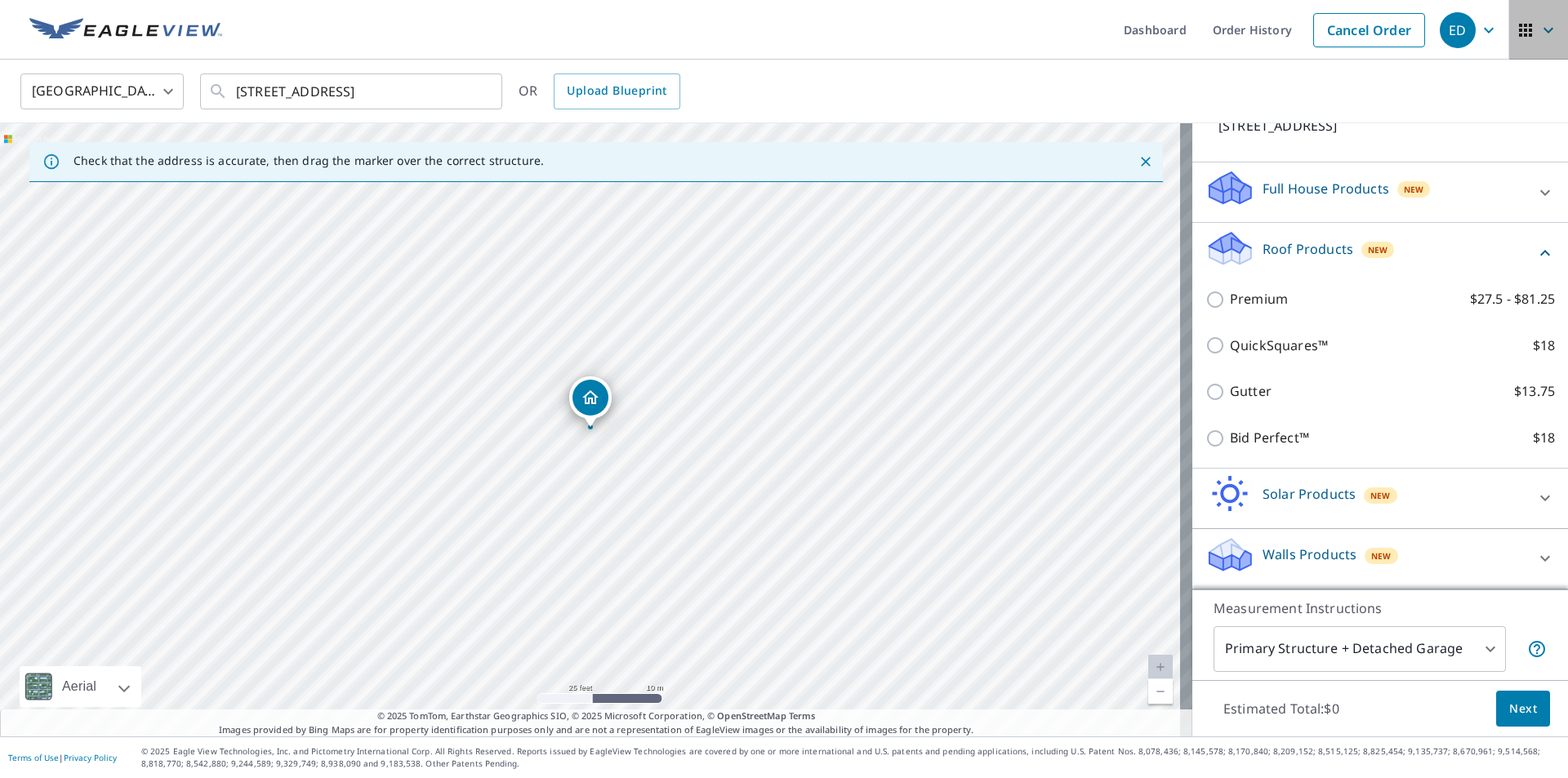
click at [1541, 31] on icon "button" at bounding box center [1548, 30] width 19 height 19
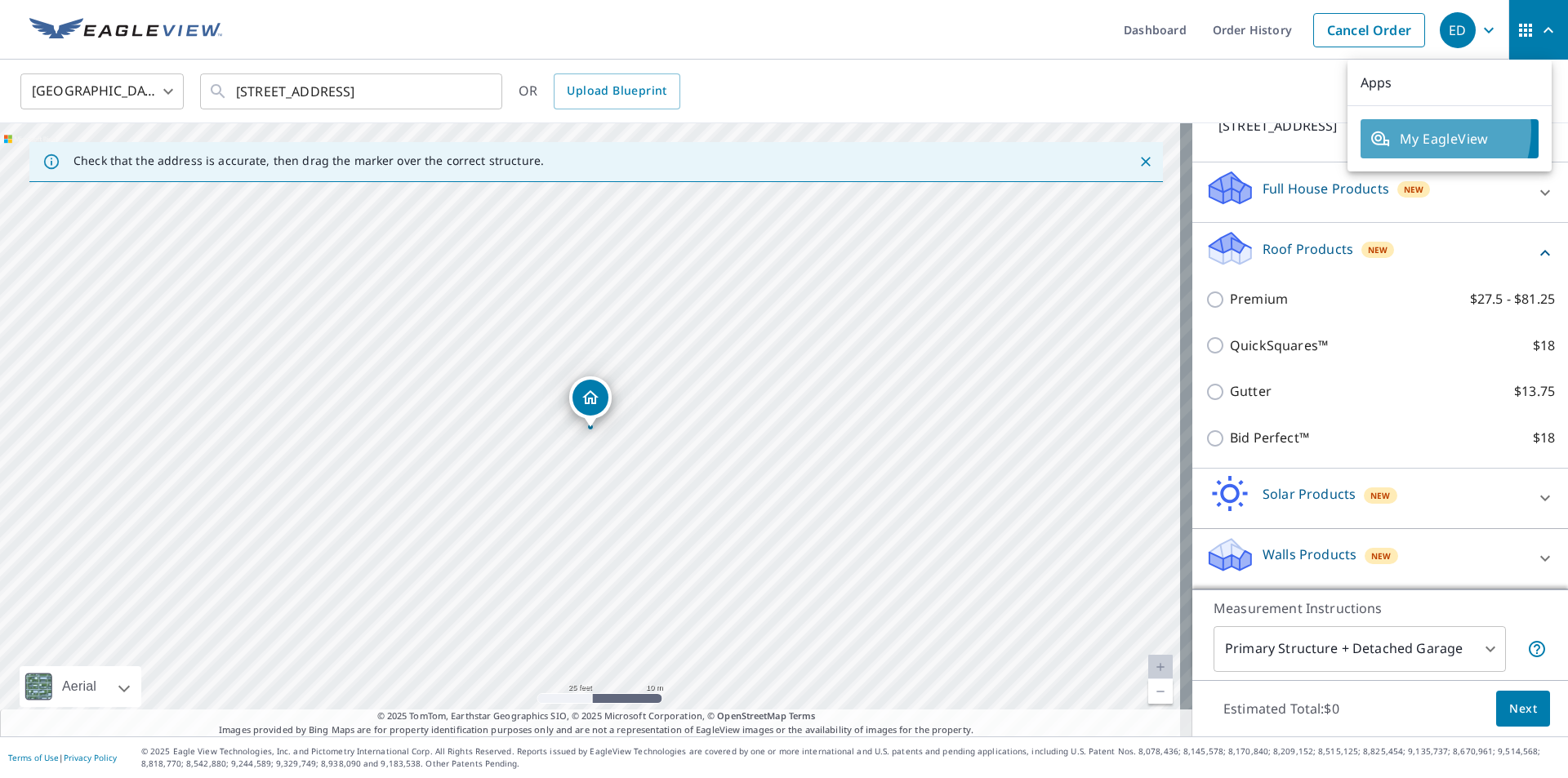
click at [1418, 130] on span "My EagleView" at bounding box center [1448, 139] width 158 height 19
